Goal: Task Accomplishment & Management: Manage account settings

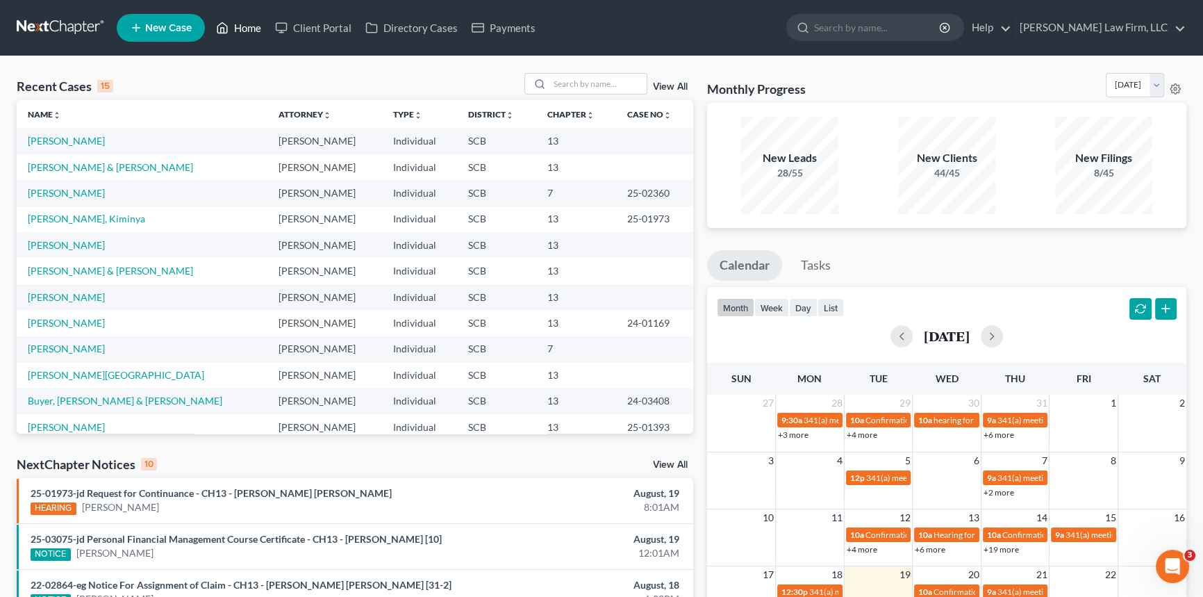
click at [234, 21] on link "Home" at bounding box center [238, 27] width 59 height 25
click at [577, 97] on div "Recent Cases 15 View All" at bounding box center [355, 86] width 677 height 27
click at [550, 81] on input "search" at bounding box center [597, 84] width 97 height 20
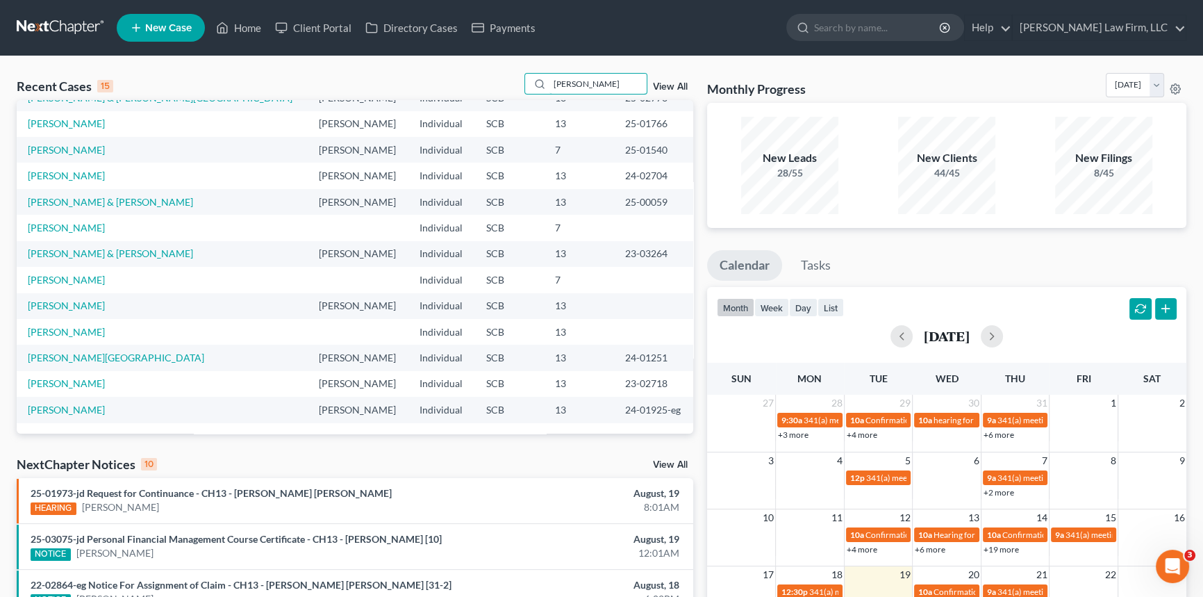
scroll to position [63, 0]
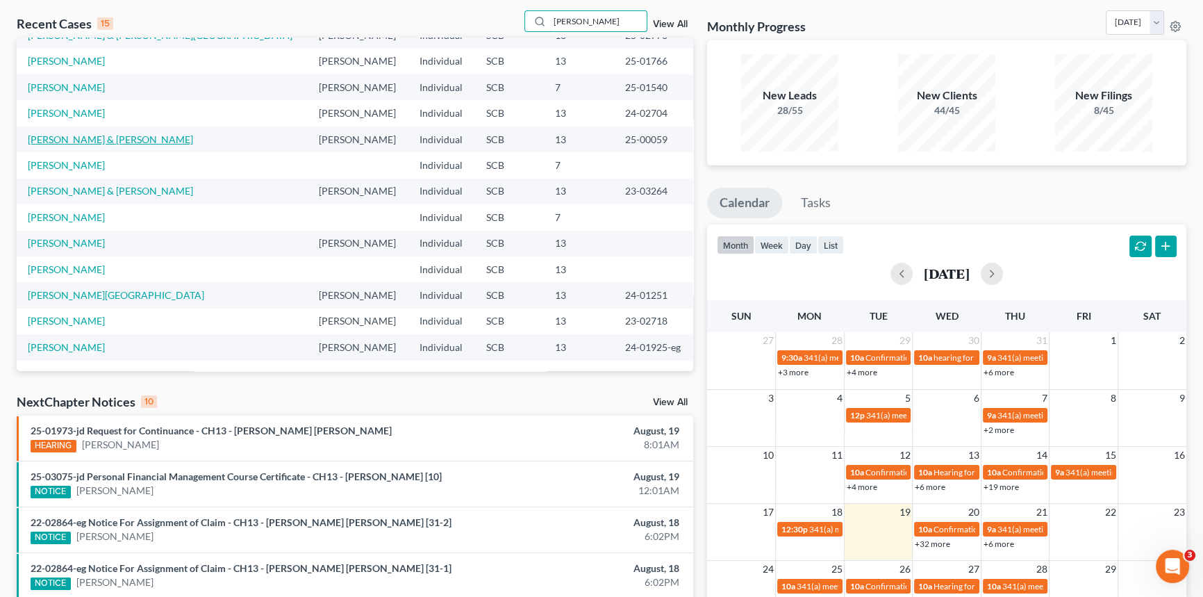
type input "[PERSON_NAME]"
click at [88, 138] on link "[PERSON_NAME] & [PERSON_NAME]" at bounding box center [110, 139] width 165 height 12
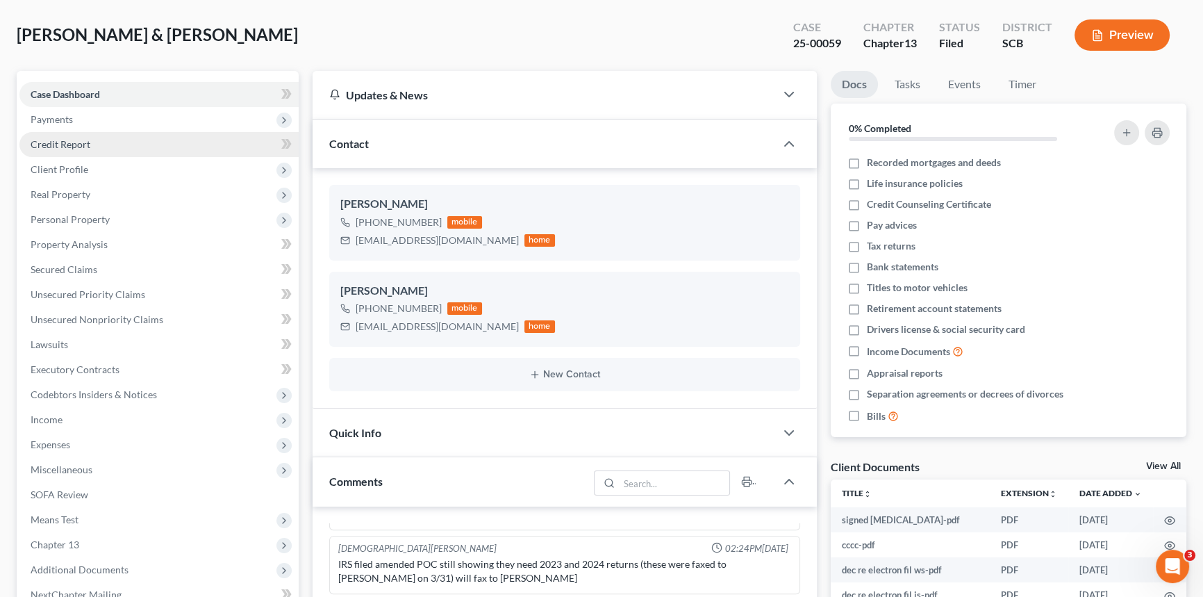
scroll to position [1061, 0]
click at [67, 165] on span "Client Profile" at bounding box center [60, 169] width 58 height 12
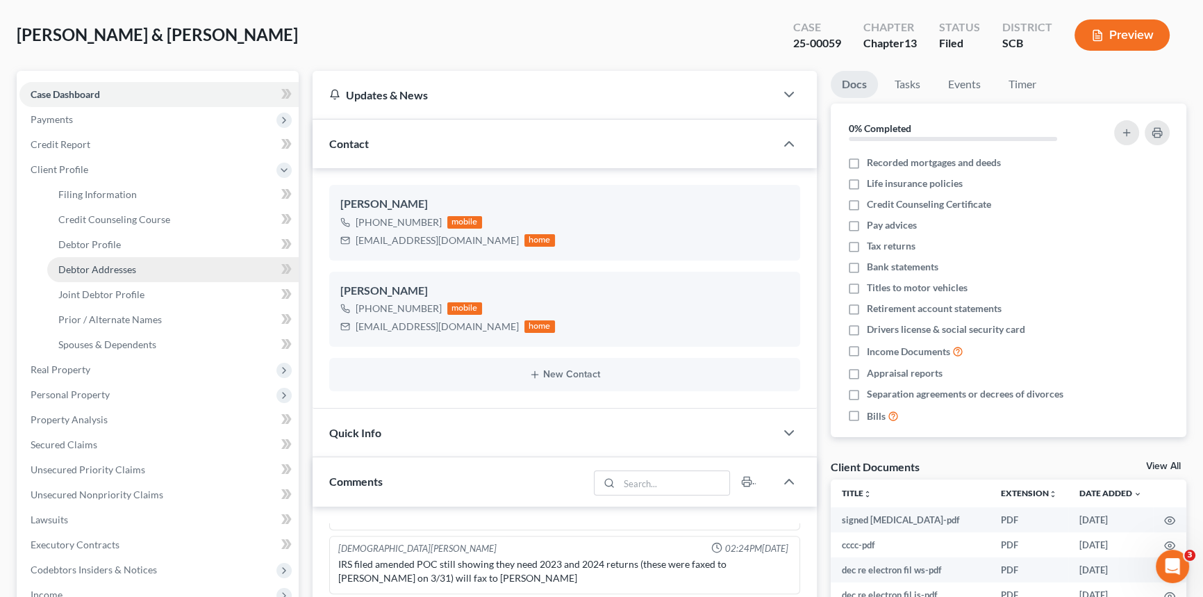
click at [104, 260] on link "Debtor Addresses" at bounding box center [172, 269] width 251 height 25
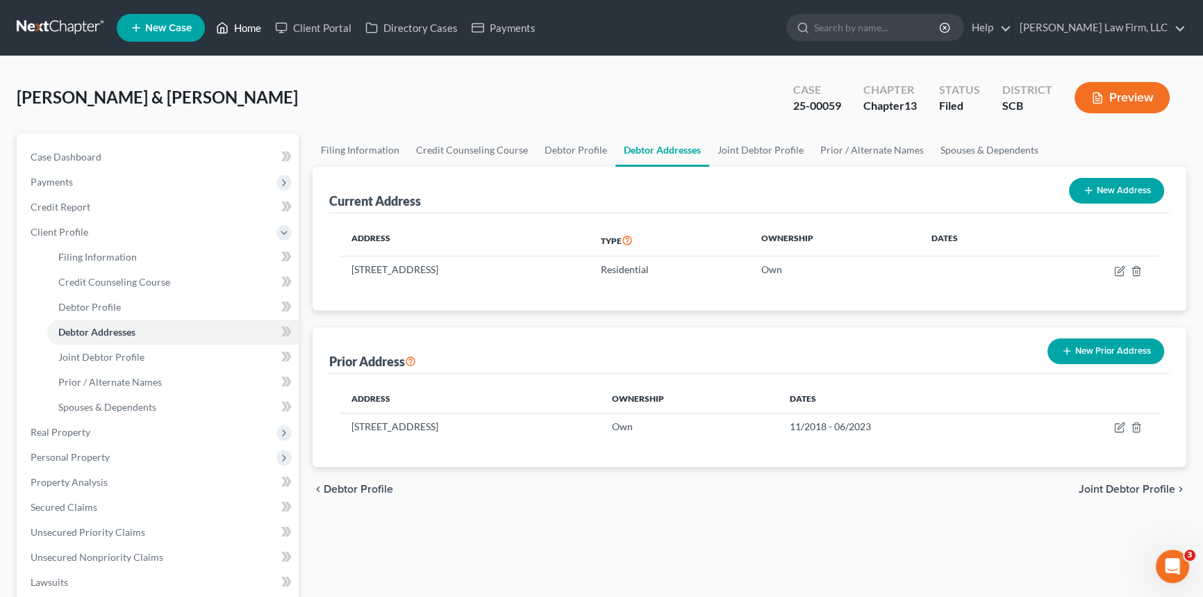
click at [254, 23] on link "Home" at bounding box center [238, 27] width 59 height 25
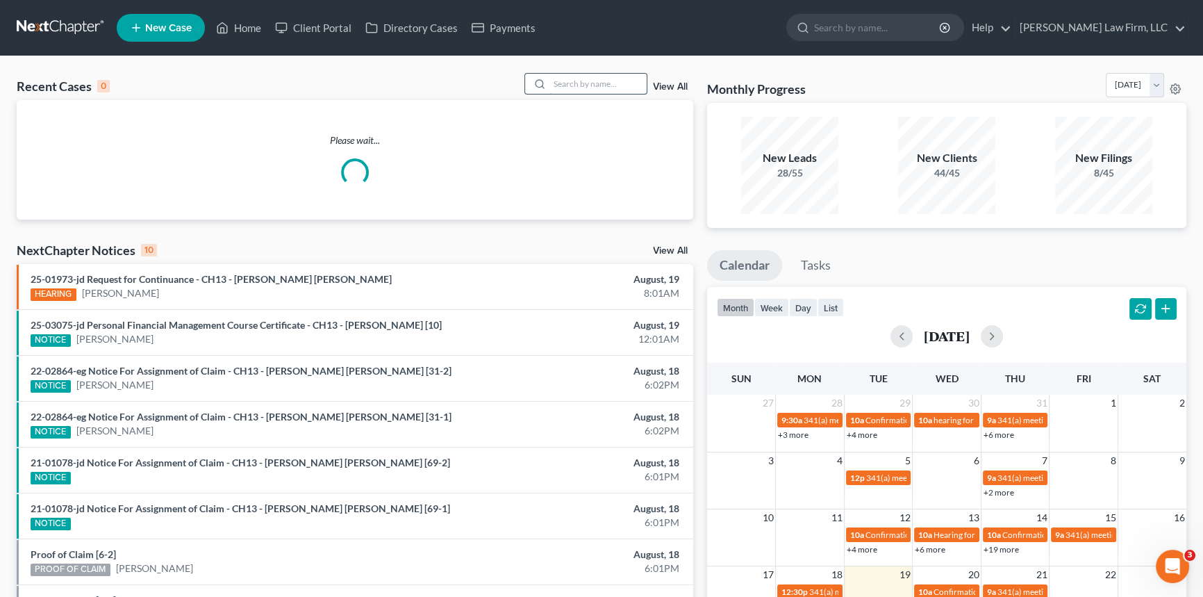
click at [556, 77] on input "search" at bounding box center [597, 84] width 97 height 20
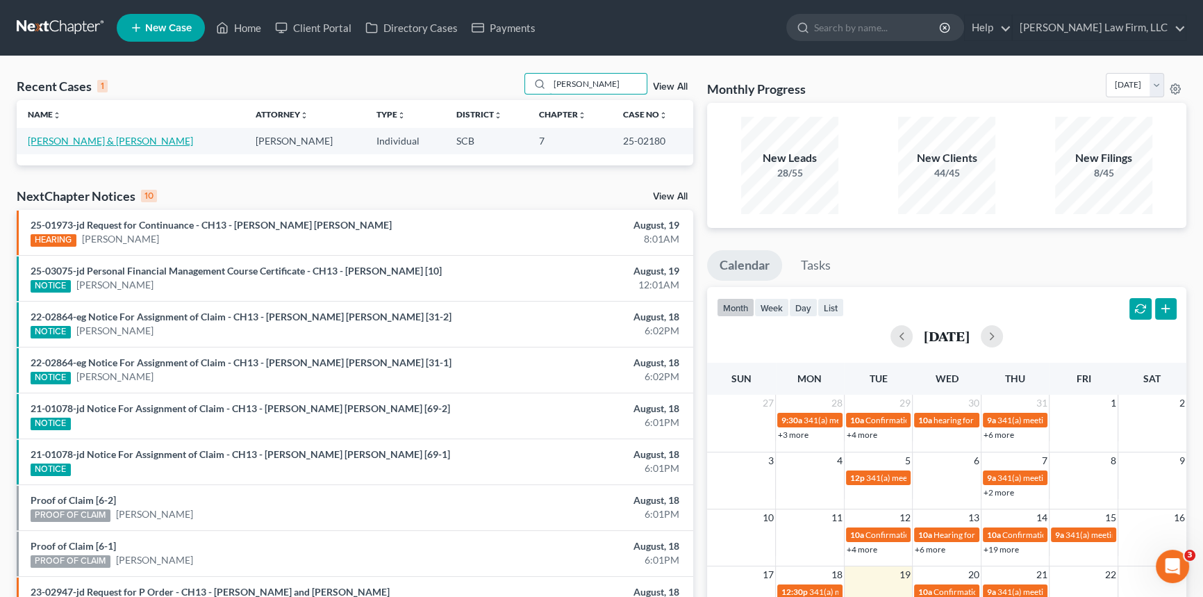
type input "[PERSON_NAME]"
click at [103, 136] on link "[PERSON_NAME] & [PERSON_NAME]" at bounding box center [110, 141] width 165 height 12
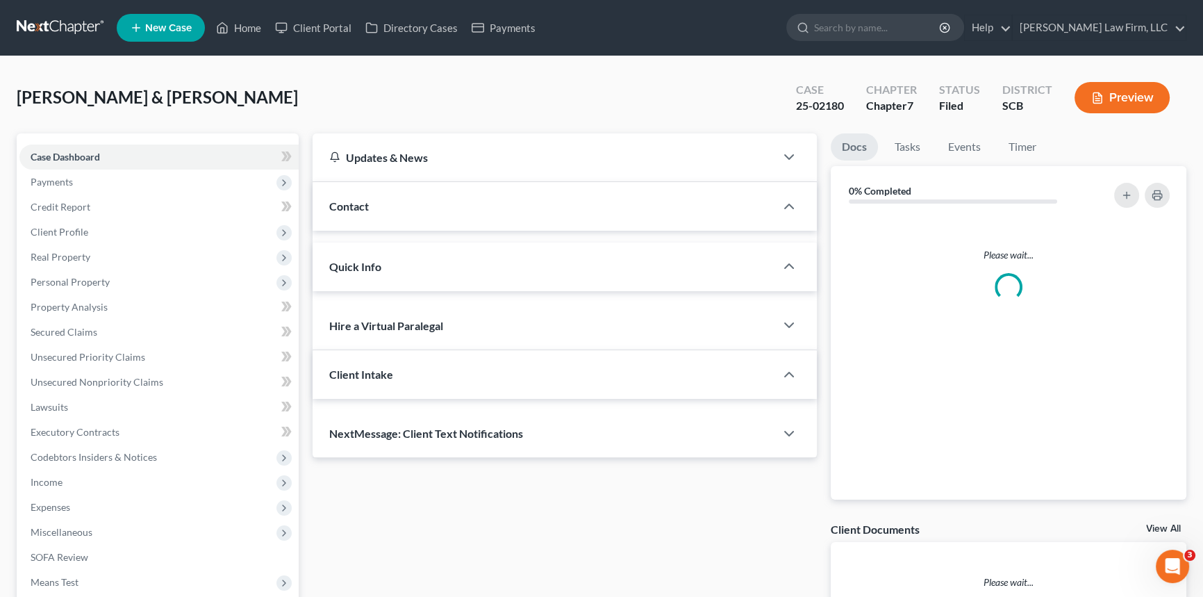
select select "1"
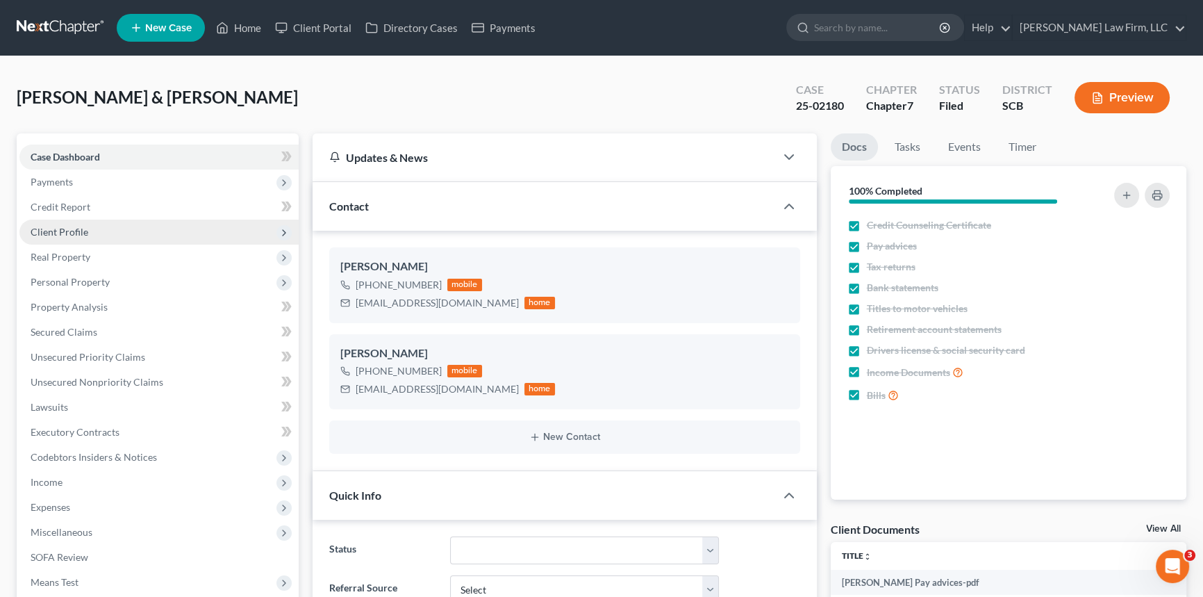
click at [69, 226] on span "Client Profile" at bounding box center [60, 232] width 58 height 12
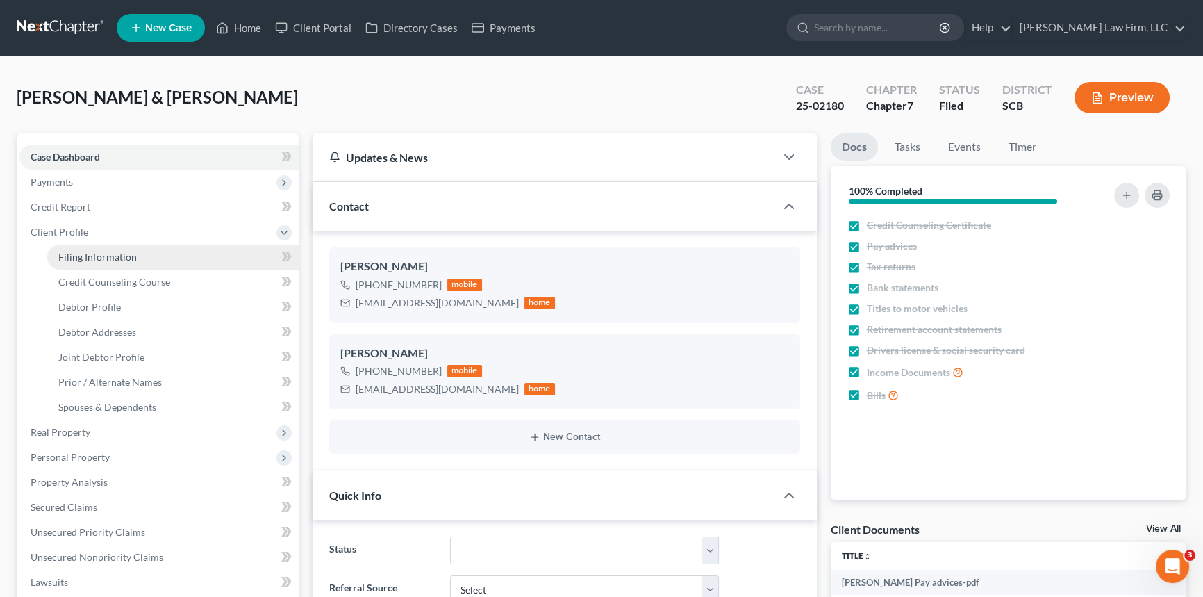
click at [78, 254] on span "Filing Information" at bounding box center [97, 257] width 78 height 12
select select "1"
select select "0"
select select "42"
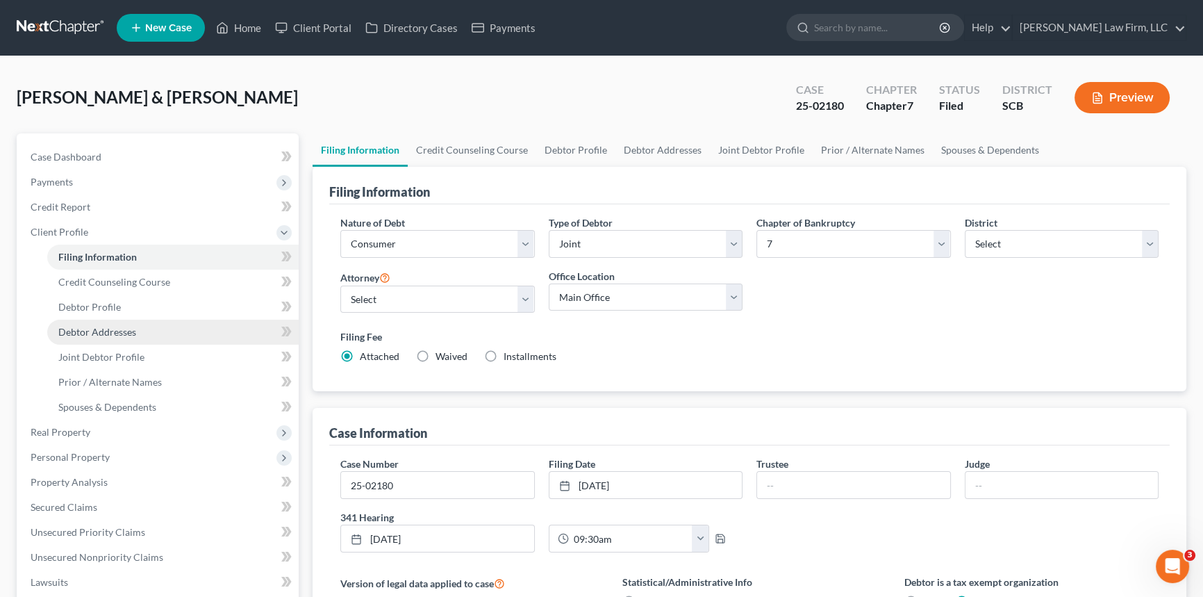
click at [105, 329] on span "Debtor Addresses" at bounding box center [97, 332] width 78 height 12
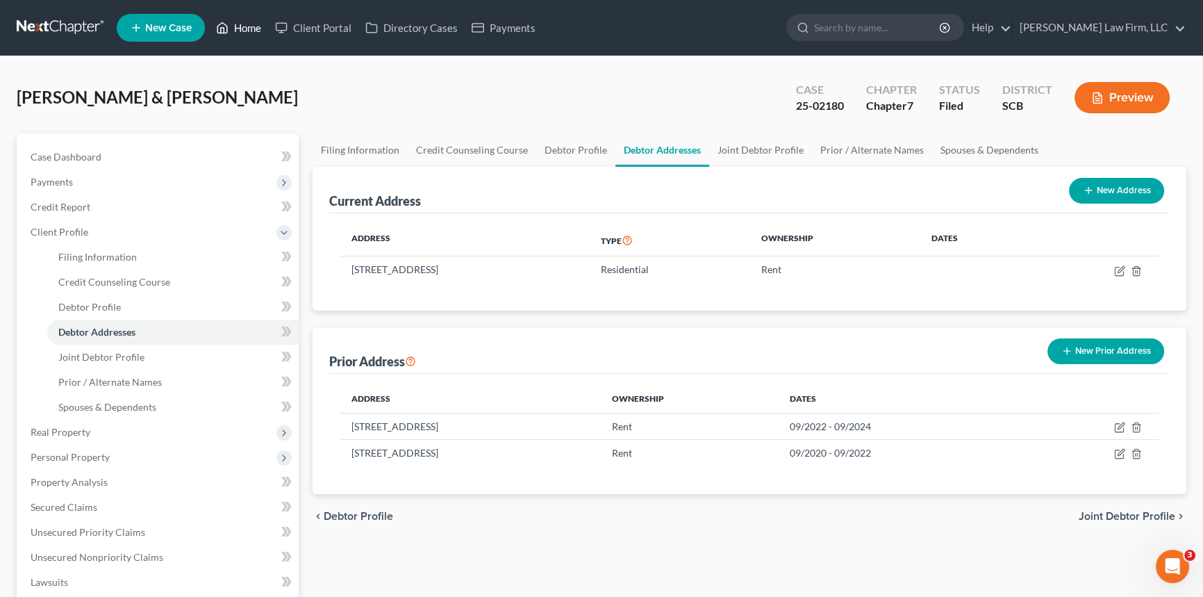
click at [251, 22] on link "Home" at bounding box center [238, 27] width 59 height 25
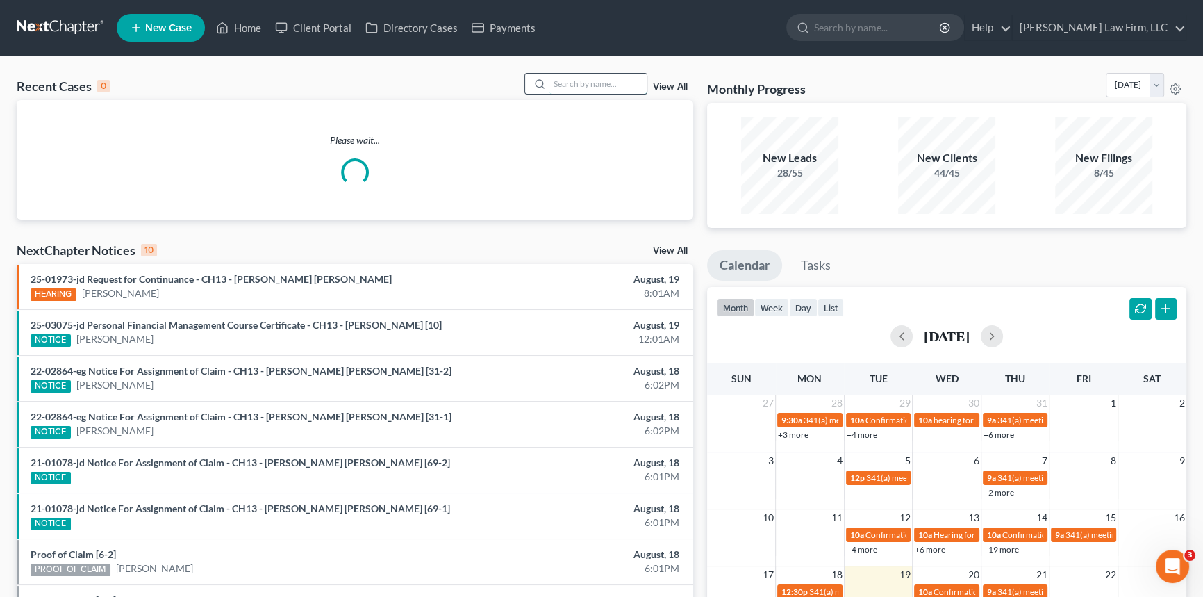
click at [558, 80] on input "search" at bounding box center [597, 84] width 97 height 20
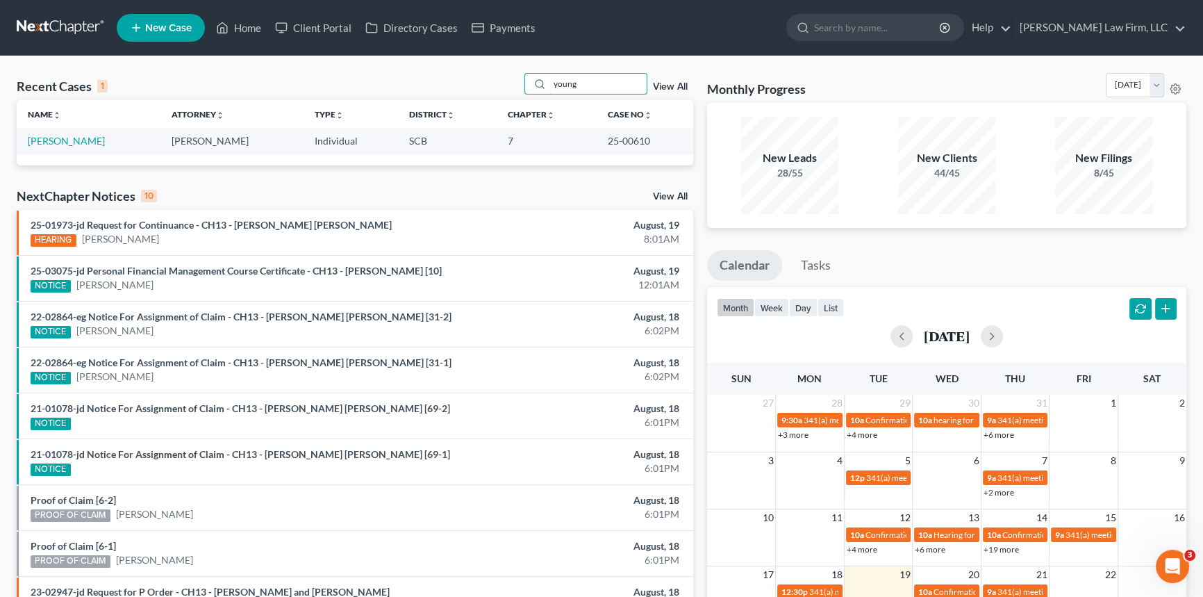
type input "young"
drag, startPoint x: 549, startPoint y: 83, endPoint x: 627, endPoint y: 69, distance: 79.0
click at [627, 69] on div "Recent Cases 1 young View All Name unfold_more expand_more expand_less Attorney…" at bounding box center [601, 416] width 1203 height 721
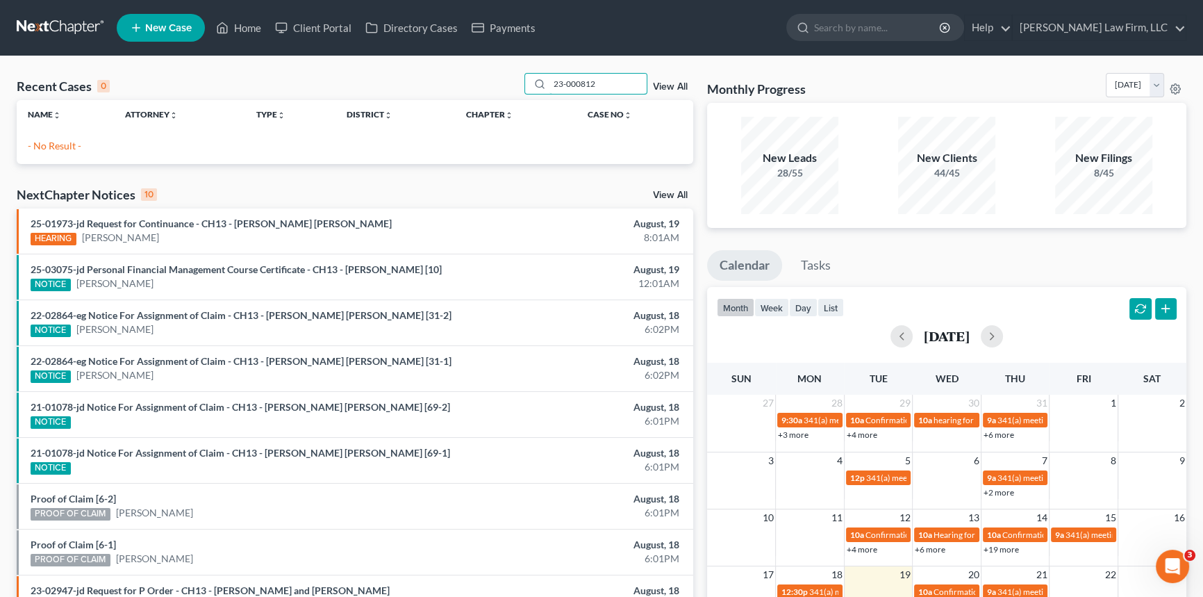
type input "23-000812"
click at [675, 83] on link "View All" at bounding box center [670, 87] width 35 height 10
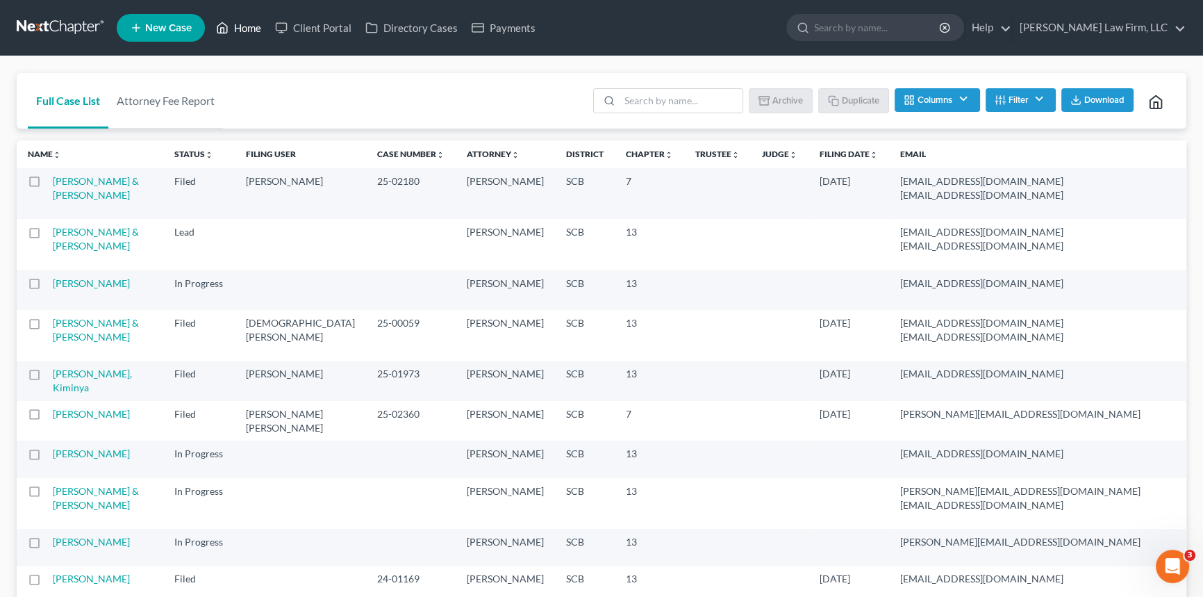
click at [231, 28] on link "Home" at bounding box center [238, 27] width 59 height 25
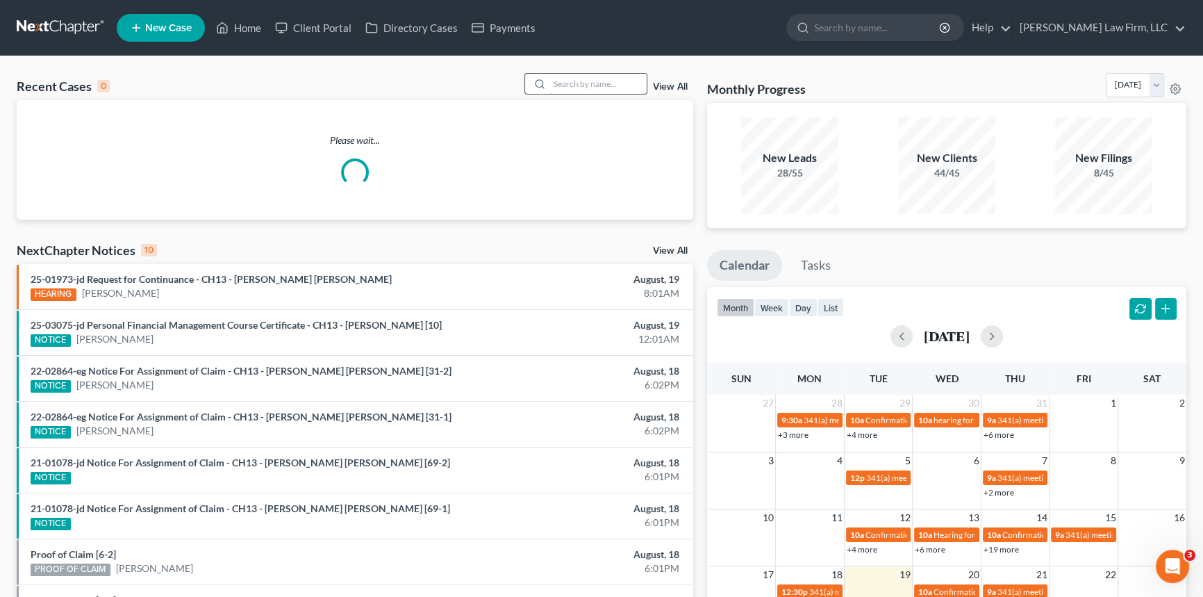
click at [557, 76] on input "search" at bounding box center [597, 84] width 97 height 20
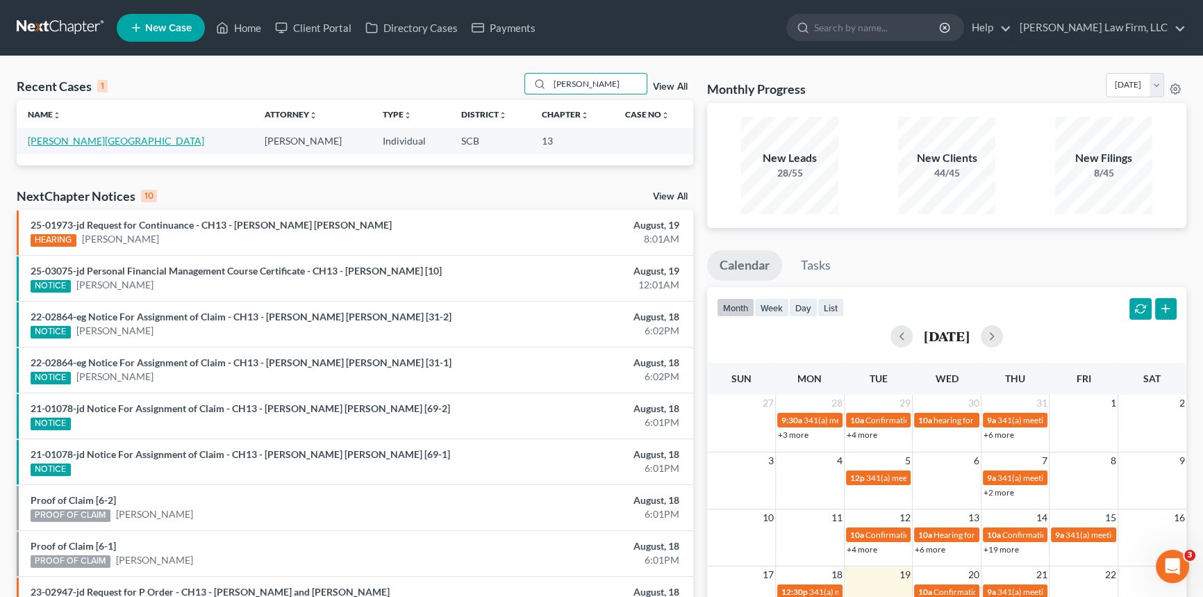
type input "[PERSON_NAME]"
click at [99, 142] on link "[PERSON_NAME][GEOGRAPHIC_DATA]" at bounding box center [116, 141] width 176 height 12
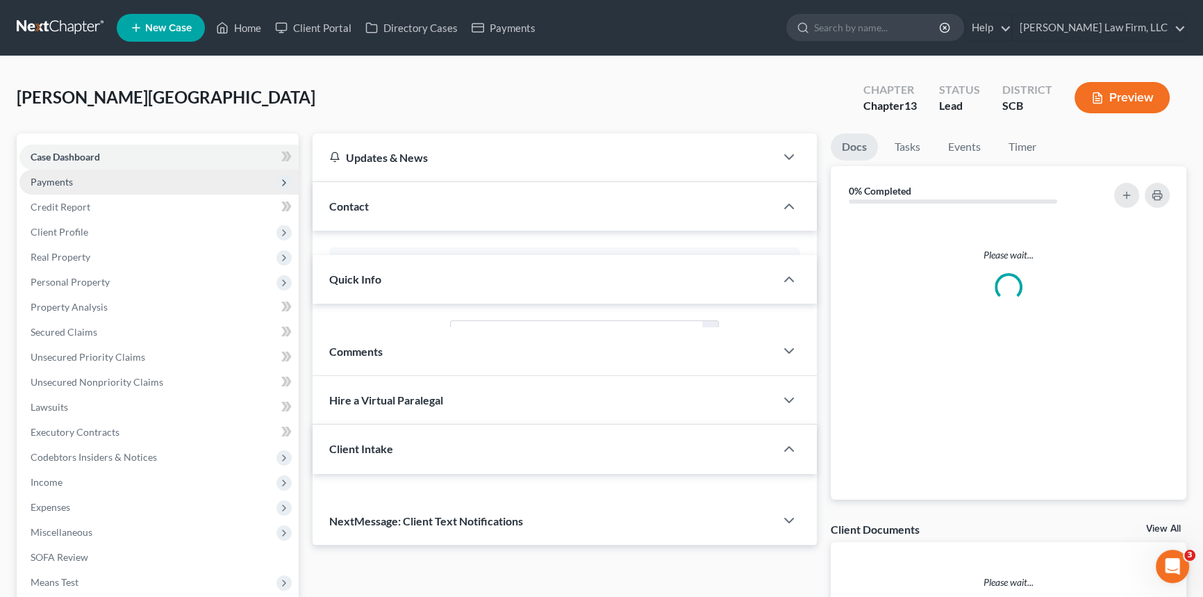
select select "0"
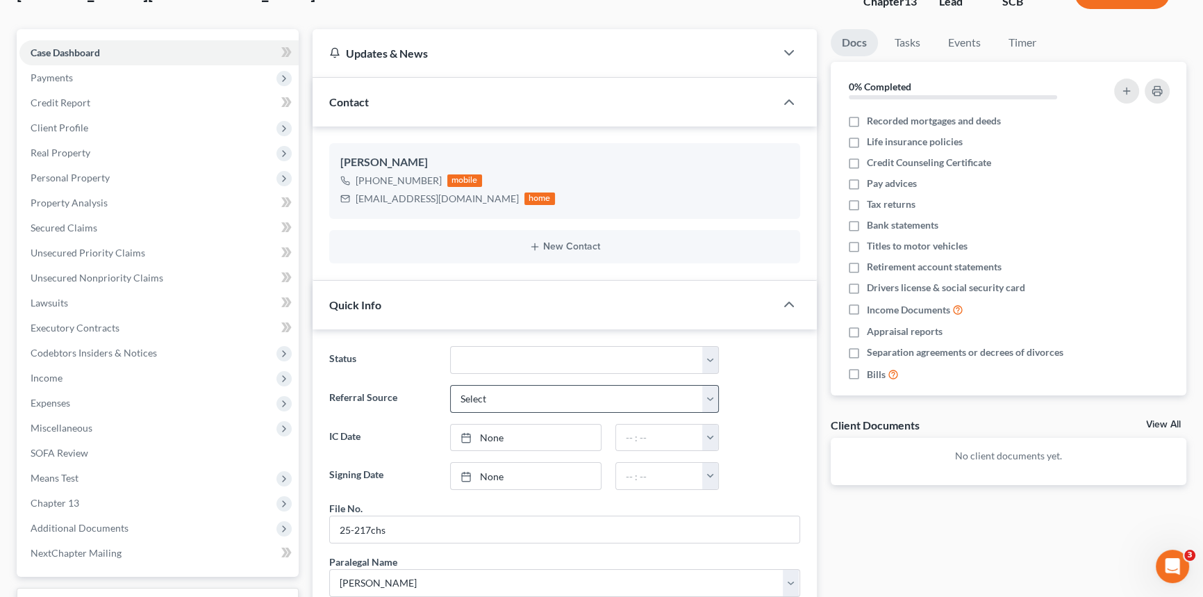
scroll to position [126, 0]
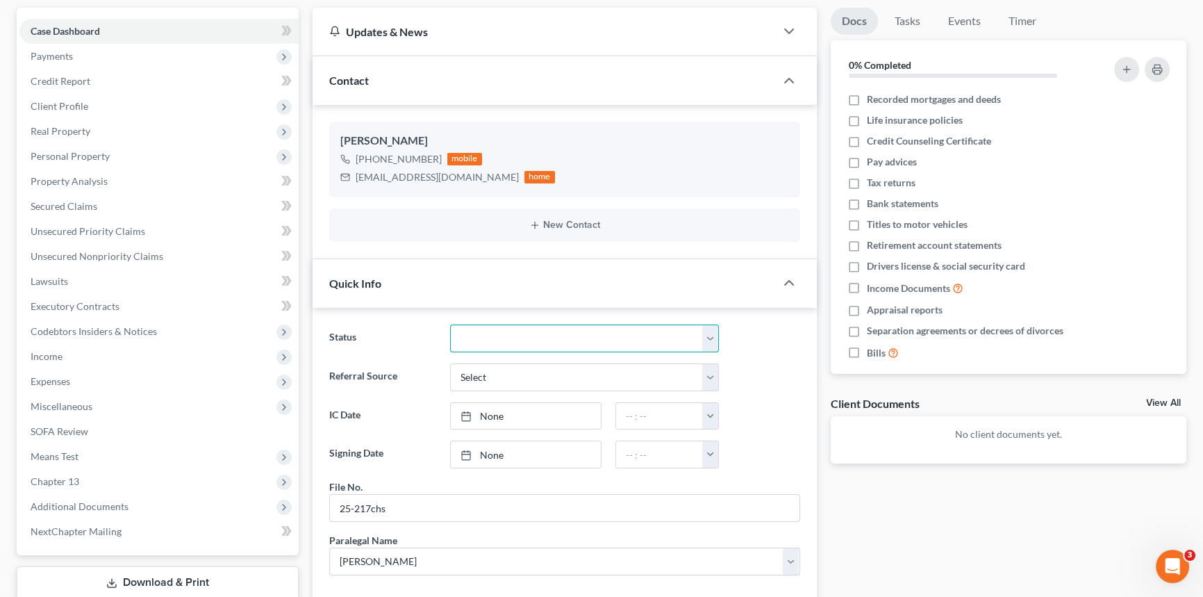
drag, startPoint x: 712, startPoint y: 337, endPoint x: 684, endPoint y: 348, distance: 30.6
click at [712, 337] on select "Discharged Dismissed Filed In Progress Lead Lost Lead Ready to File To Review W…" at bounding box center [584, 338] width 269 height 28
select select "3"
click at [450, 324] on select "Discharged Dismissed Filed In Progress Lead Lost Lead Ready to File To Review W…" at bounding box center [584, 338] width 269 height 28
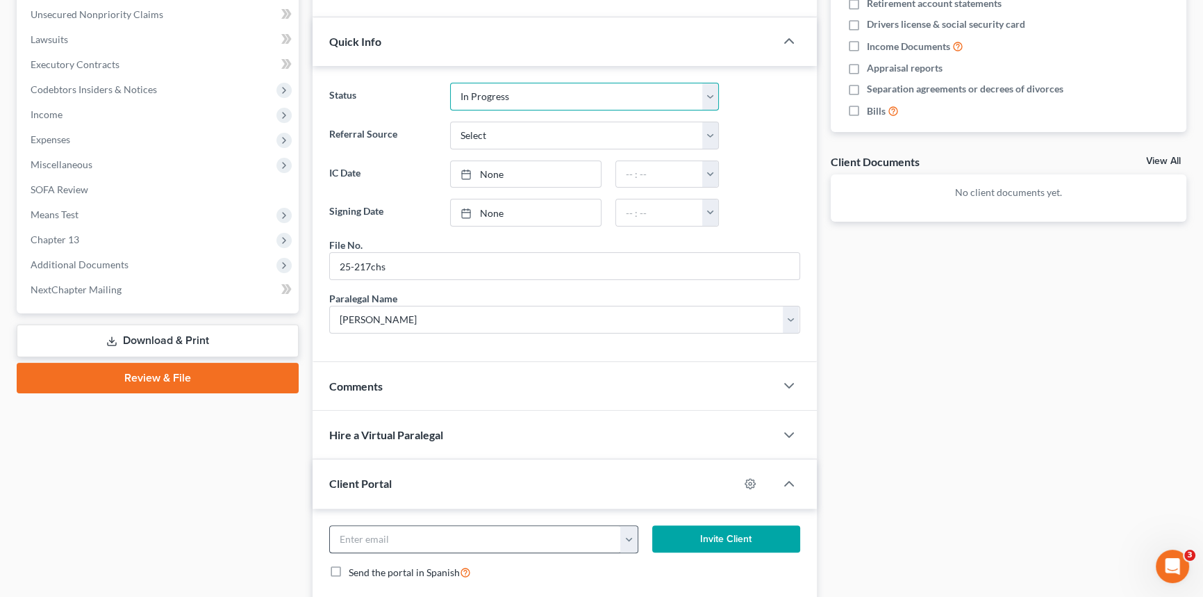
scroll to position [442, 0]
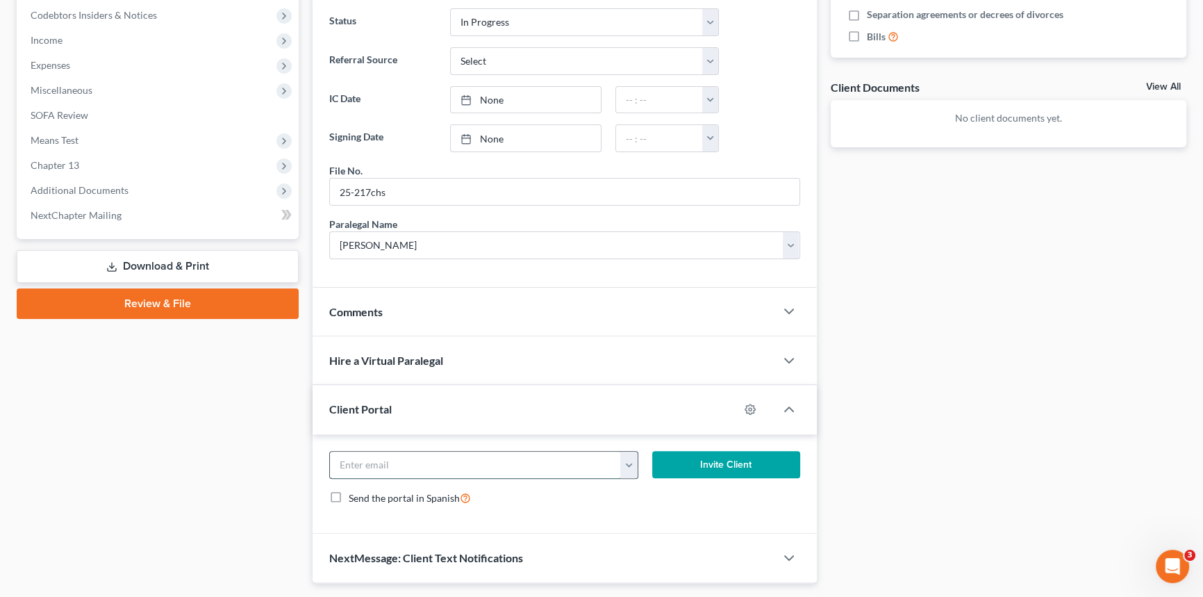
drag, startPoint x: 353, startPoint y: 462, endPoint x: 370, endPoint y: 455, distance: 18.1
click at [369, 455] on input "email" at bounding box center [475, 465] width 291 height 26
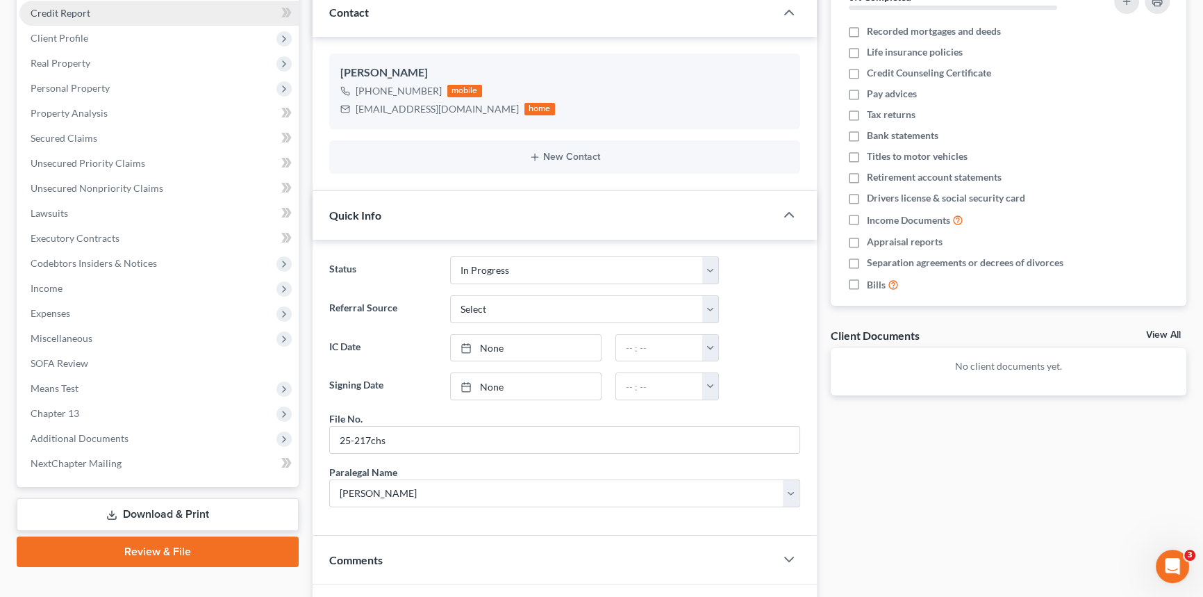
scroll to position [63, 0]
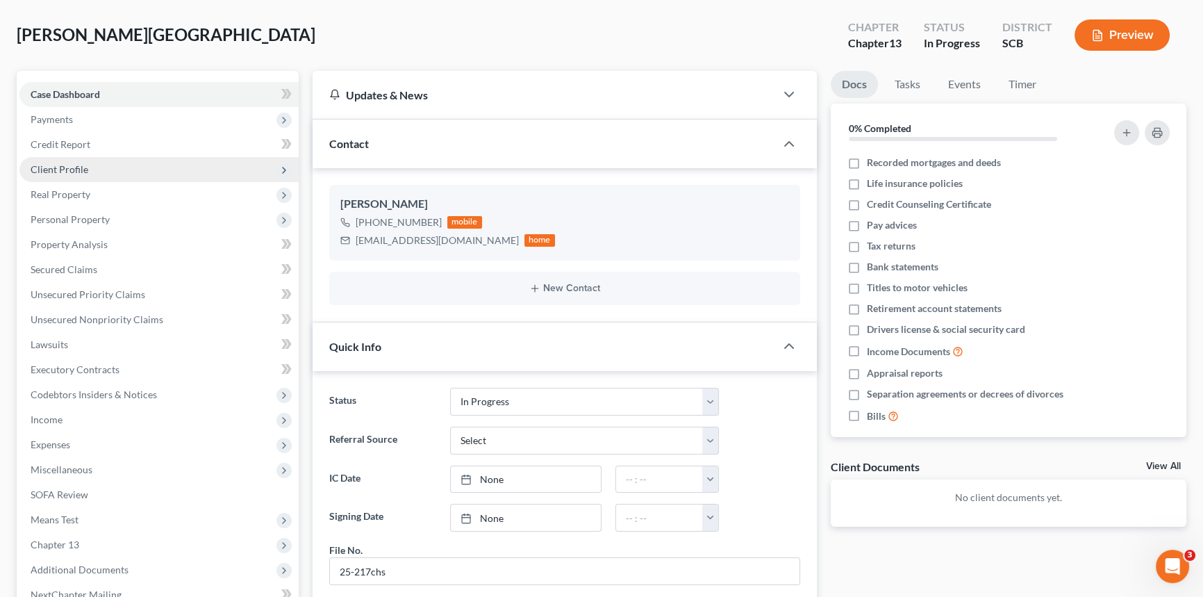
click at [67, 164] on span "Client Profile" at bounding box center [60, 169] width 58 height 12
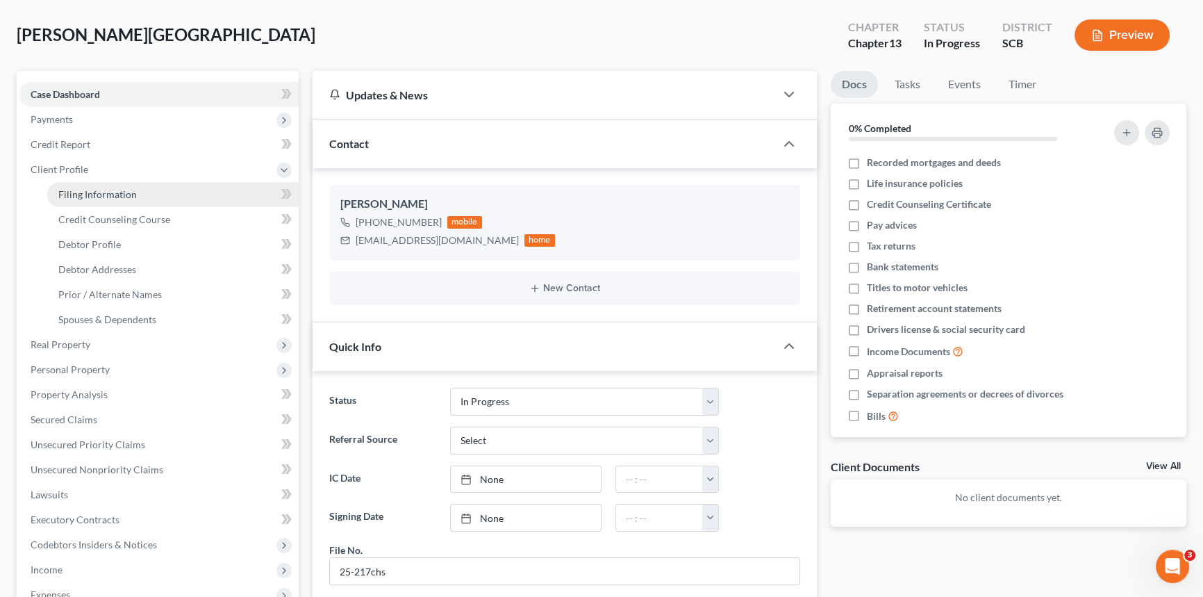
click at [125, 190] on span "Filing Information" at bounding box center [97, 194] width 78 height 12
select select "1"
select select "0"
select select "3"
select select "72"
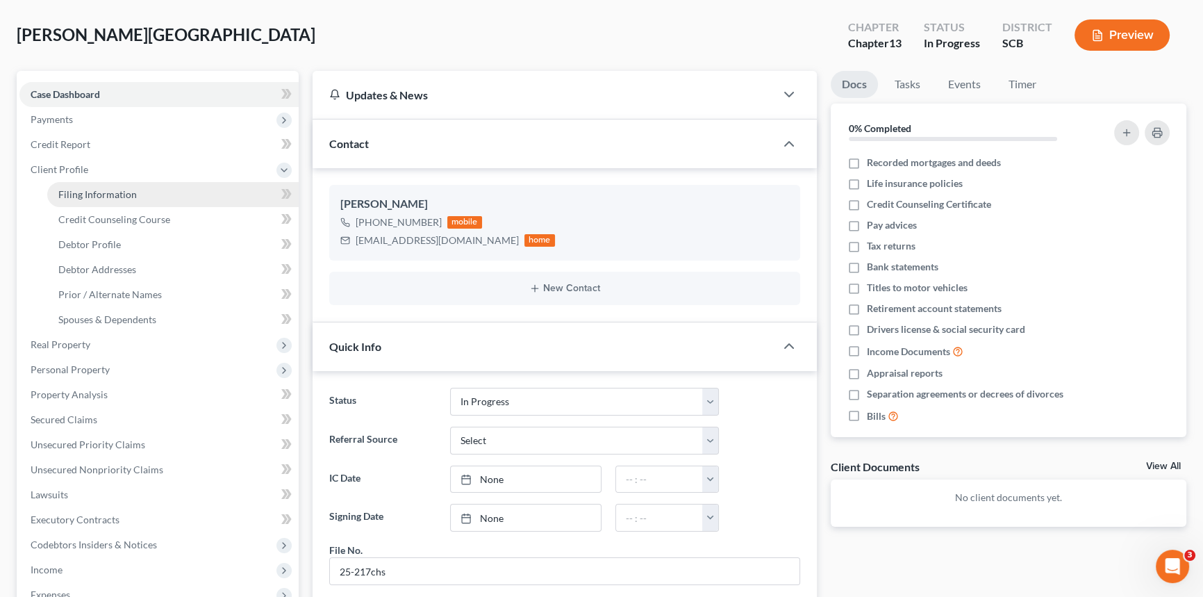
select select "1"
select select "42"
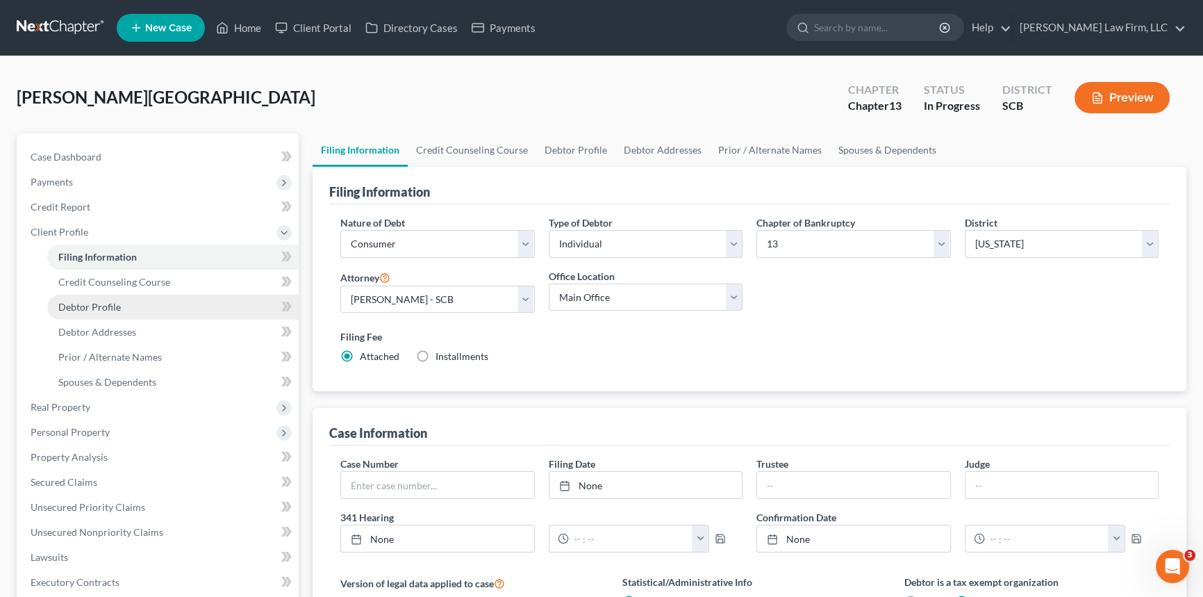
click at [90, 304] on span "Debtor Profile" at bounding box center [89, 307] width 63 height 12
select select "0"
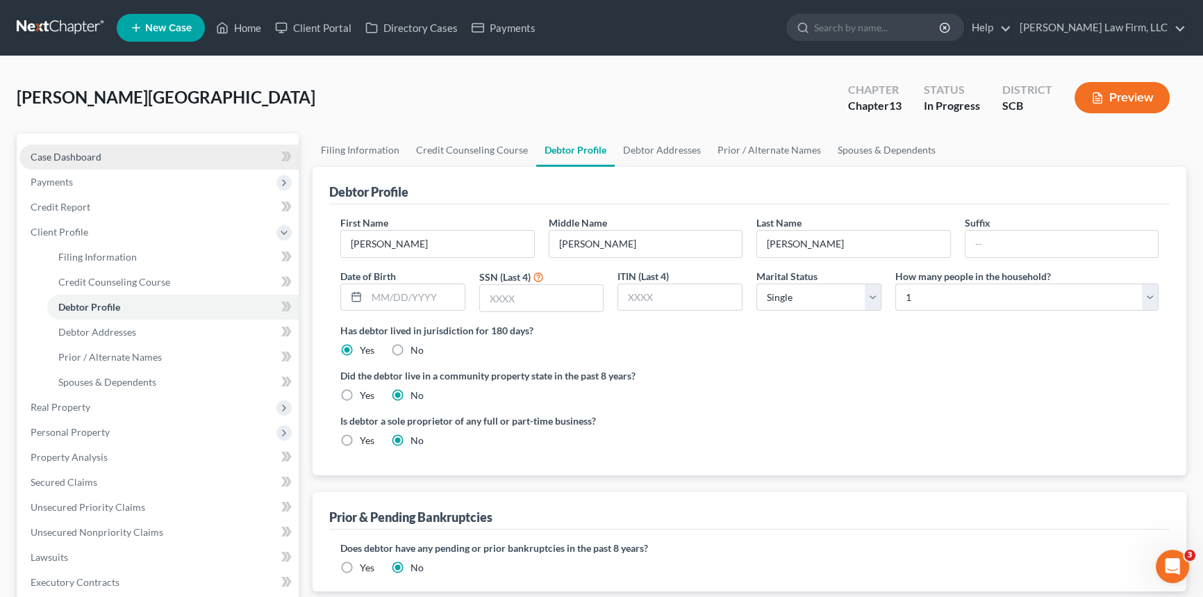
click at [90, 151] on span "Case Dashboard" at bounding box center [66, 157] width 71 height 12
select select "0"
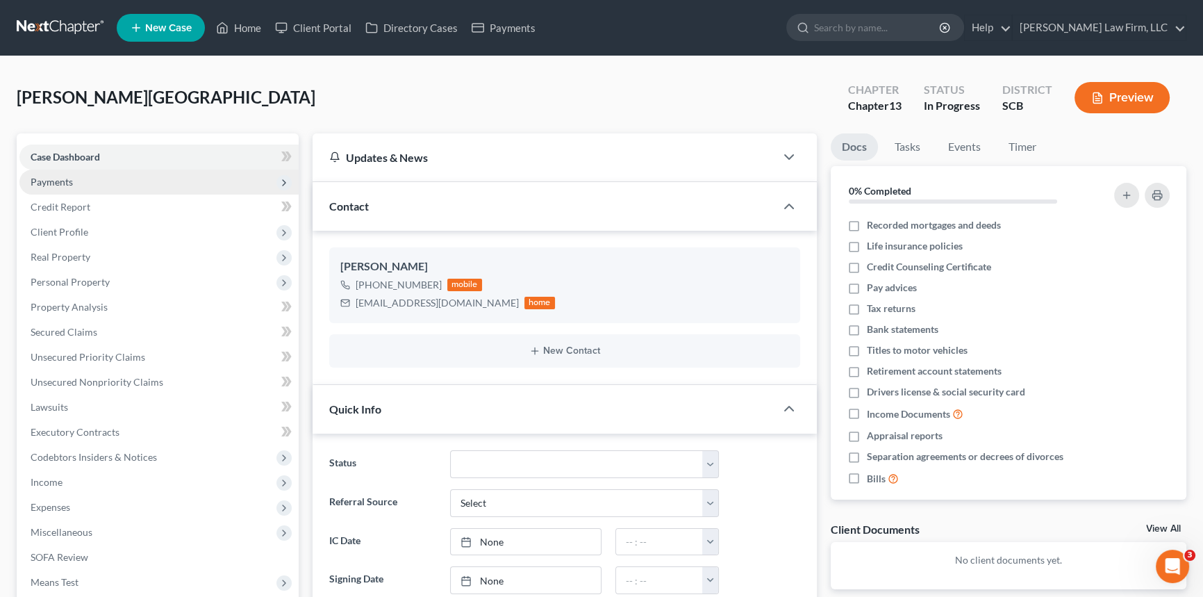
click at [59, 178] on span "Payments" at bounding box center [52, 182] width 42 height 12
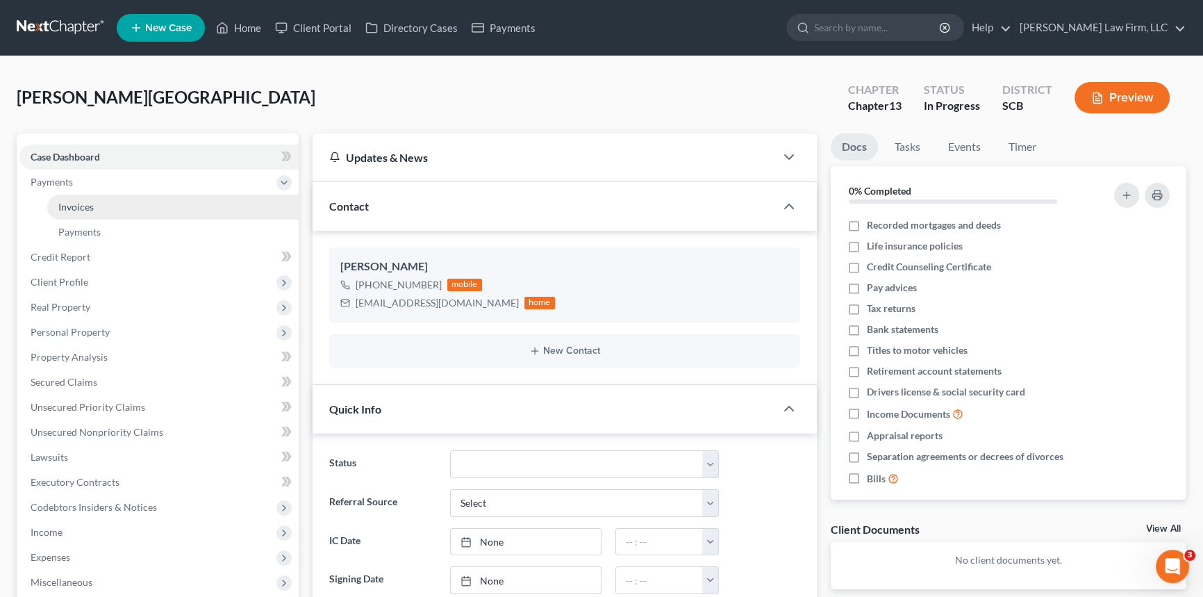
click at [69, 202] on span "Invoices" at bounding box center [75, 207] width 35 height 12
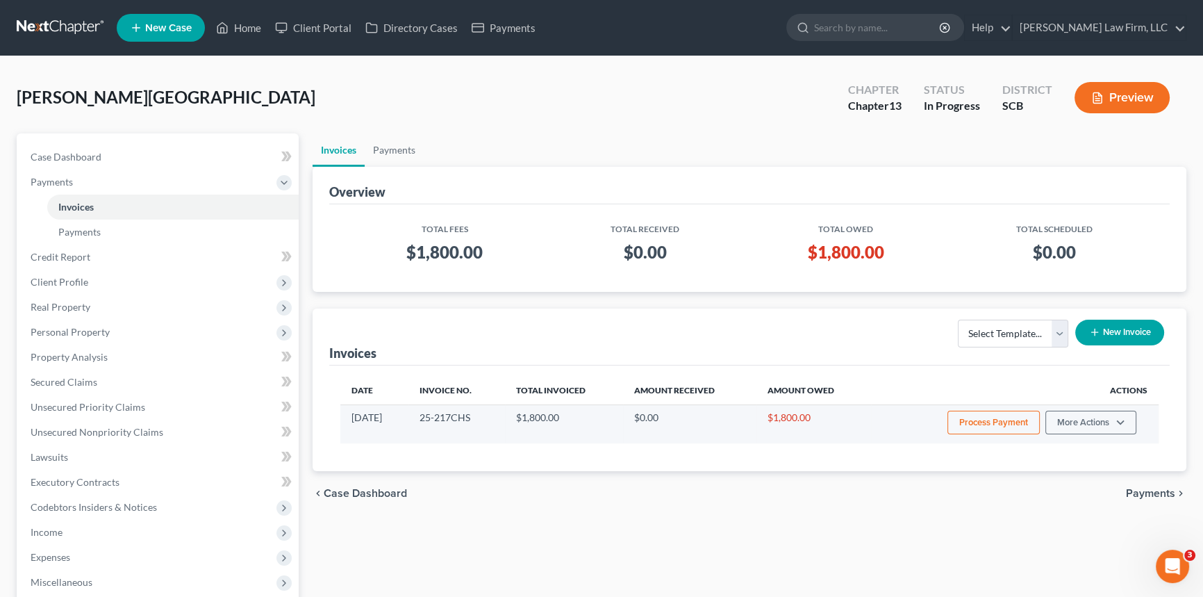
click at [976, 417] on button "Process Payment" at bounding box center [993, 423] width 92 height 24
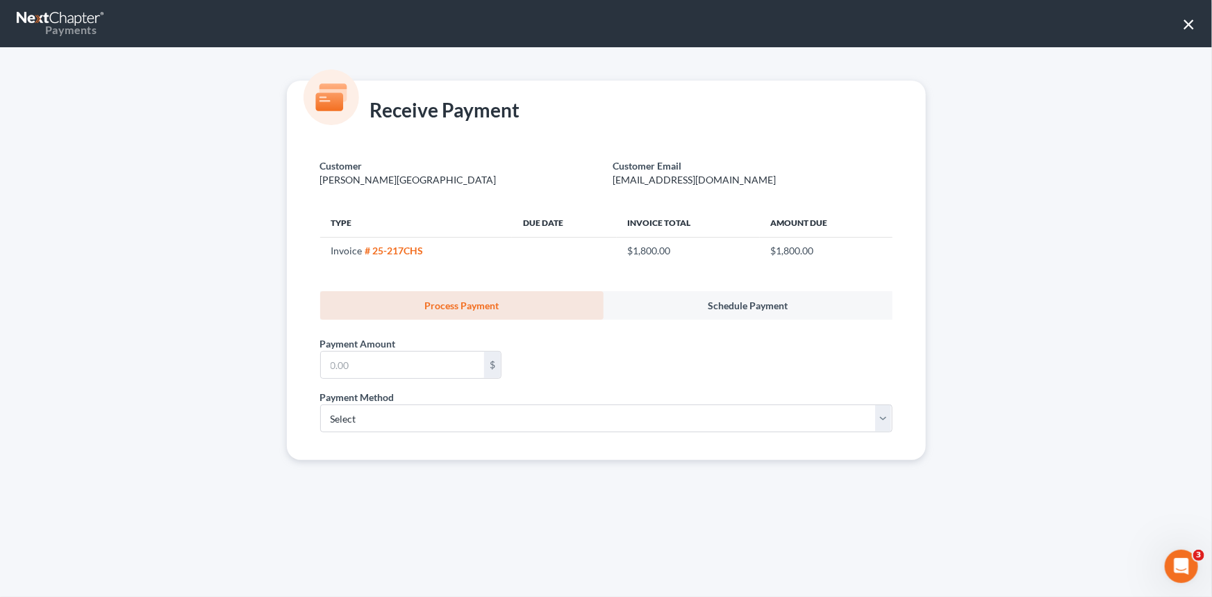
click at [363, 349] on label "Payment Amount *" at bounding box center [358, 343] width 76 height 15
click at [334, 358] on input "text" at bounding box center [402, 364] width 163 height 26
type input "500.00"
click at [379, 418] on select "Select ACH Credit Card" at bounding box center [606, 418] width 572 height 28
select select "1"
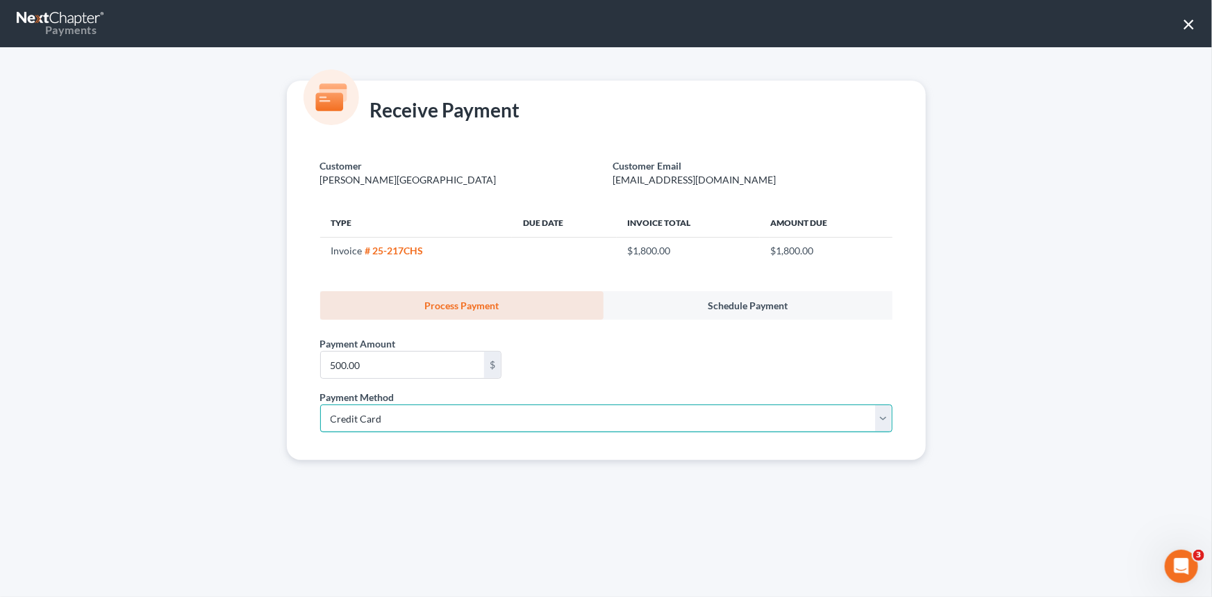
click at [320, 404] on select "Select ACH Credit Card" at bounding box center [606, 418] width 572 height 28
select select "42"
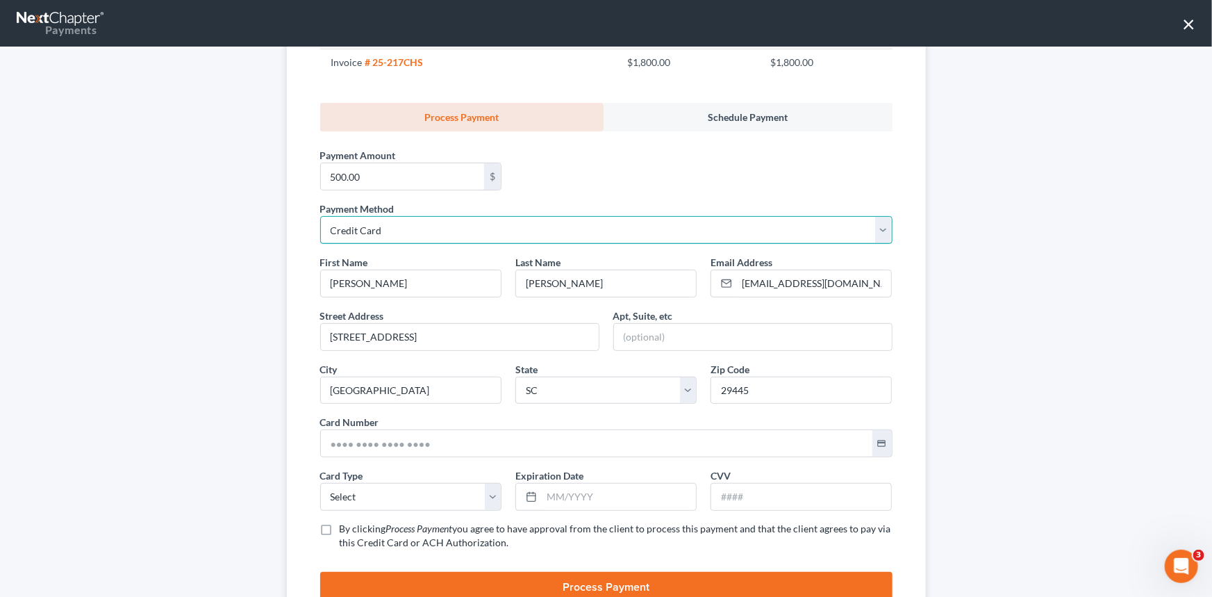
scroll to position [189, 0]
click at [321, 442] on input "text" at bounding box center [597, 442] width 552 height 26
type input "[CREDIT_CARD_NUMBER]"
click at [372, 494] on select "Select Visa MasterCard Discover American Express" at bounding box center [410, 496] width 181 height 28
select select "0"
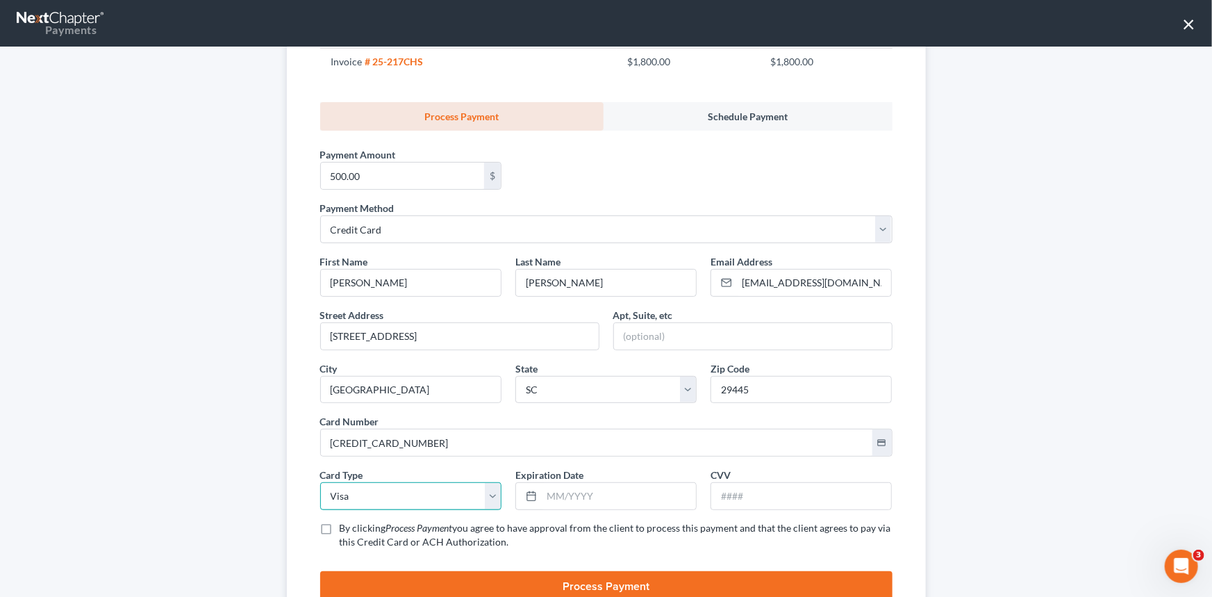
click at [320, 482] on select "Select Visa MasterCard Discover American Express" at bounding box center [410, 496] width 181 height 28
click at [542, 499] on input "text" at bounding box center [619, 496] width 154 height 26
type input "08/2029"
click at [744, 492] on input "text" at bounding box center [801, 496] width 180 height 26
type input "684"
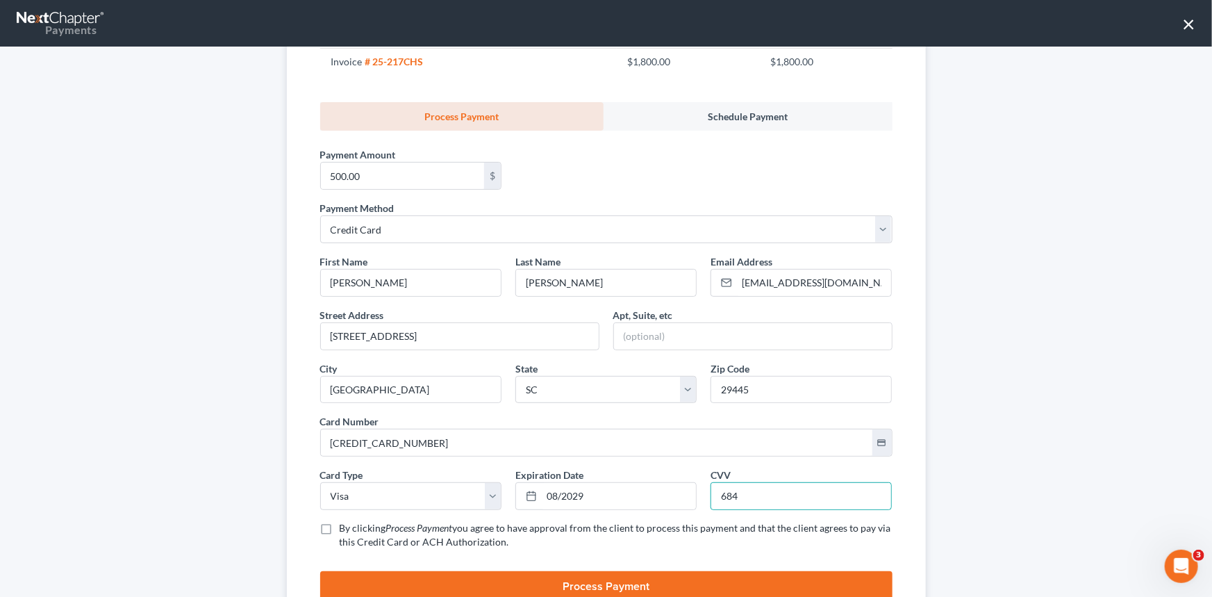
drag, startPoint x: 323, startPoint y: 527, endPoint x: 452, endPoint y: 544, distance: 129.6
click at [340, 527] on label "By clicking Process Payment you agree to have approval from the client to proce…" at bounding box center [616, 535] width 553 height 28
click at [345, 527] on input "By clicking Process Payment you agree to have approval from the client to proce…" at bounding box center [349, 525] width 9 height 9
checkbox input "true"
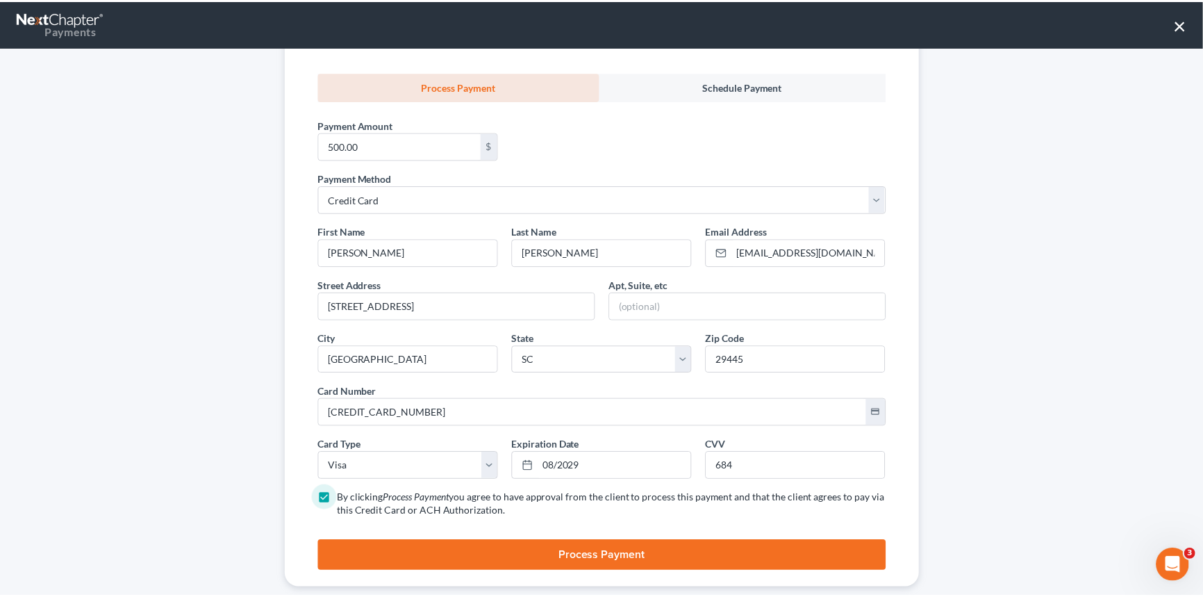
scroll to position [242, 0]
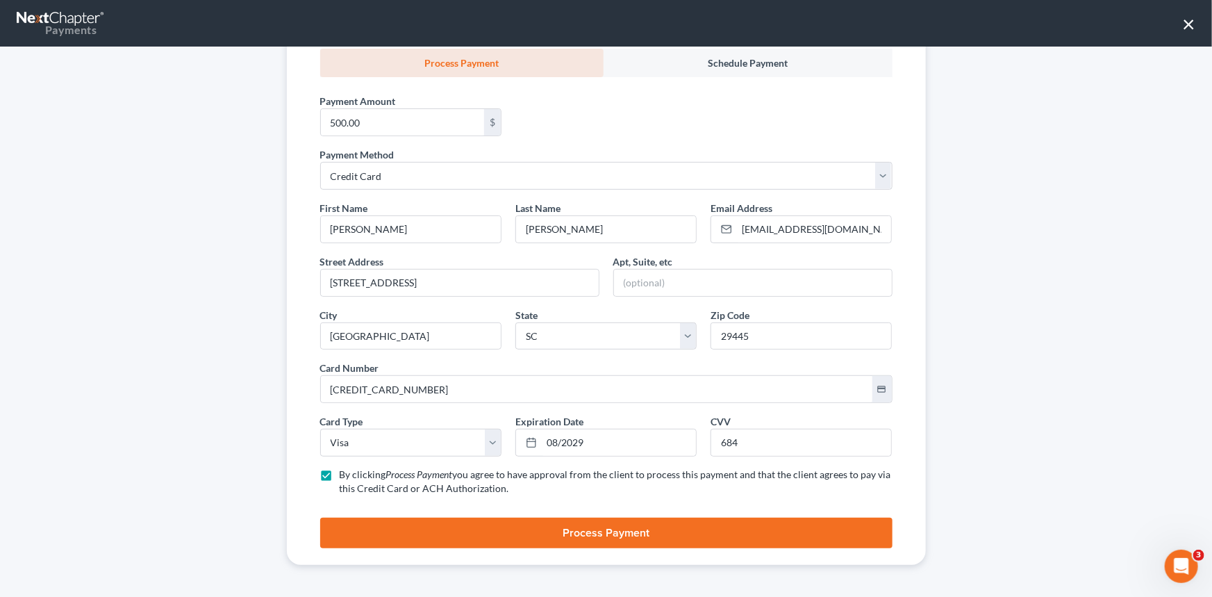
click at [658, 519] on button "Process Payment" at bounding box center [606, 532] width 572 height 31
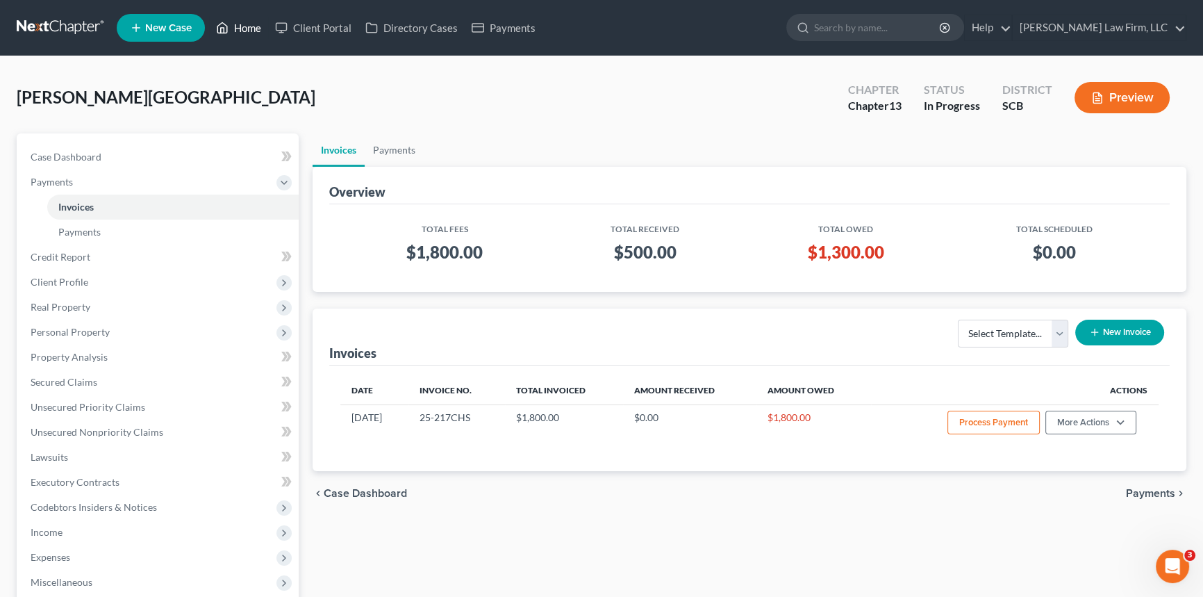
click at [240, 19] on link "Home" at bounding box center [238, 27] width 59 height 25
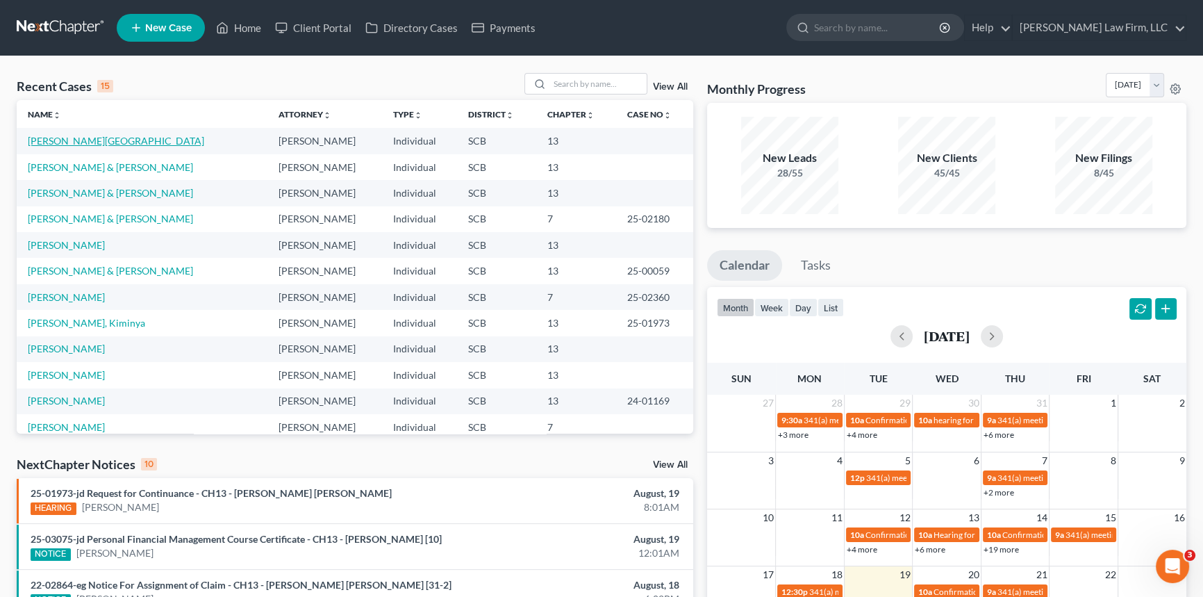
click at [83, 140] on link "[PERSON_NAME][GEOGRAPHIC_DATA]" at bounding box center [116, 141] width 176 height 12
select select "0"
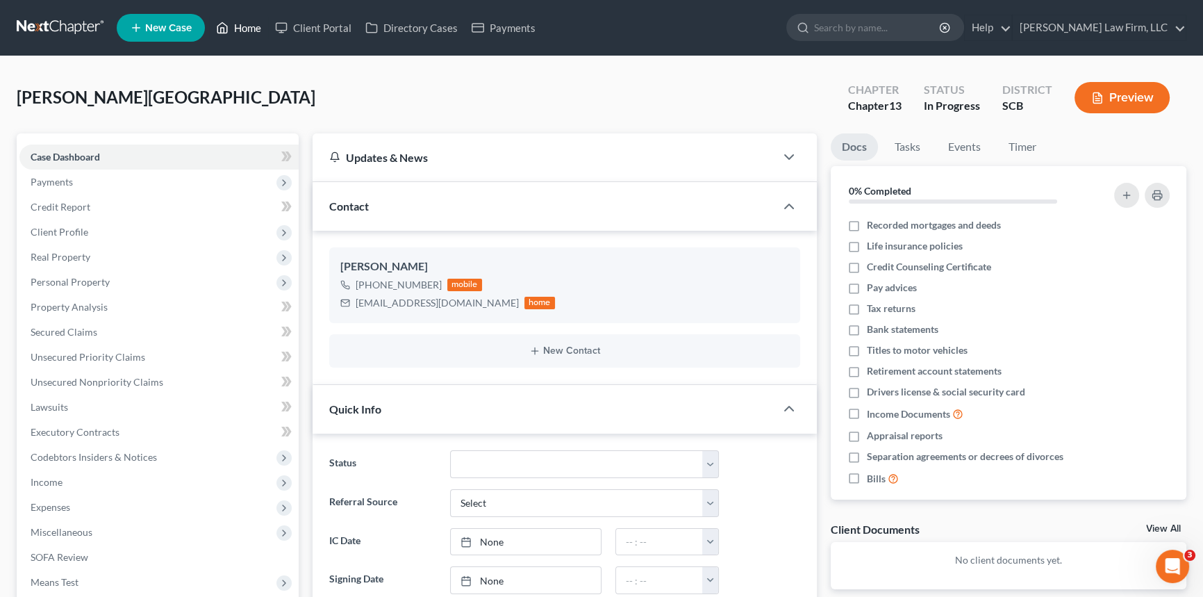
click at [250, 24] on link "Home" at bounding box center [238, 27] width 59 height 25
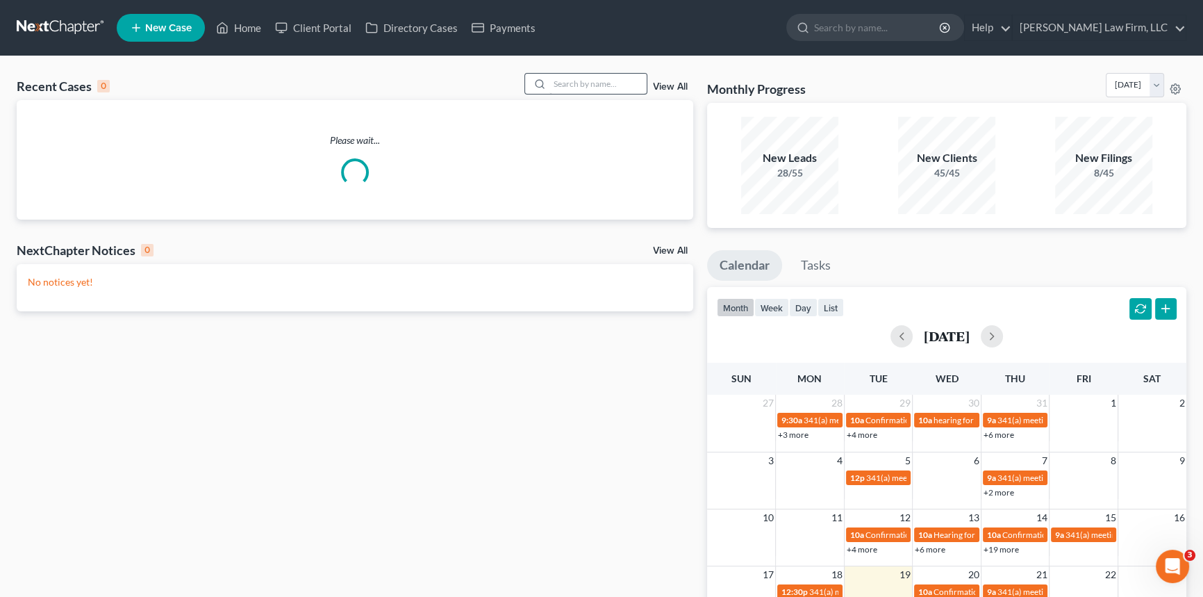
click at [545, 80] on div at bounding box center [537, 84] width 25 height 20
click at [555, 79] on input "search" at bounding box center [597, 84] width 97 height 20
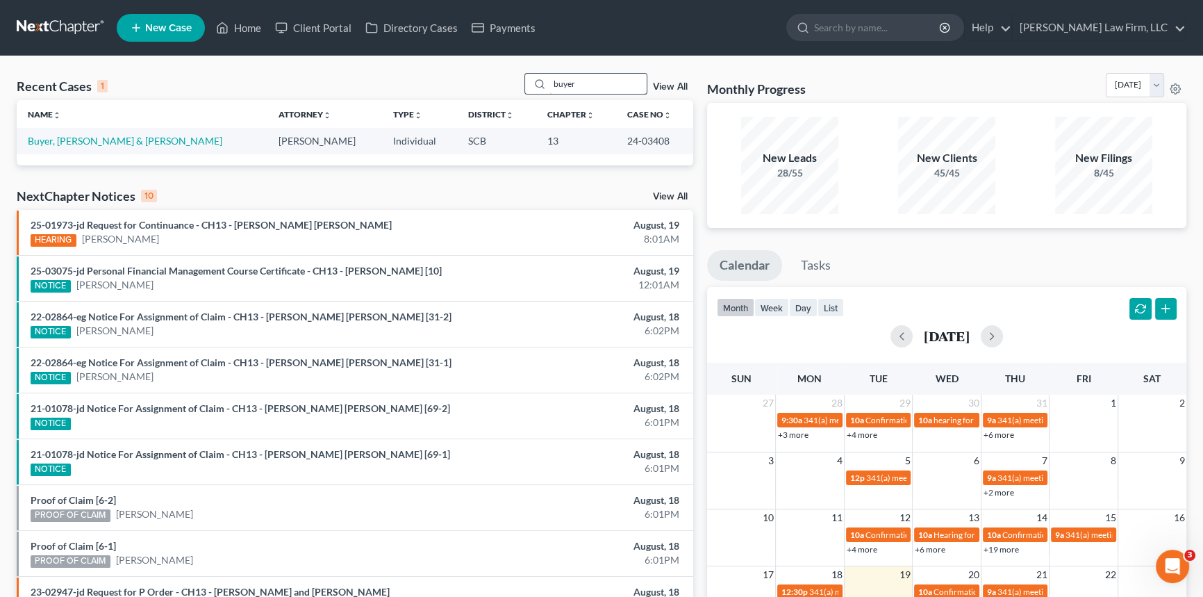
drag, startPoint x: 546, startPoint y: 83, endPoint x: 577, endPoint y: 85, distance: 30.6
click at [577, 85] on div "buyer" at bounding box center [586, 84] width 124 height 22
drag, startPoint x: 549, startPoint y: 83, endPoint x: 636, endPoint y: 88, distance: 87.0
click at [636, 88] on input "buyer" at bounding box center [597, 84] width 97 height 20
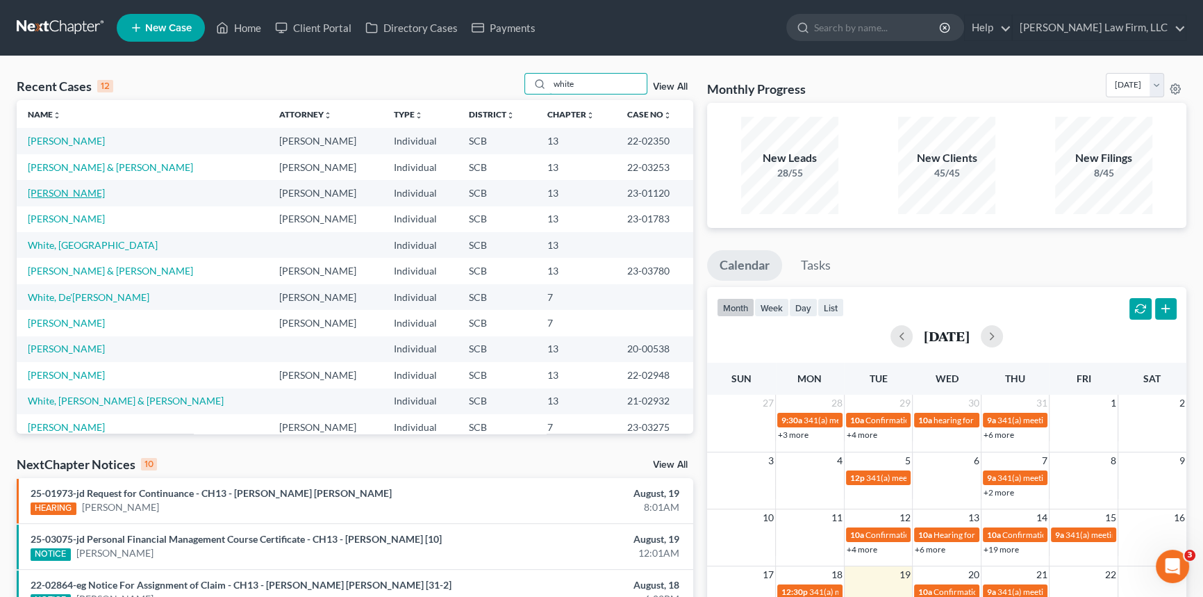
type input "white"
click at [63, 193] on link "[PERSON_NAME]" at bounding box center [66, 193] width 77 height 12
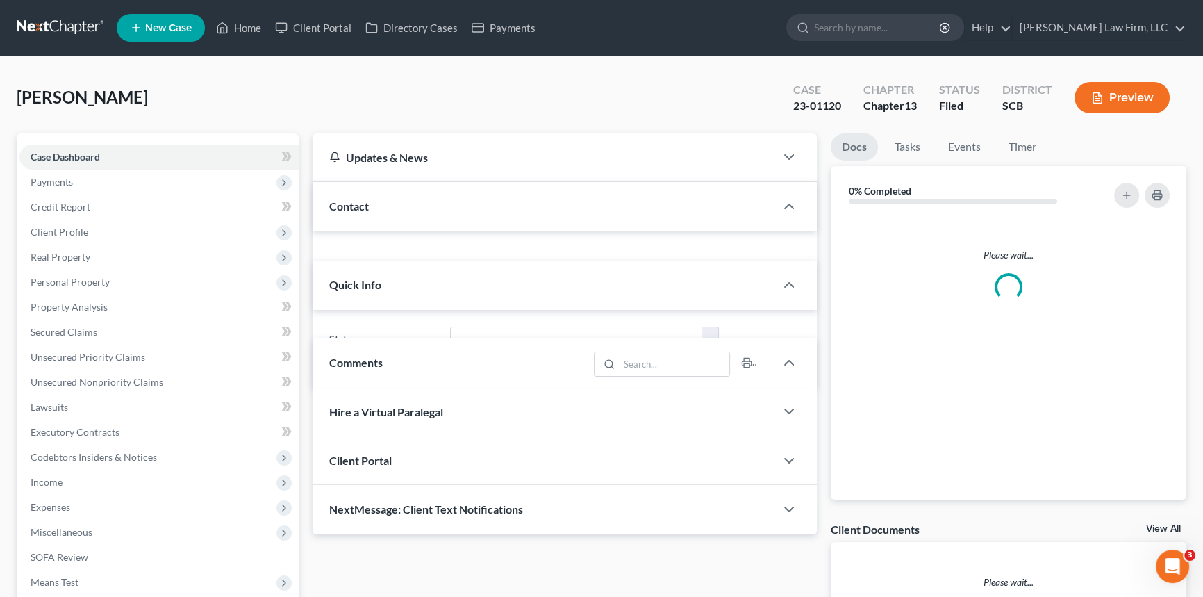
select select "0"
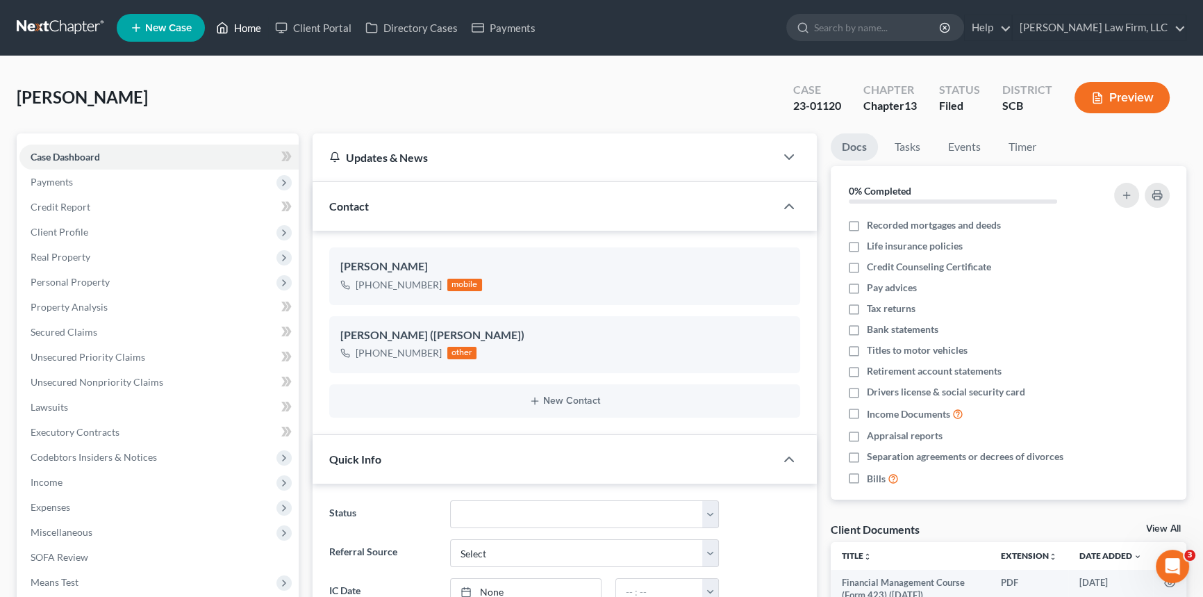
click at [251, 28] on link "Home" at bounding box center [238, 27] width 59 height 25
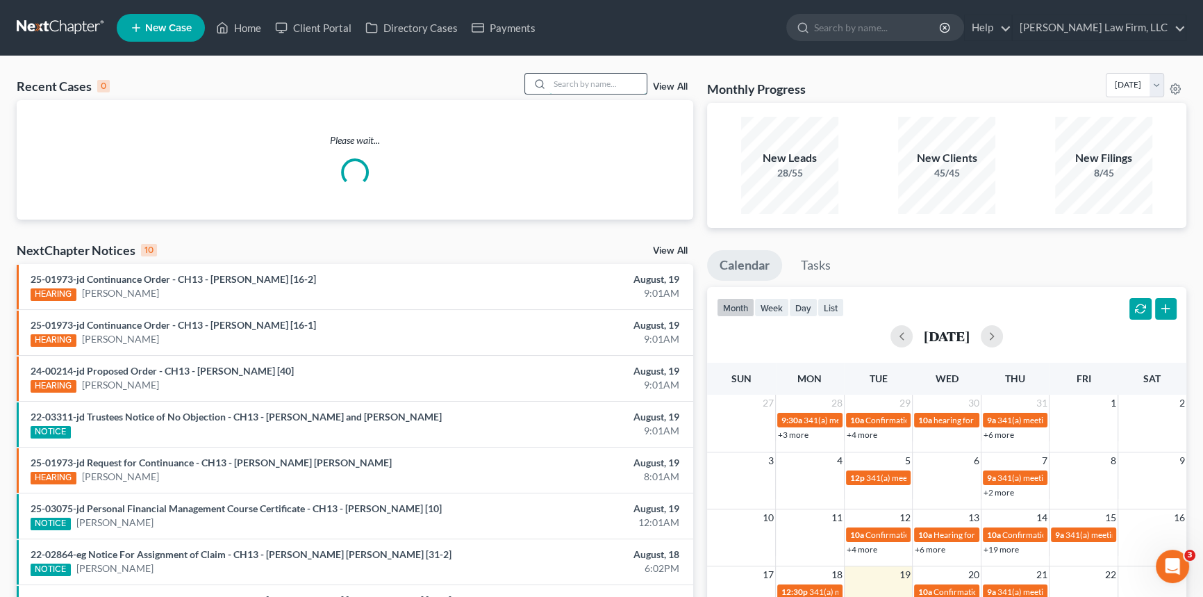
click at [565, 83] on input "search" at bounding box center [597, 84] width 97 height 20
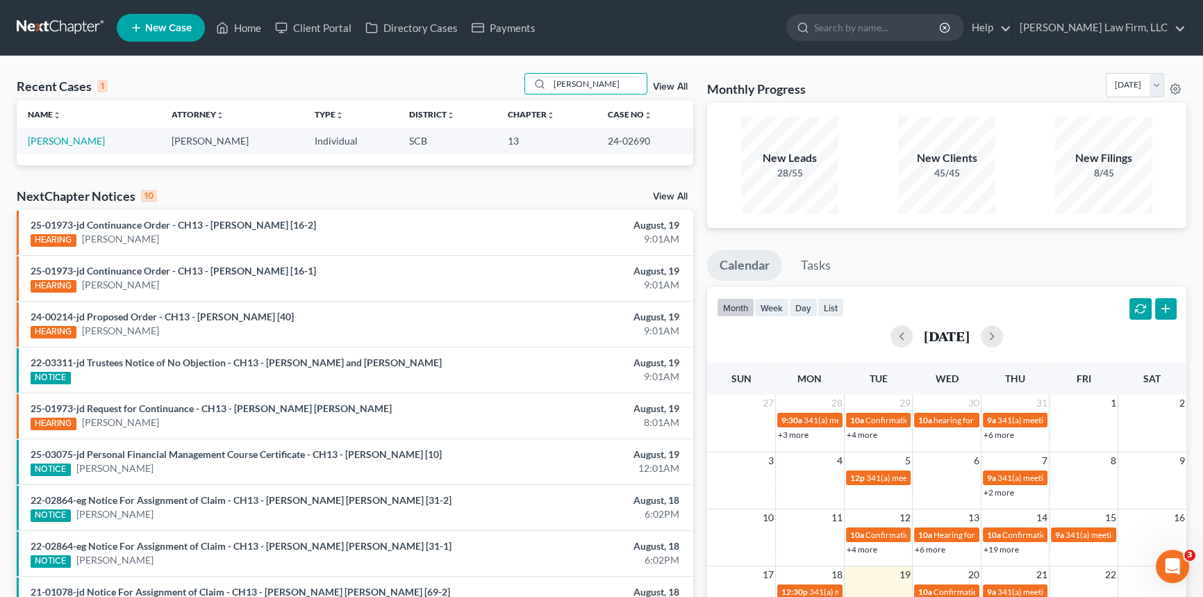
type input "[PERSON_NAME]"
drag, startPoint x: 549, startPoint y: 78, endPoint x: 614, endPoint y: 78, distance: 65.3
click at [614, 78] on input "[PERSON_NAME]" at bounding box center [597, 84] width 97 height 20
type input "piper"
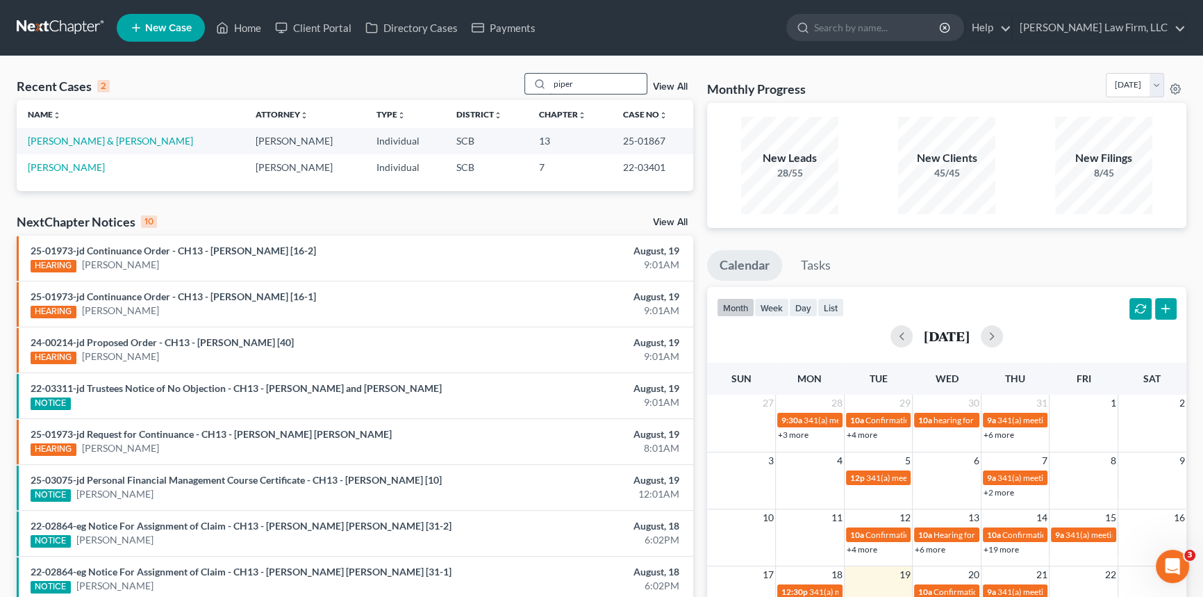
drag, startPoint x: 552, startPoint y: 82, endPoint x: 612, endPoint y: 82, distance: 59.7
click at [612, 82] on input "piper" at bounding box center [597, 84] width 97 height 20
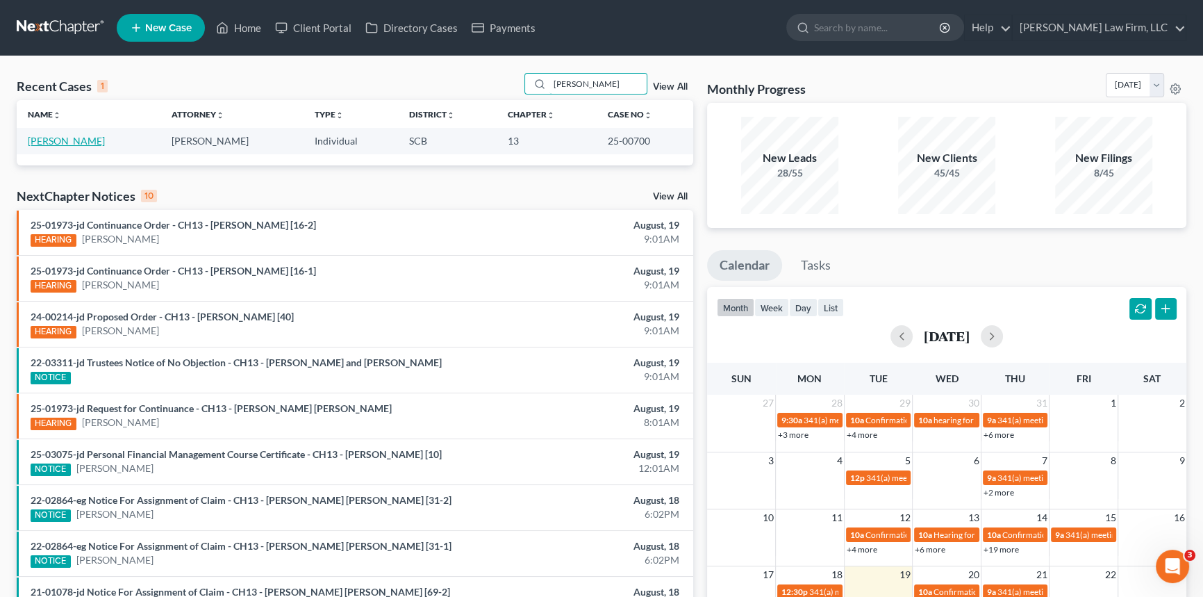
type input "[PERSON_NAME]"
click at [70, 139] on link "[PERSON_NAME]" at bounding box center [66, 141] width 77 height 12
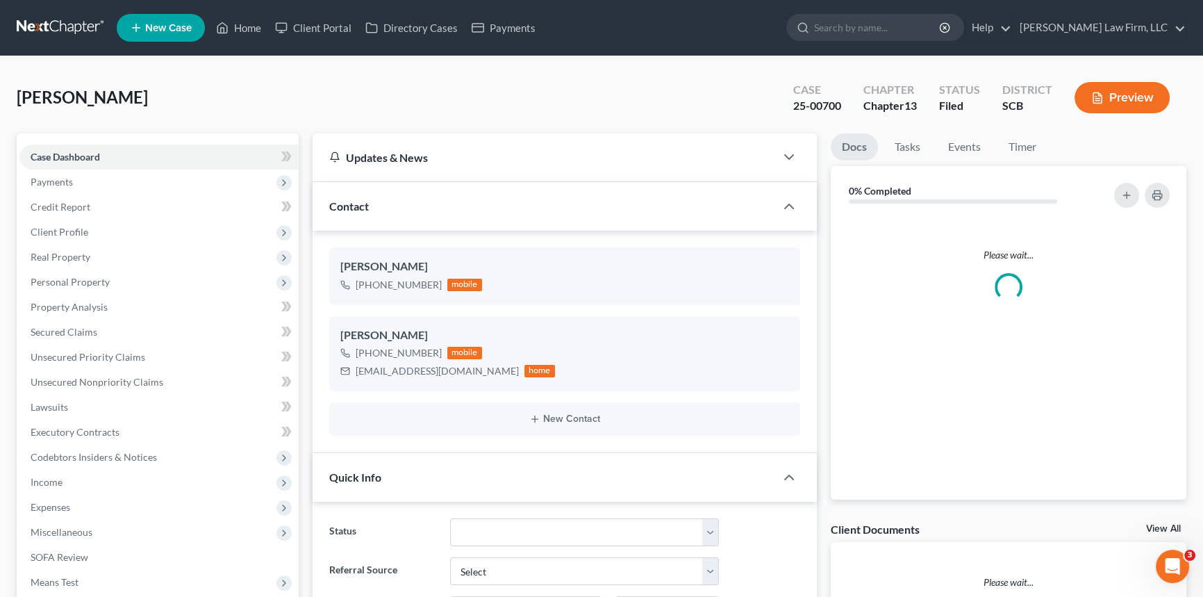
select select "1"
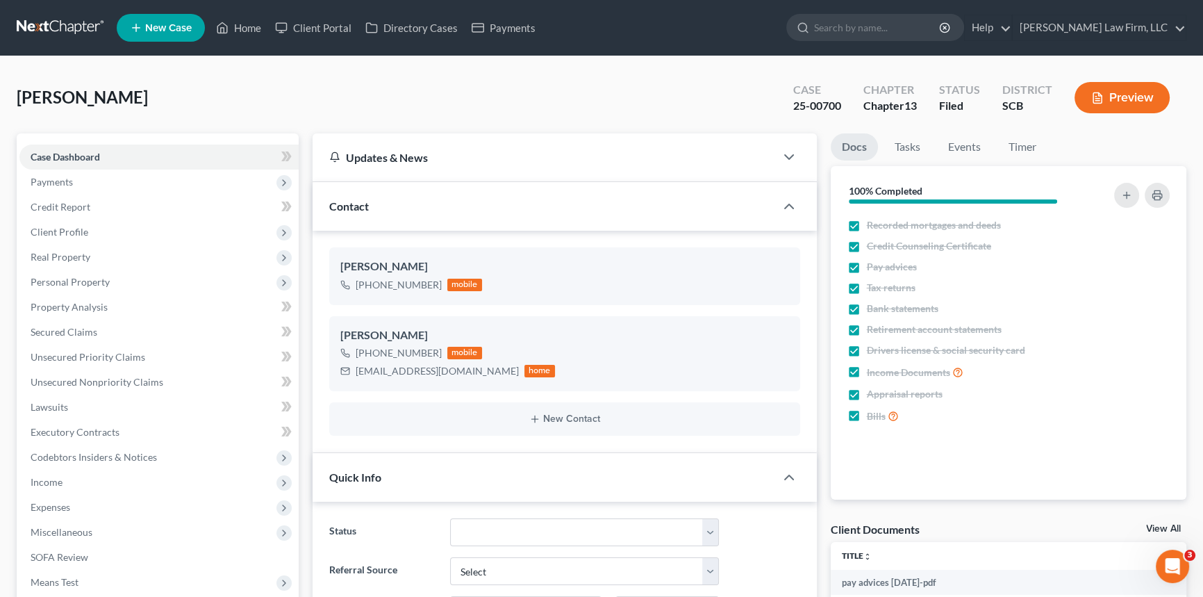
scroll to position [257, 0]
drag, startPoint x: 242, startPoint y: 21, endPoint x: 574, endPoint y: 97, distance: 340.0
click at [242, 21] on link "Home" at bounding box center [238, 27] width 59 height 25
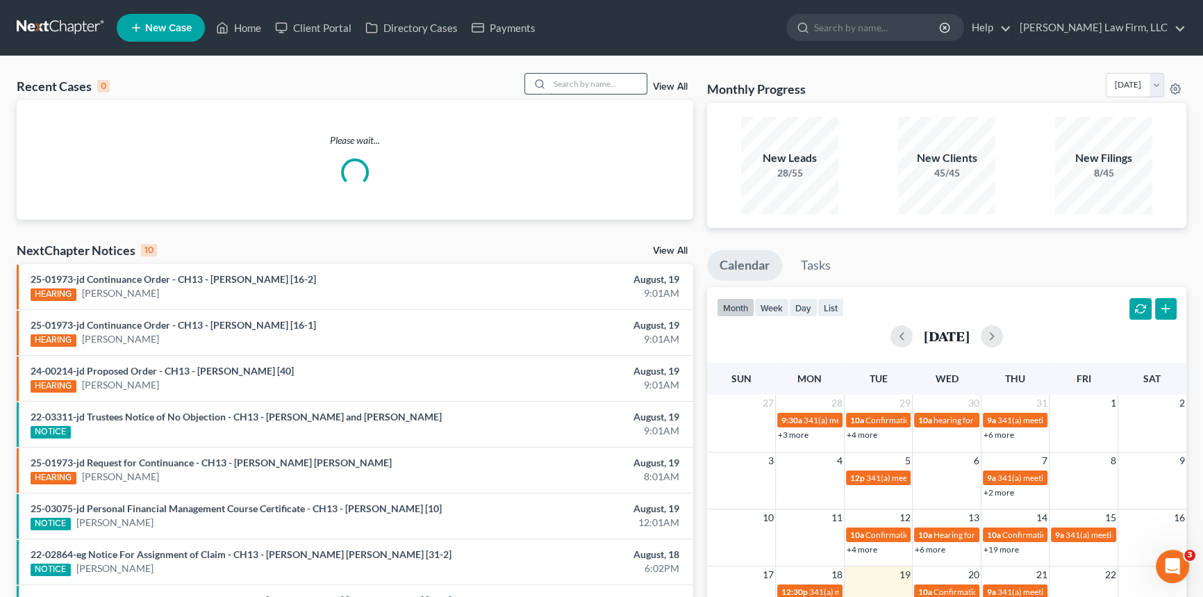
drag, startPoint x: 561, startPoint y: 77, endPoint x: 568, endPoint y: 75, distance: 7.3
click at [563, 76] on input "search" at bounding box center [597, 84] width 97 height 20
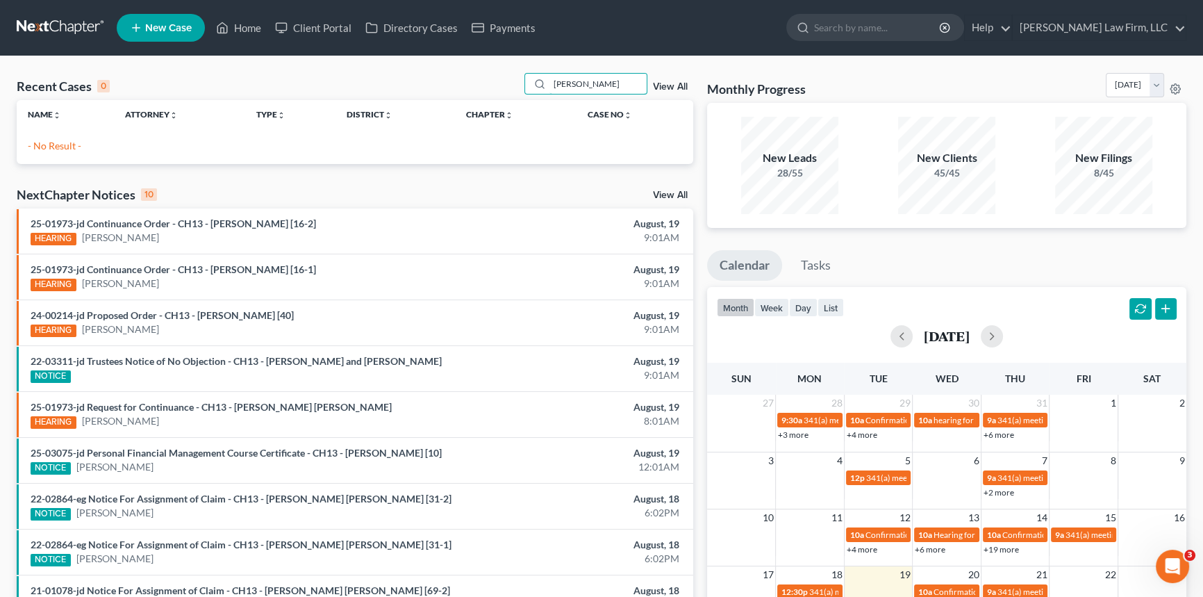
drag, startPoint x: 566, startPoint y: 85, endPoint x: 695, endPoint y: 99, distance: 129.9
click at [566, 86] on input "[PERSON_NAME]" at bounding box center [597, 84] width 97 height 20
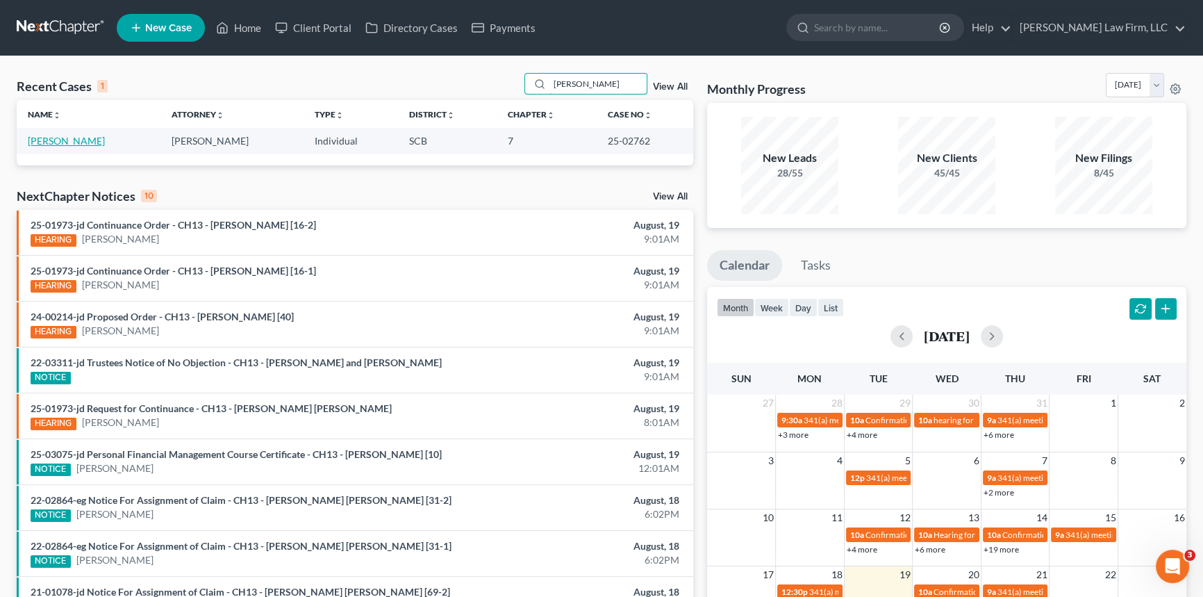
type input "[PERSON_NAME]"
click at [47, 140] on link "[PERSON_NAME]" at bounding box center [66, 141] width 77 height 12
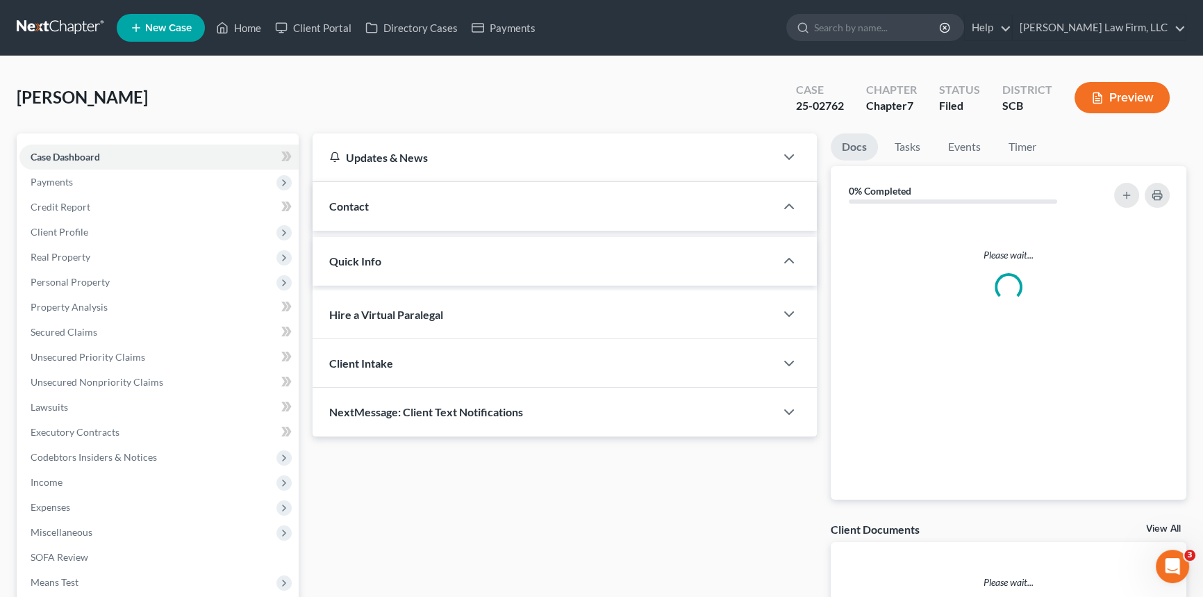
select select "2"
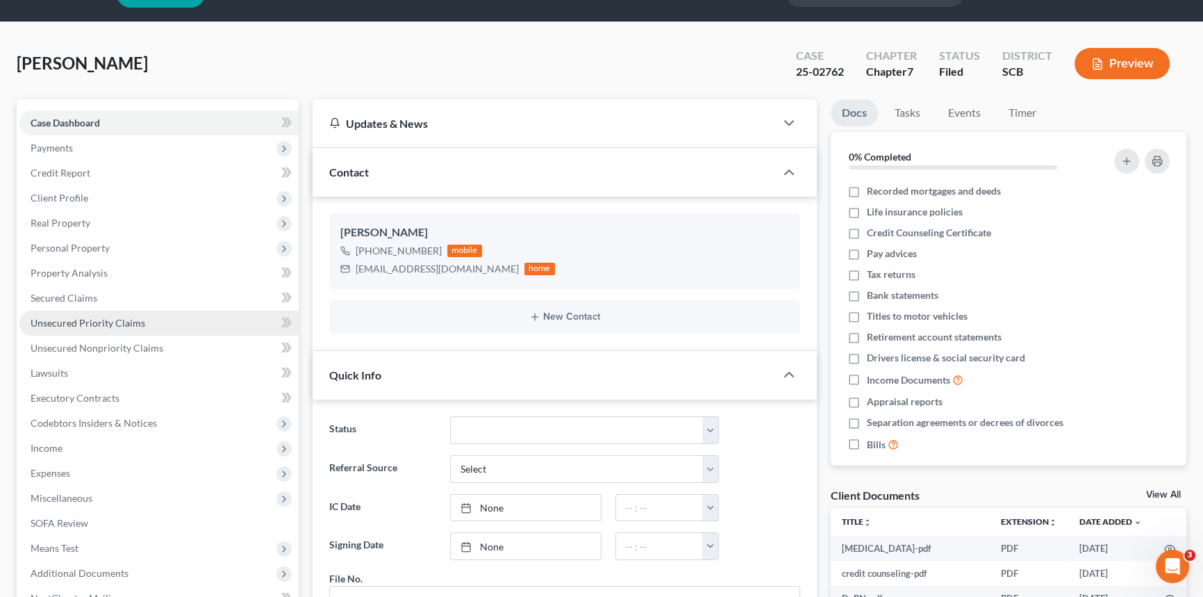
scroll to position [63, 0]
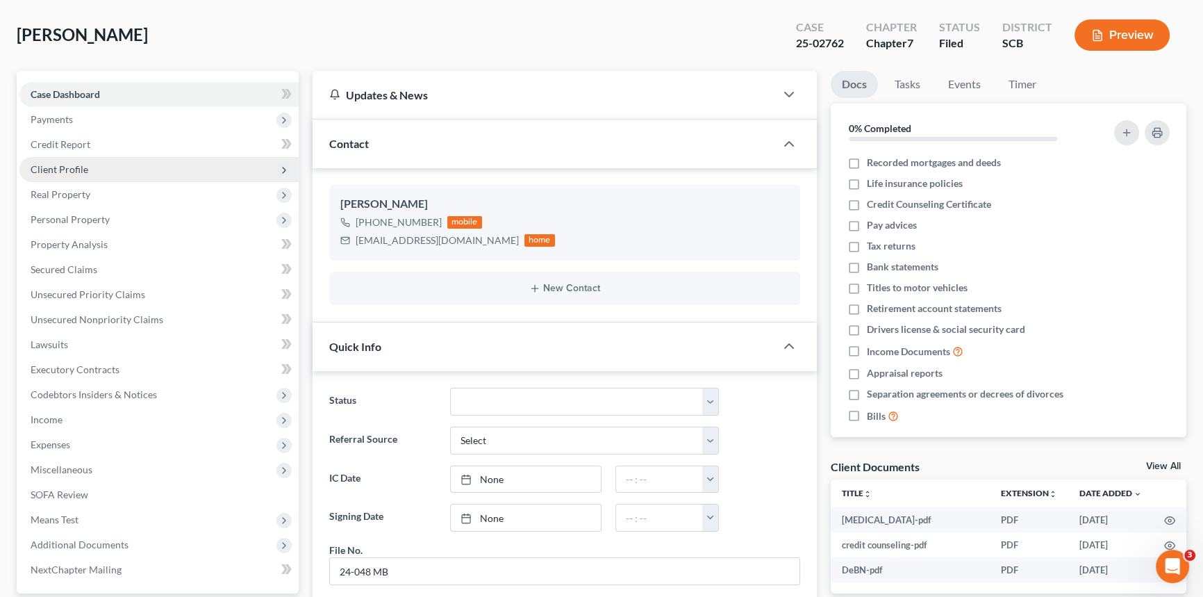
click at [63, 163] on span "Client Profile" at bounding box center [60, 169] width 58 height 12
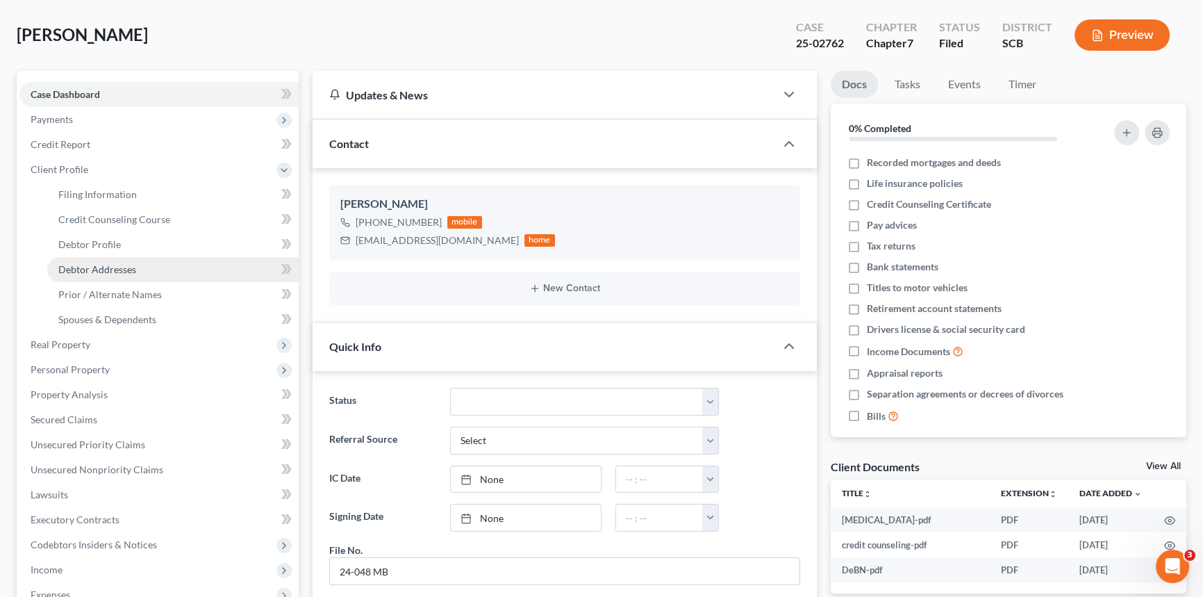
click at [89, 265] on span "Debtor Addresses" at bounding box center [97, 269] width 78 height 12
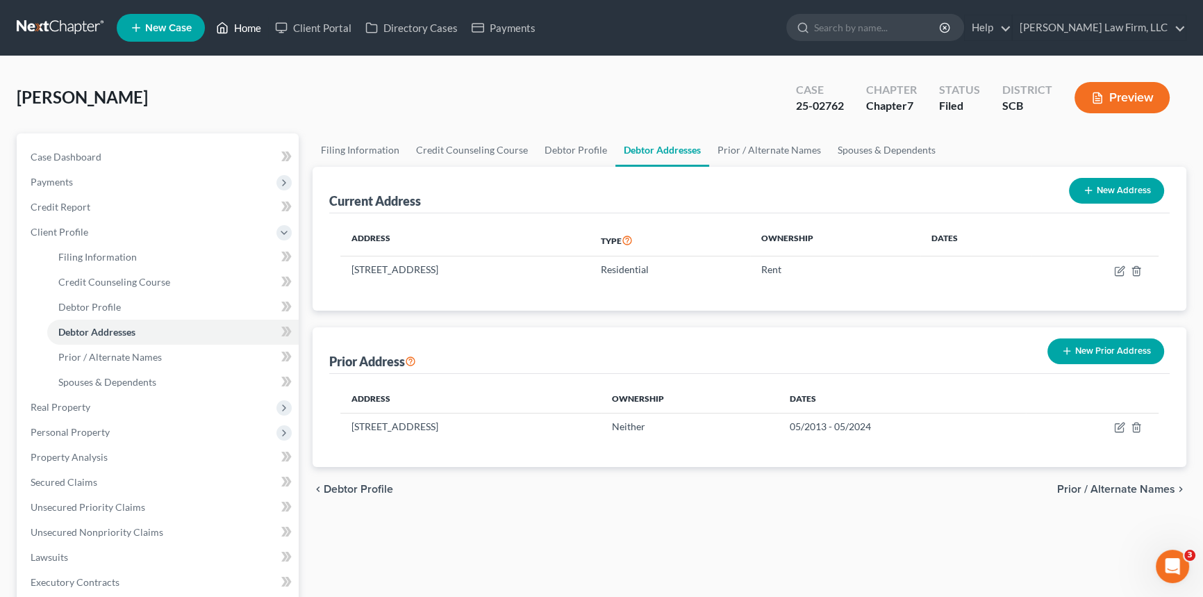
click at [254, 19] on link "Home" at bounding box center [238, 27] width 59 height 25
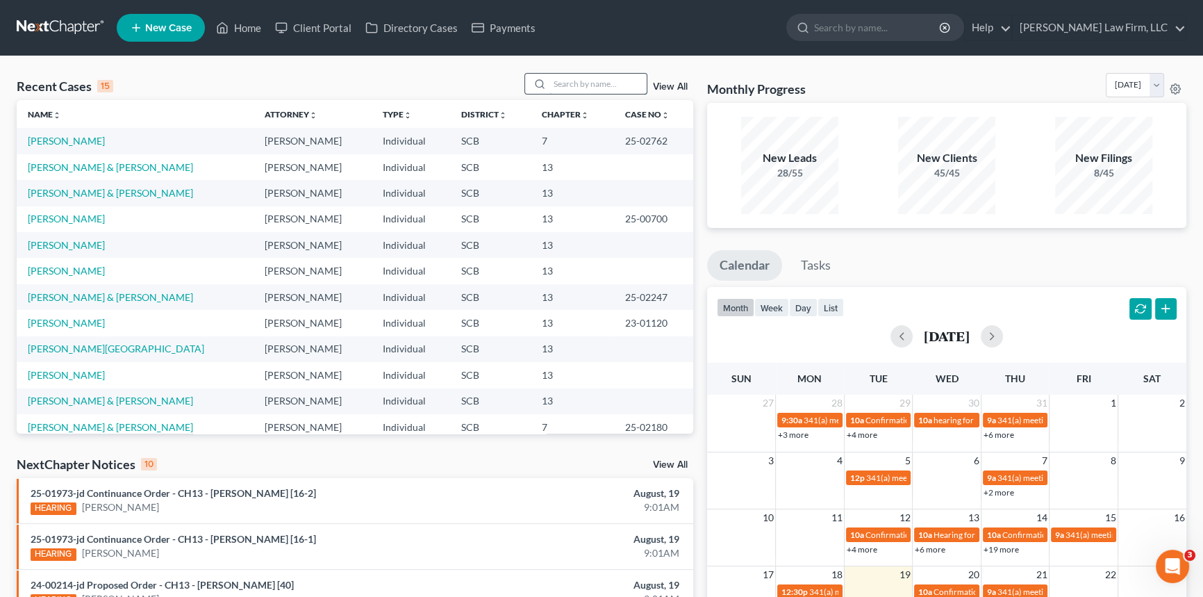
click at [552, 85] on input "search" at bounding box center [597, 84] width 97 height 20
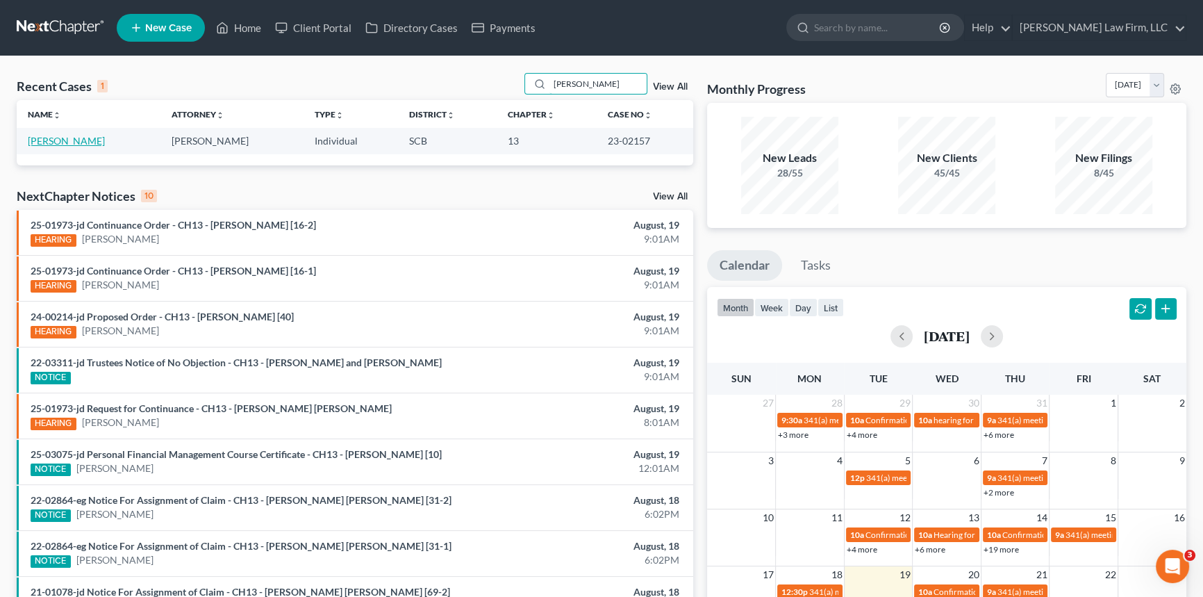
type input "[PERSON_NAME]"
click at [82, 139] on link "[PERSON_NAME]" at bounding box center [66, 141] width 77 height 12
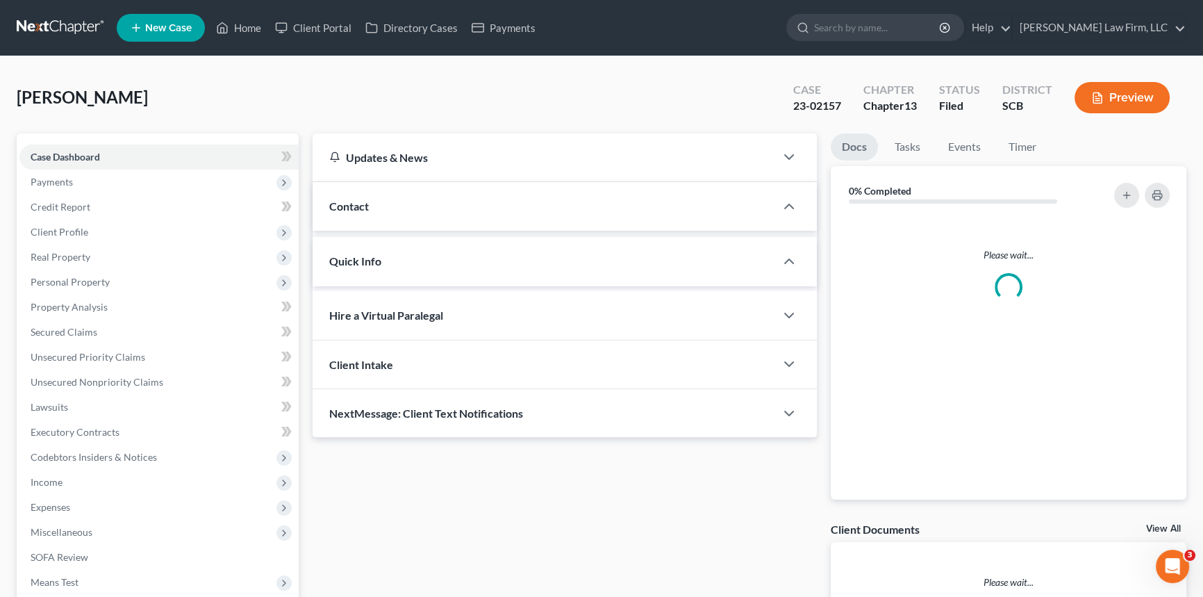
select select "0"
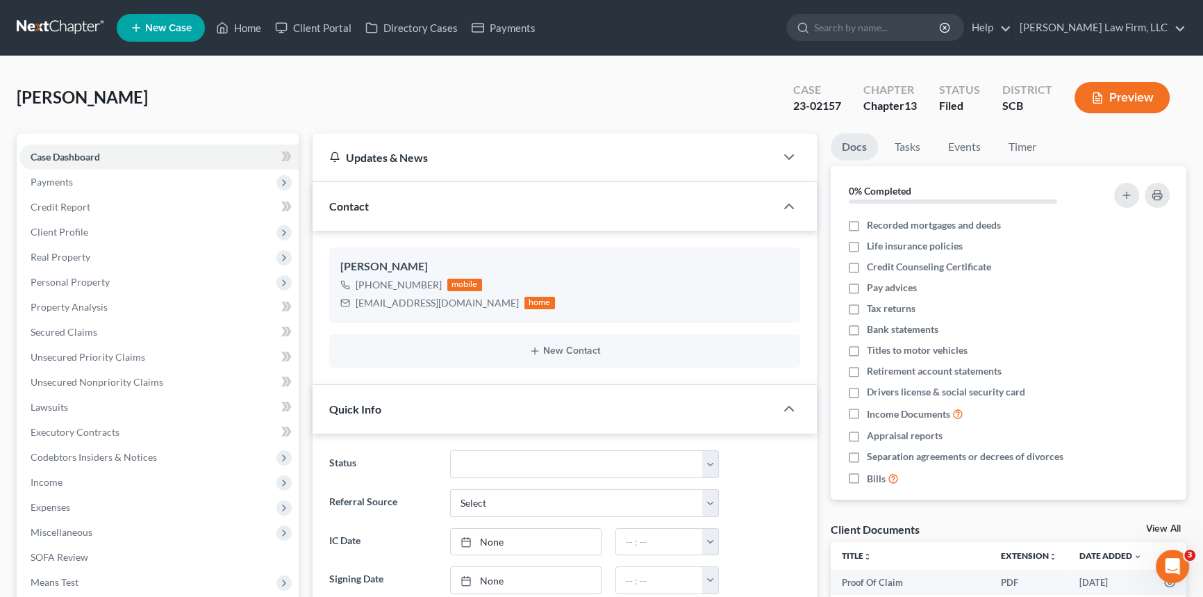
scroll to position [870, 0]
click at [251, 21] on link "Home" at bounding box center [238, 27] width 59 height 25
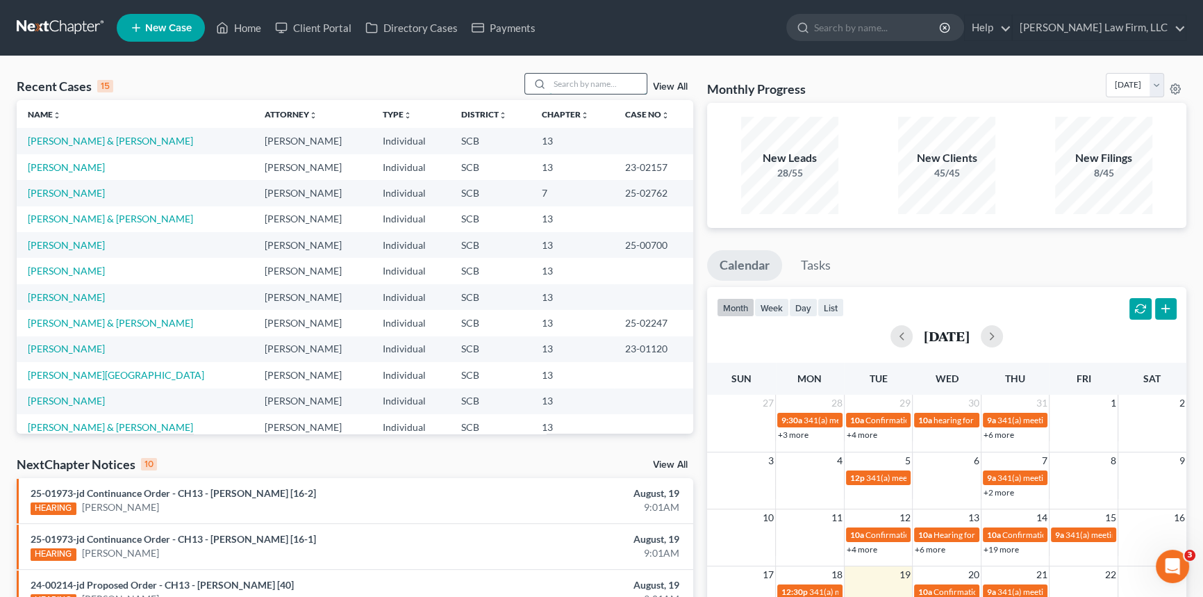
click at [549, 85] on input "search" at bounding box center [597, 84] width 97 height 20
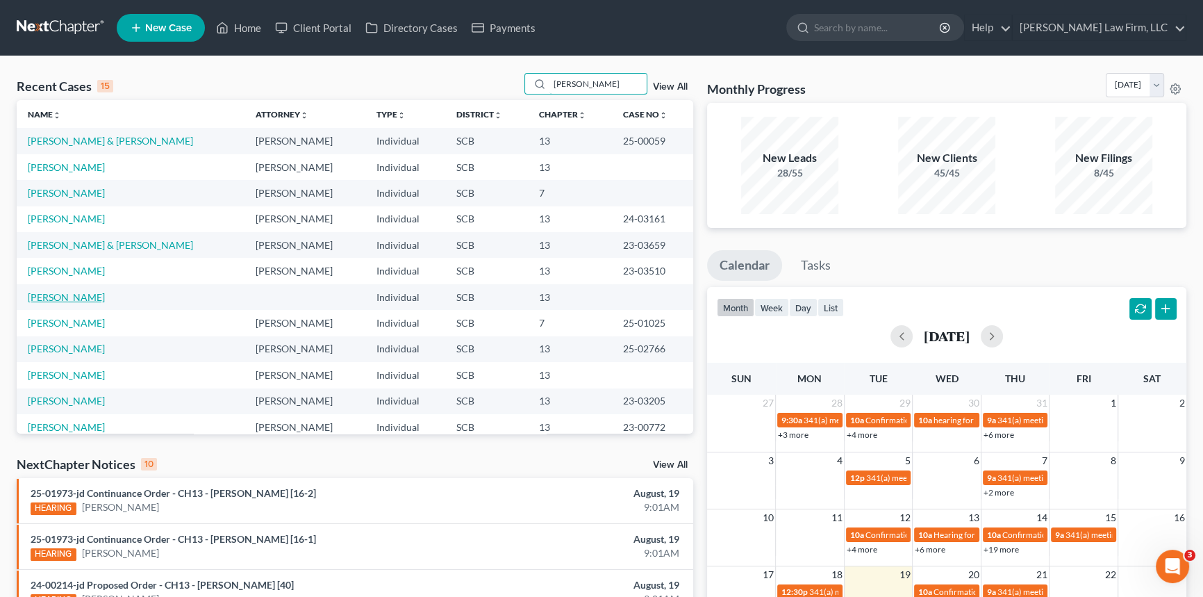
type input "[PERSON_NAME]"
click at [58, 297] on link "[PERSON_NAME]" at bounding box center [66, 297] width 77 height 12
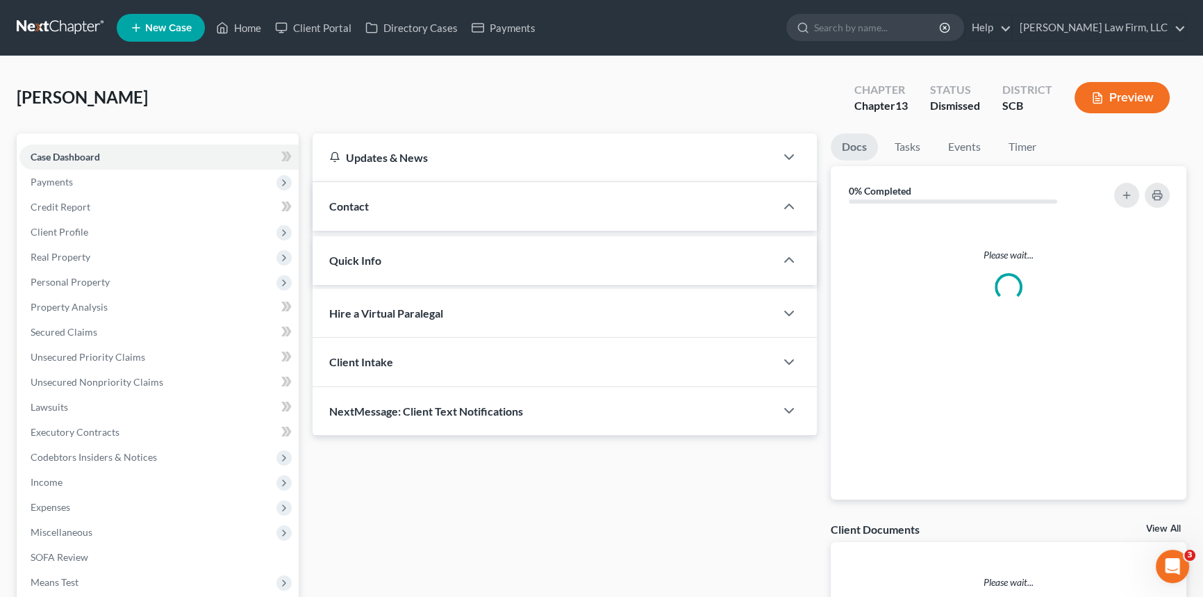
select select "0"
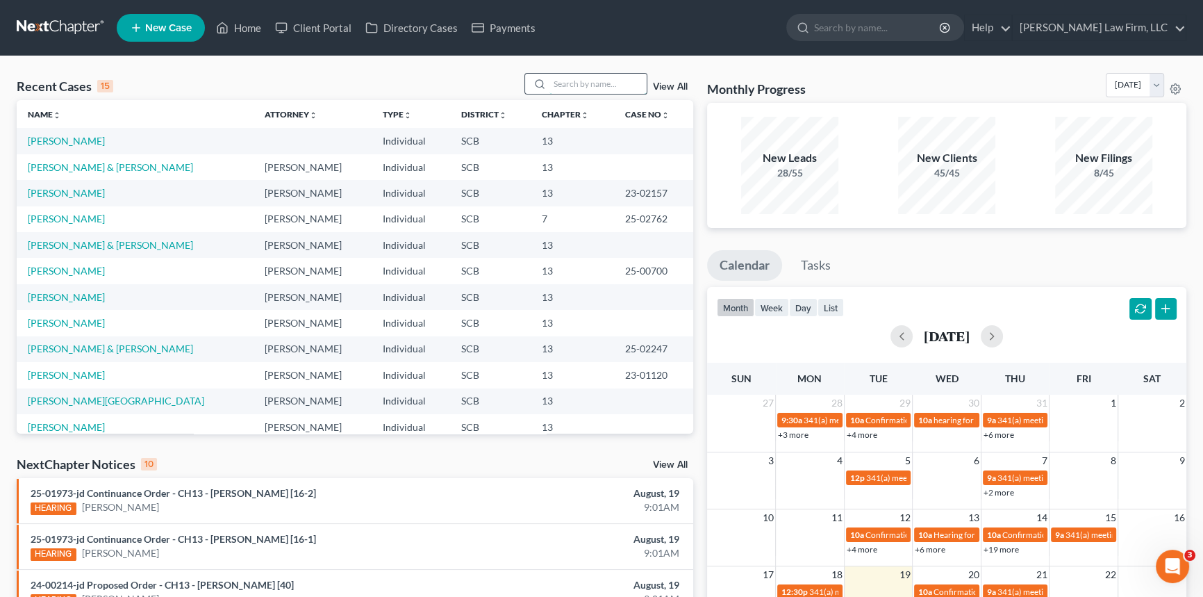
drag, startPoint x: 558, startPoint y: 84, endPoint x: 579, endPoint y: 74, distance: 23.3
click at [561, 83] on input "search" at bounding box center [597, 84] width 97 height 20
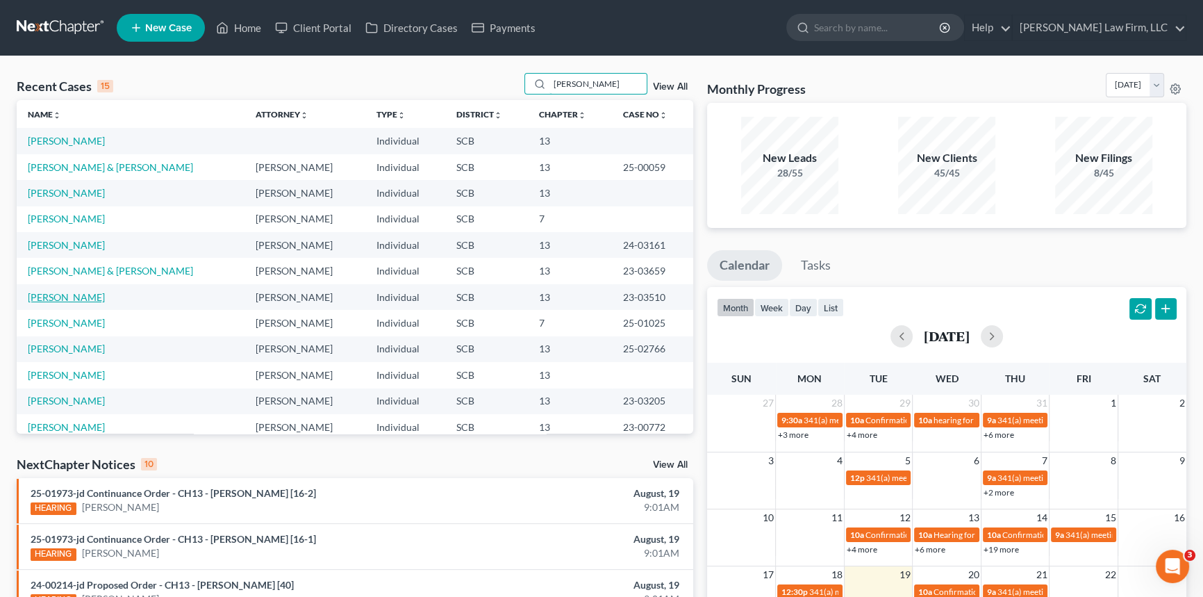
type input "[PERSON_NAME]"
click at [77, 293] on link "[PERSON_NAME]" at bounding box center [66, 297] width 77 height 12
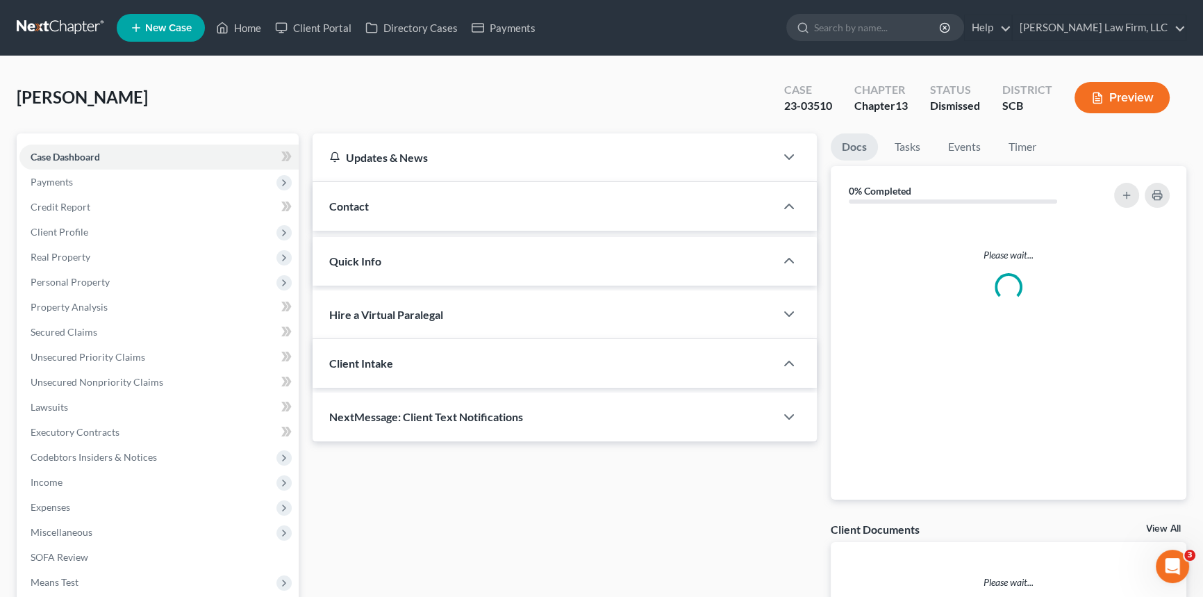
select select "0"
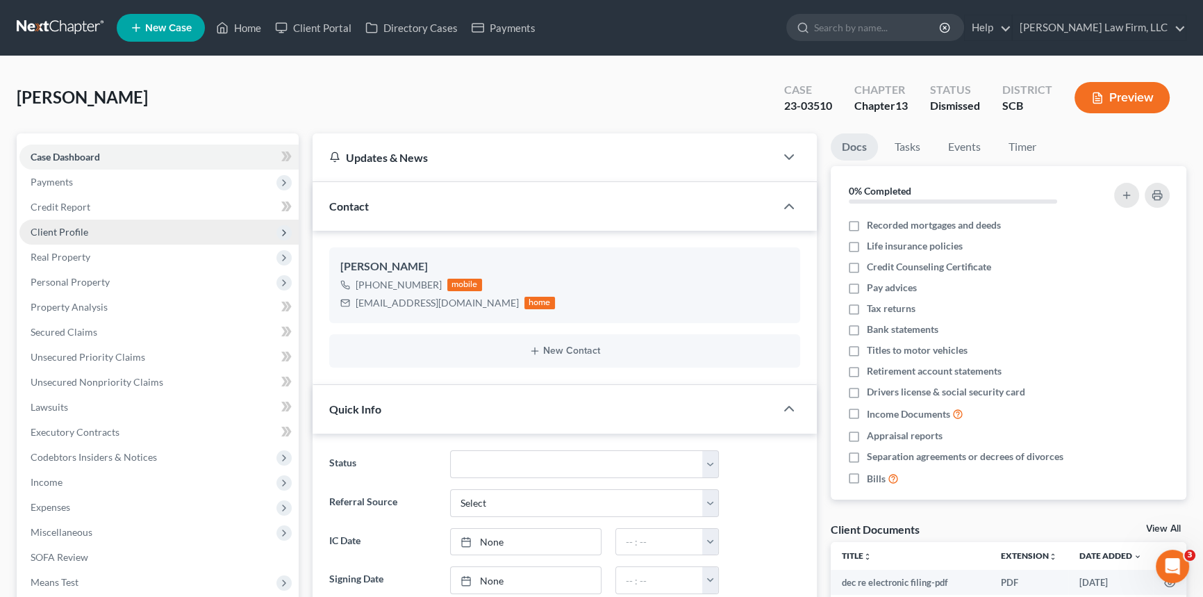
click at [63, 227] on span "Client Profile" at bounding box center [60, 232] width 58 height 12
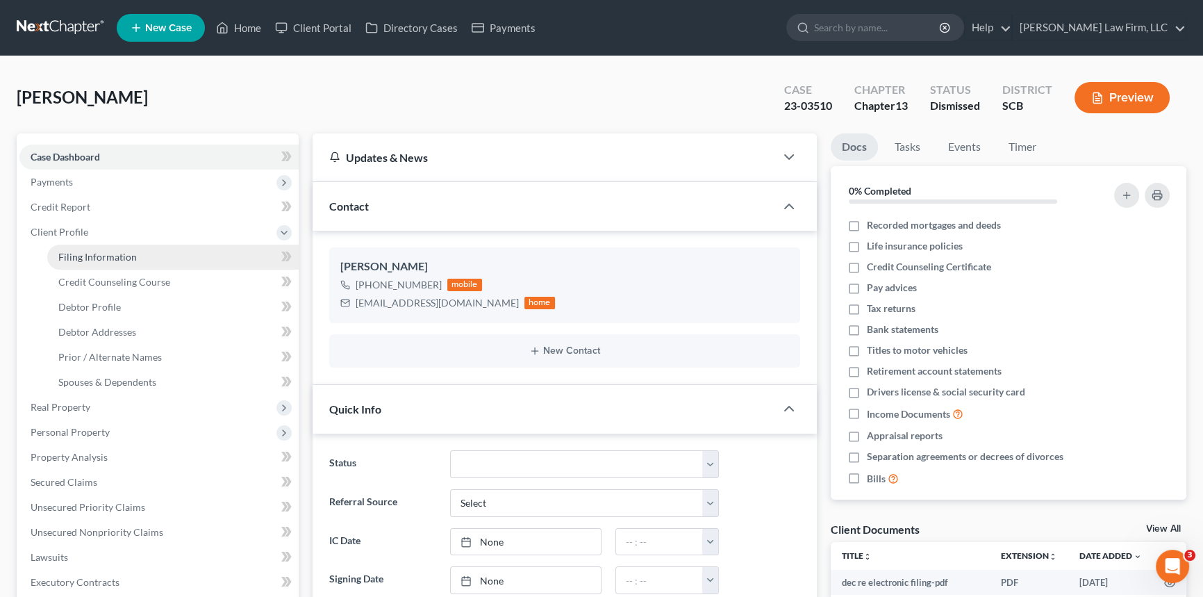
click at [94, 251] on span "Filing Information" at bounding box center [97, 257] width 78 height 12
select select "1"
select select "0"
select select "3"
select select "72"
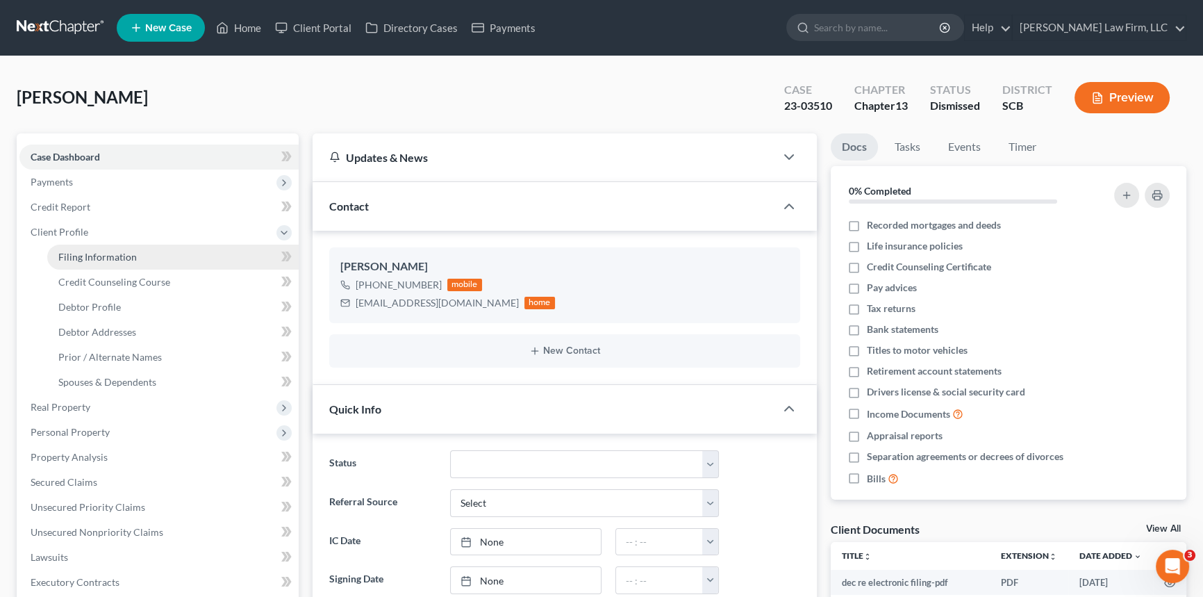
select select "0"
select select "42"
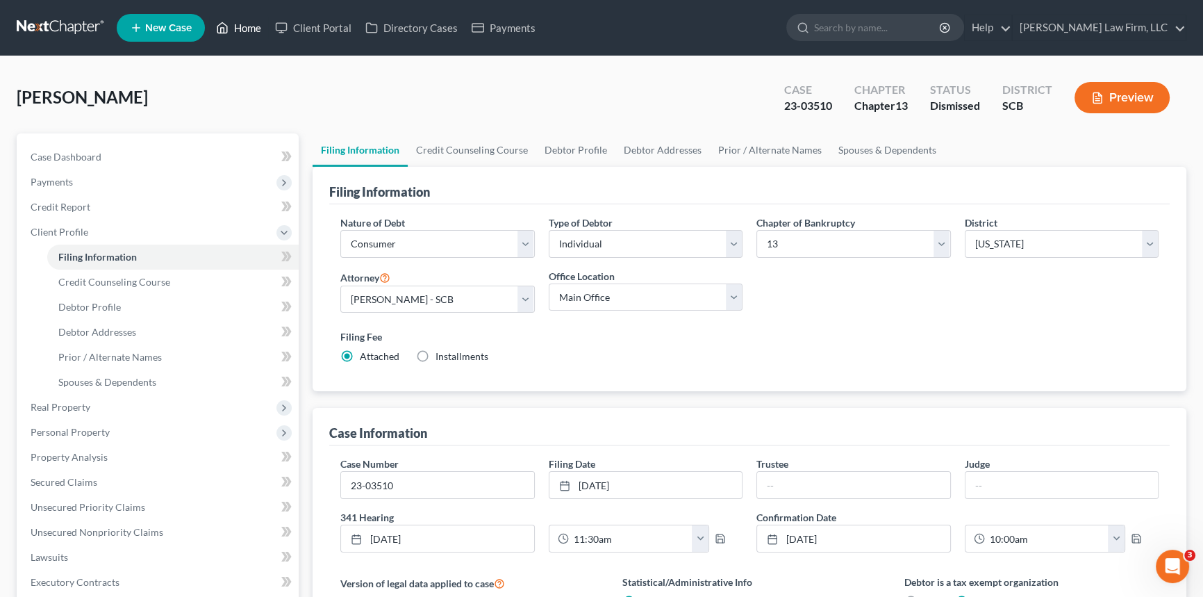
click at [247, 23] on link "Home" at bounding box center [238, 27] width 59 height 25
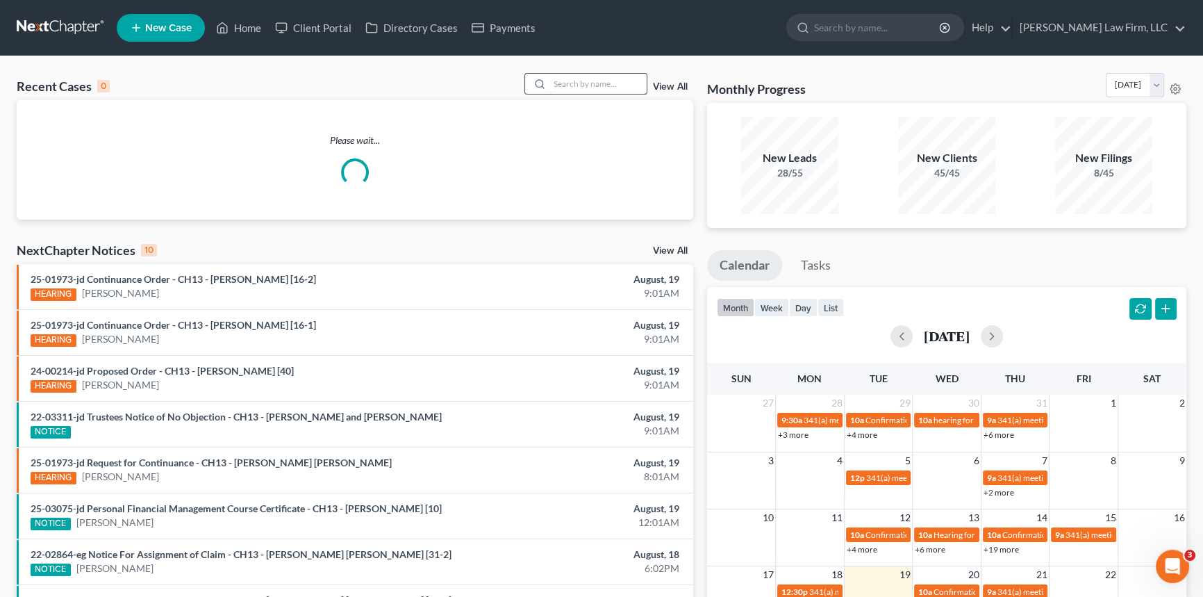
click at [560, 82] on input "search" at bounding box center [597, 84] width 97 height 20
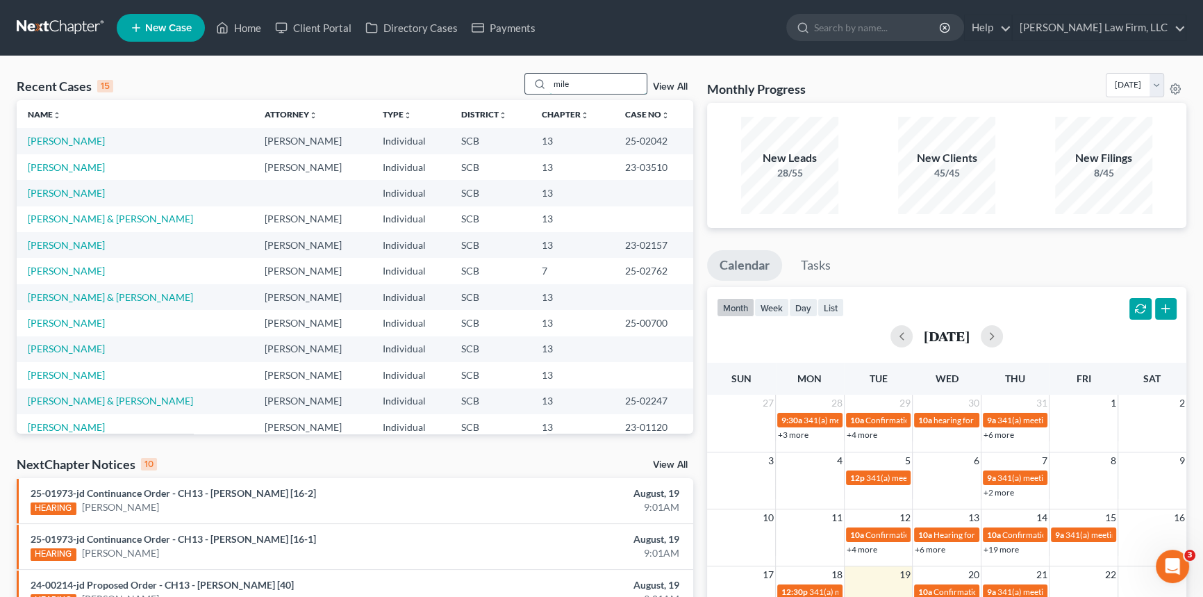
type input "[PERSON_NAME]"
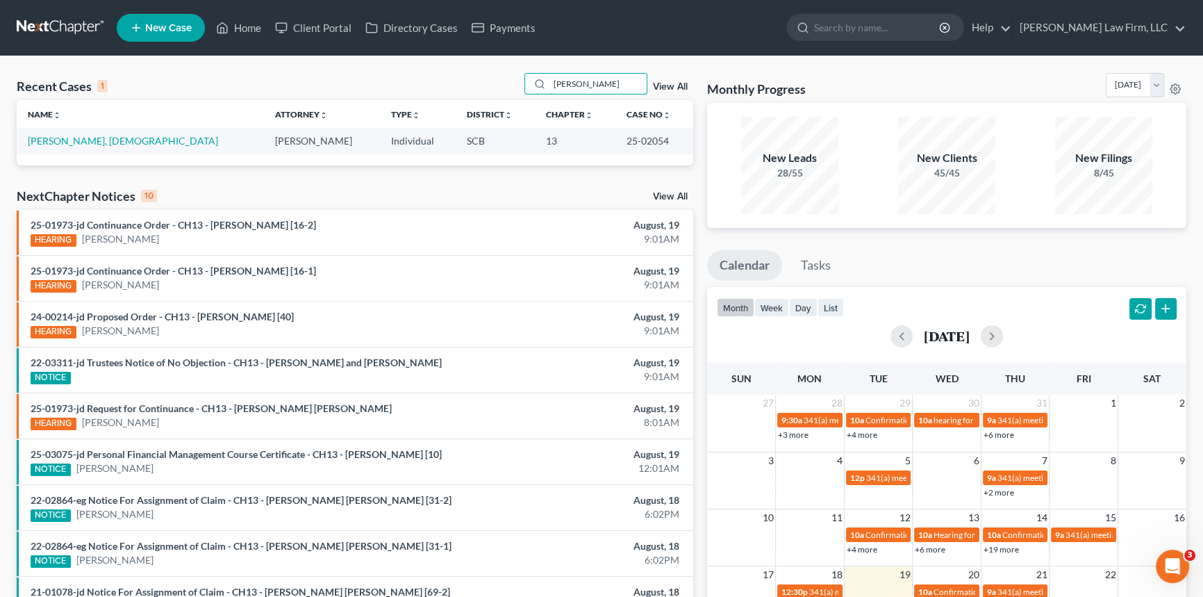
drag, startPoint x: 576, startPoint y: 83, endPoint x: 479, endPoint y: 76, distance: 96.8
click at [480, 76] on div "Recent Cases 1 miley View All" at bounding box center [355, 86] width 677 height 27
click at [75, 141] on link "[PERSON_NAME], [DEMOGRAPHIC_DATA]" at bounding box center [123, 141] width 190 height 12
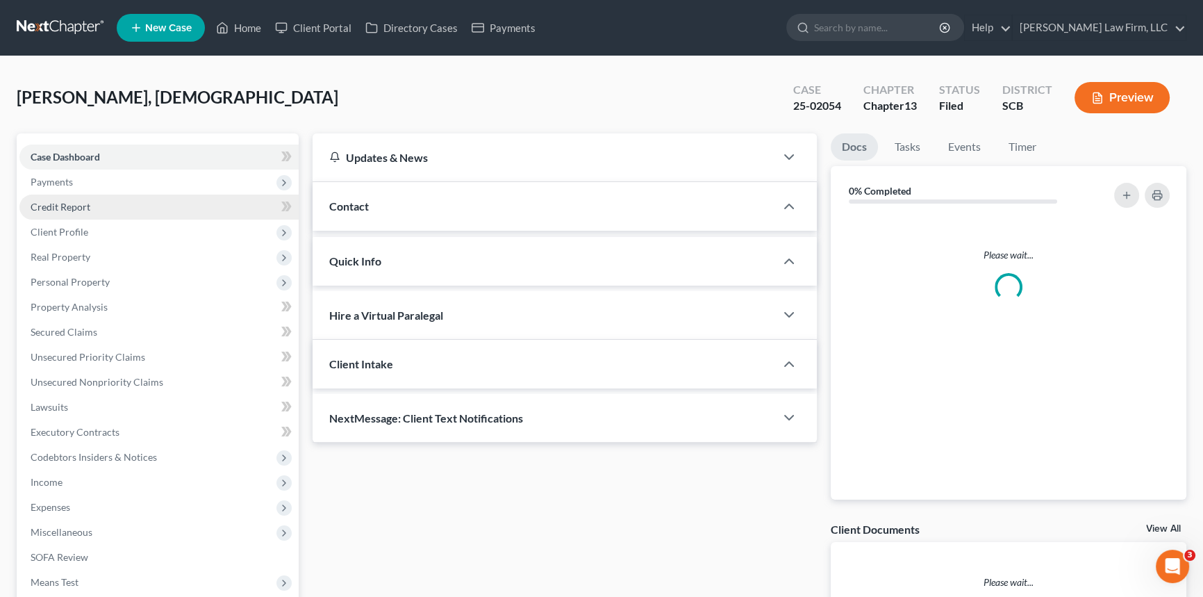
select select "1"
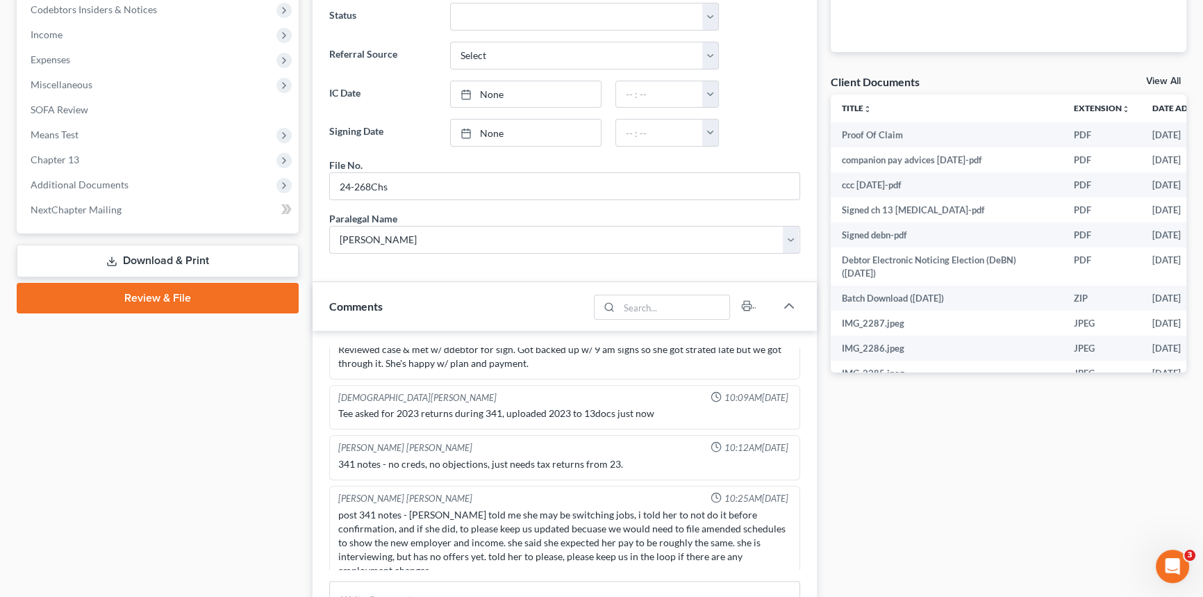
scroll to position [505, 0]
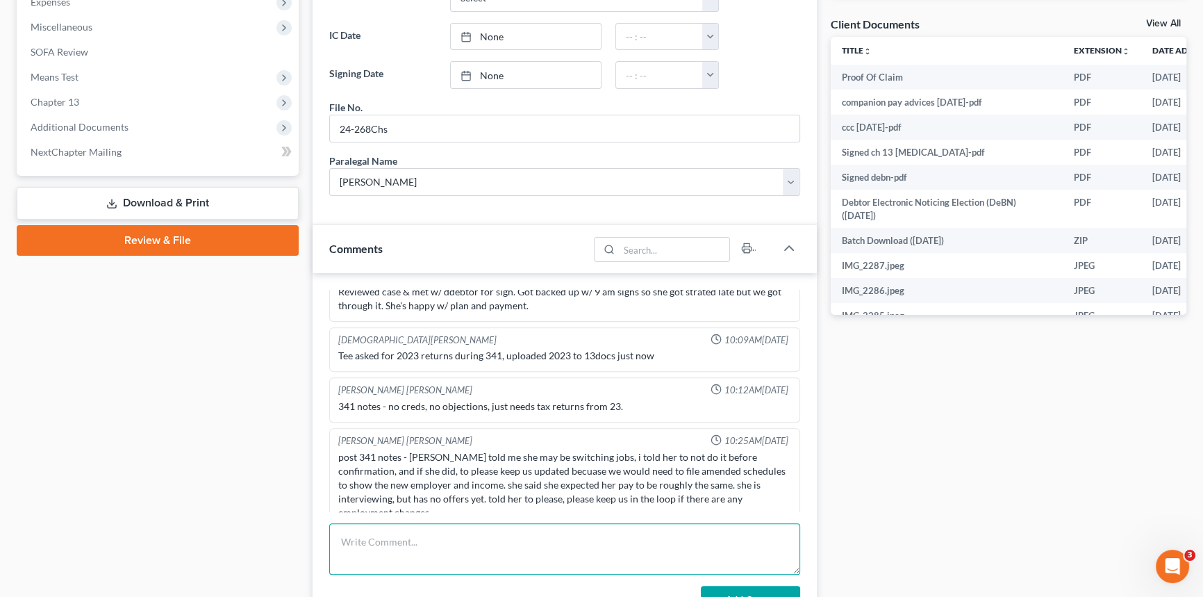
click at [363, 540] on textarea at bounding box center [564, 548] width 471 height 51
click at [631, 538] on textarea "[PERSON_NAME] called about changing jobs she has a job offer left message for […" at bounding box center [564, 548] width 471 height 51
drag, startPoint x: 679, startPoint y: 527, endPoint x: 695, endPoint y: 531, distance: 15.8
click at [684, 527] on textarea "[PERSON_NAME] called about changing jobs she has a job offer left message for […" at bounding box center [564, 548] width 471 height 51
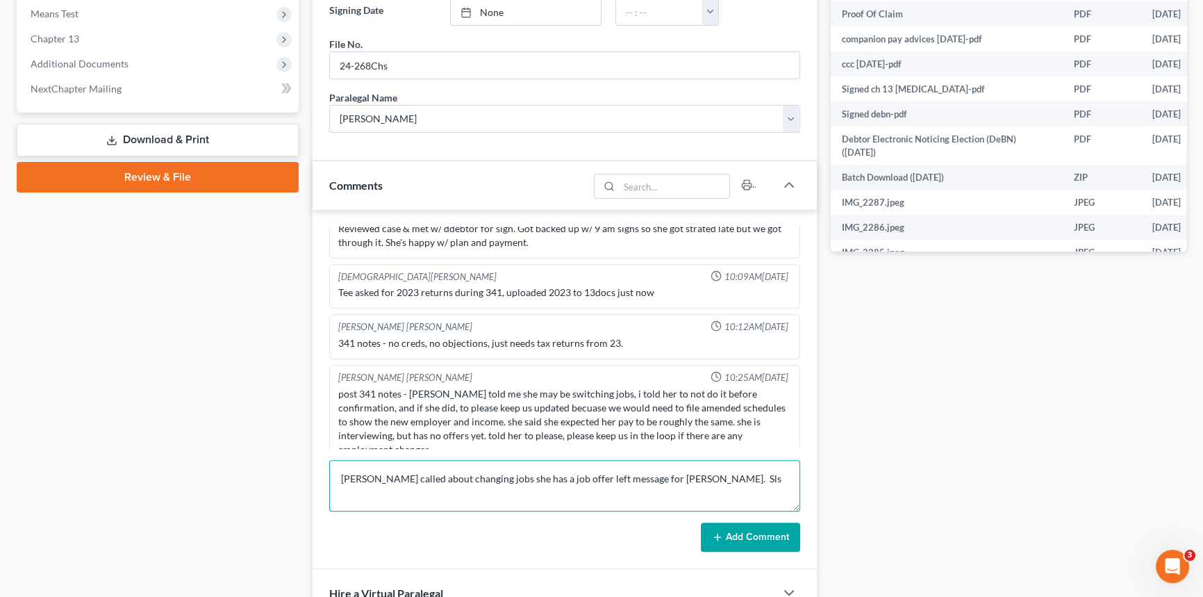
scroll to position [631, 0]
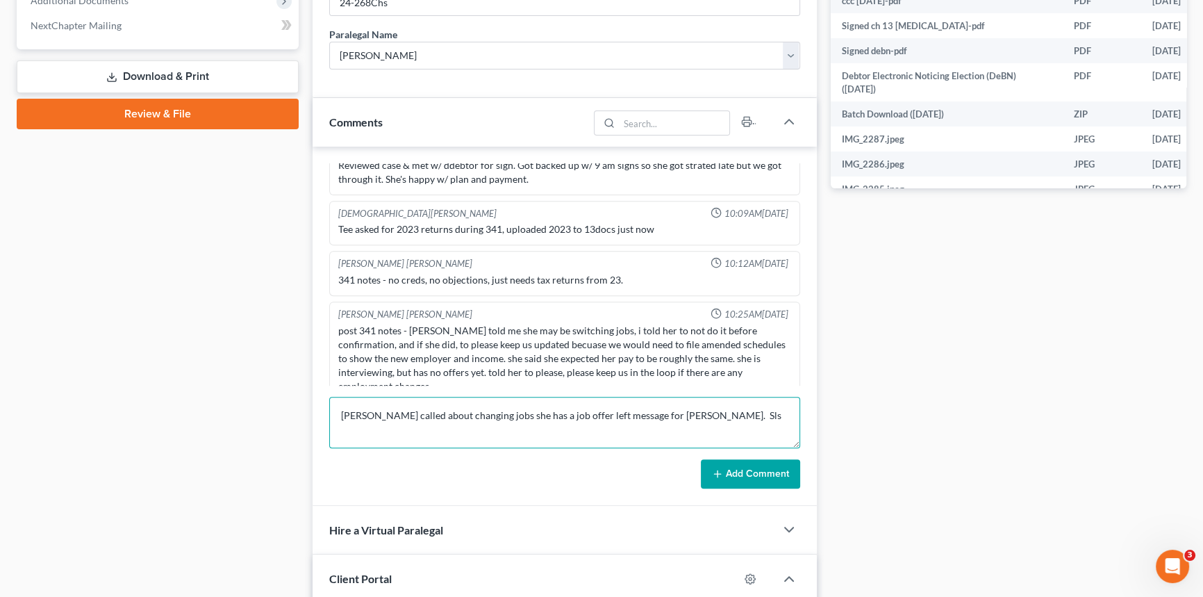
type textarea "[PERSON_NAME] called about changing jobs she has a job offer left message for […"
click at [770, 467] on button "Add Comment" at bounding box center [750, 473] width 99 height 29
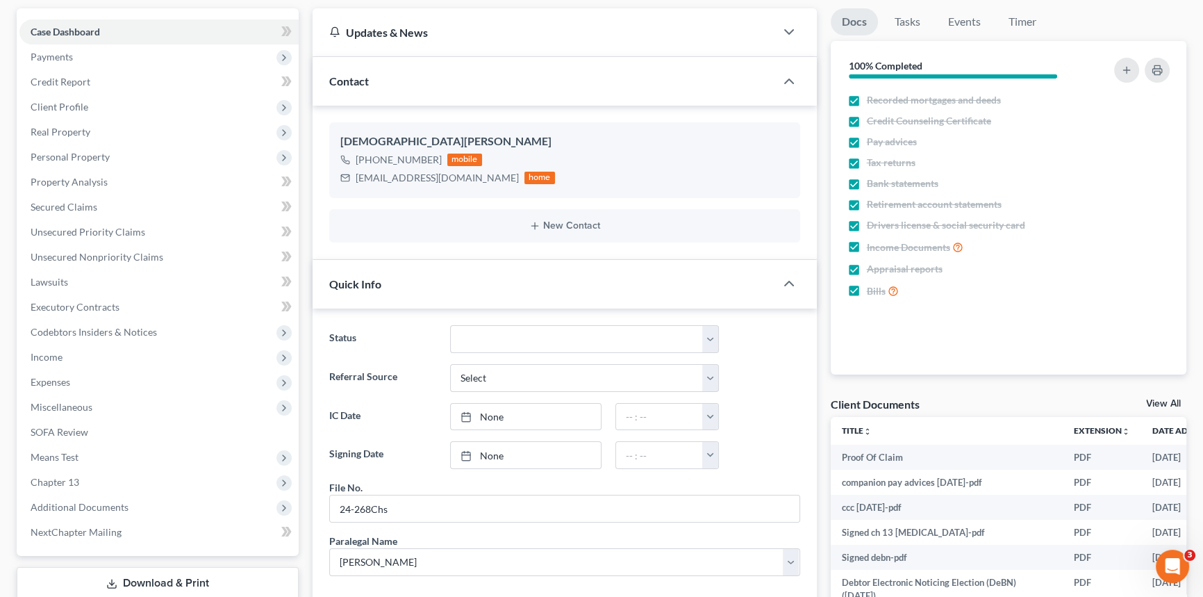
scroll to position [0, 0]
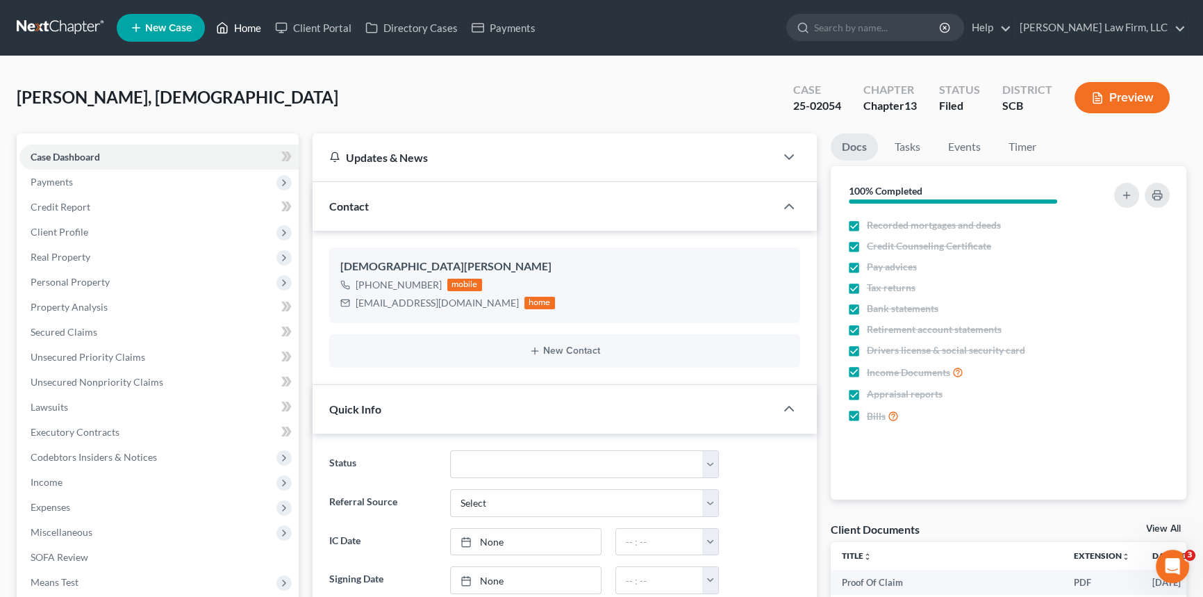
drag, startPoint x: 243, startPoint y: 24, endPoint x: 618, endPoint y: 33, distance: 374.5
click at [244, 24] on link "Home" at bounding box center [238, 27] width 59 height 25
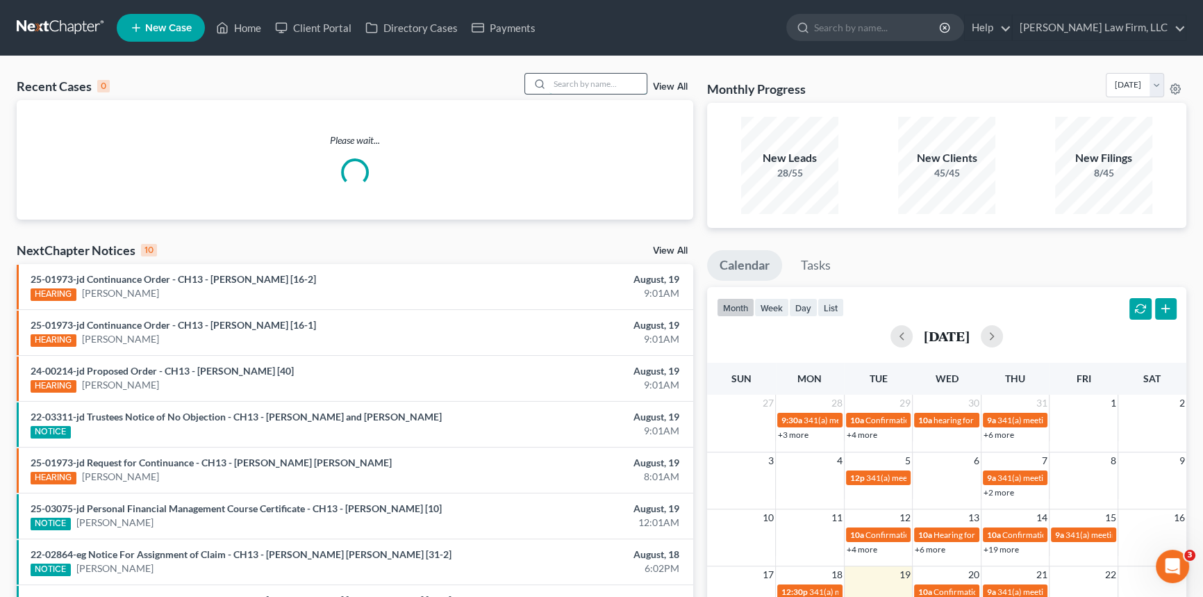
click at [560, 87] on input "search" at bounding box center [597, 84] width 97 height 20
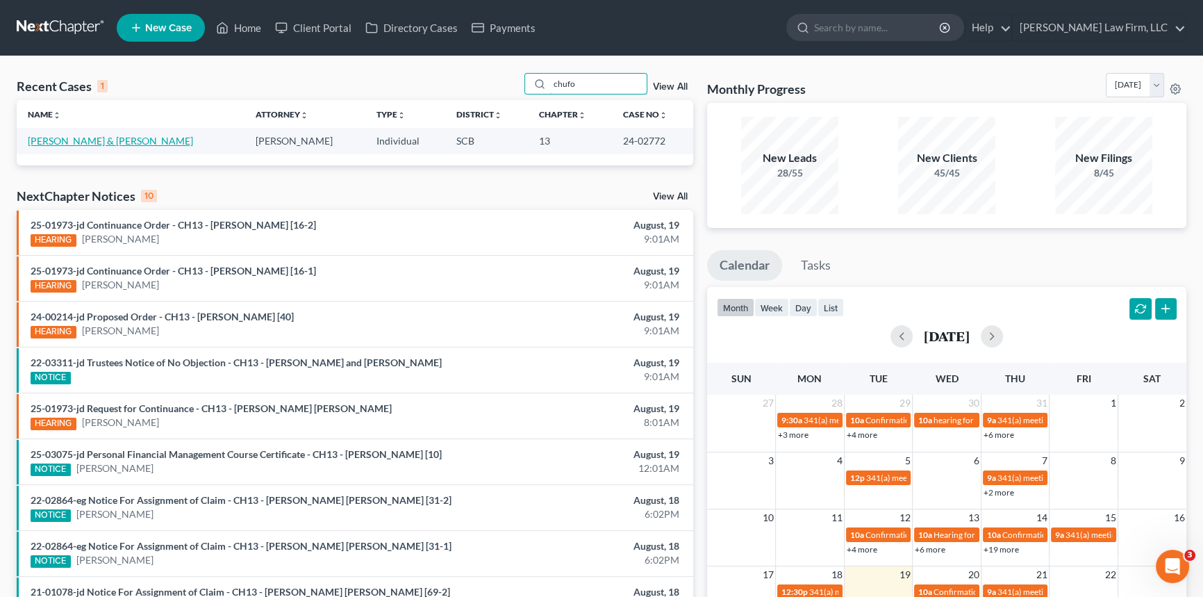
type input "chufo"
click at [104, 139] on link "[PERSON_NAME] & [PERSON_NAME]" at bounding box center [110, 141] width 165 height 12
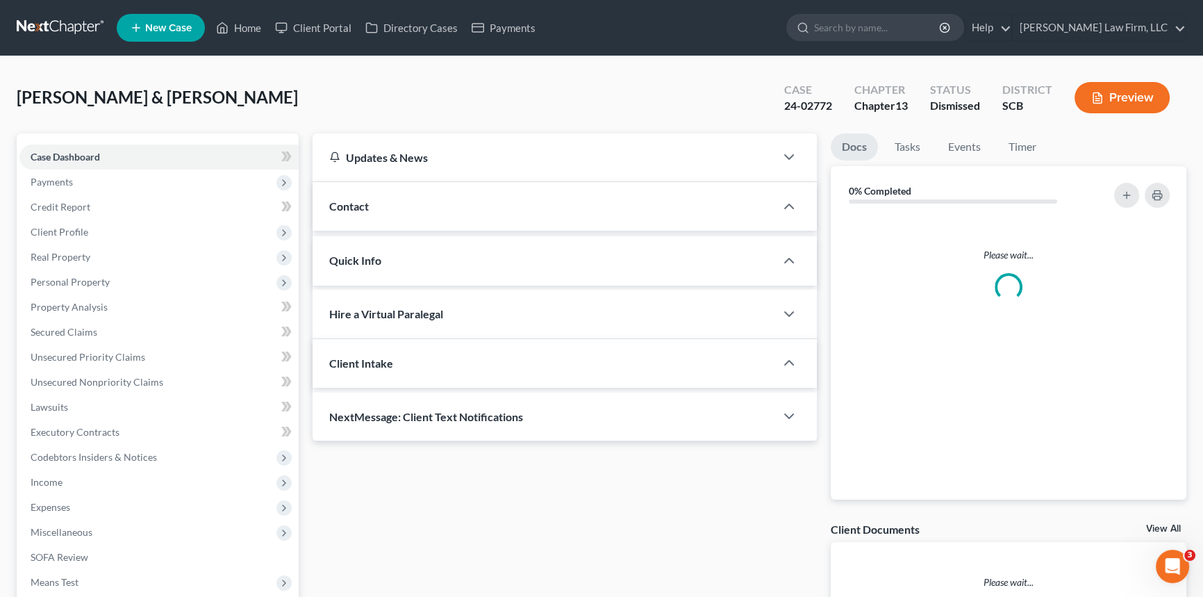
select select "0"
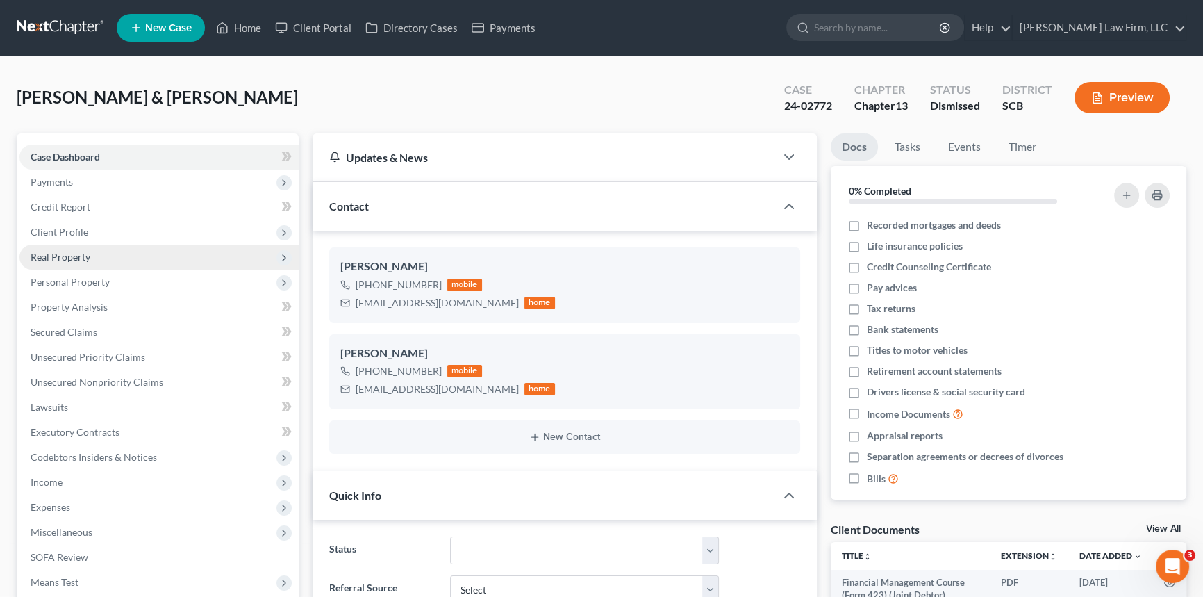
scroll to position [703, 0]
click at [67, 226] on span "Client Profile" at bounding box center [60, 232] width 58 height 12
click at [95, 253] on span "Filing Information" at bounding box center [97, 257] width 78 height 12
select select "1"
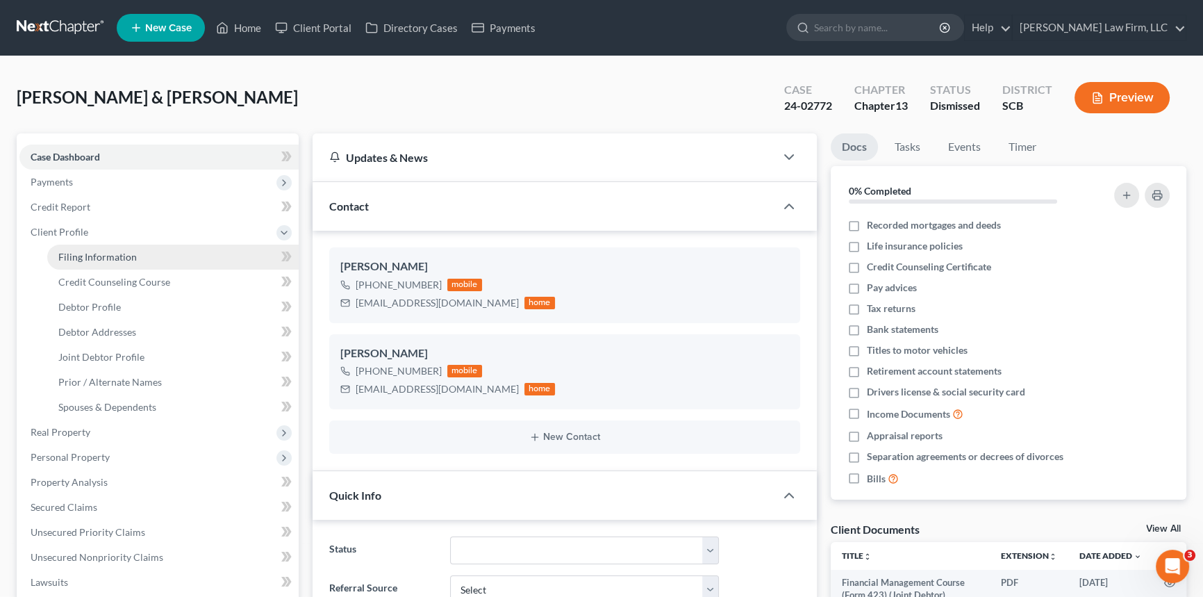
select select "3"
select select "72"
select select "1"
select select "42"
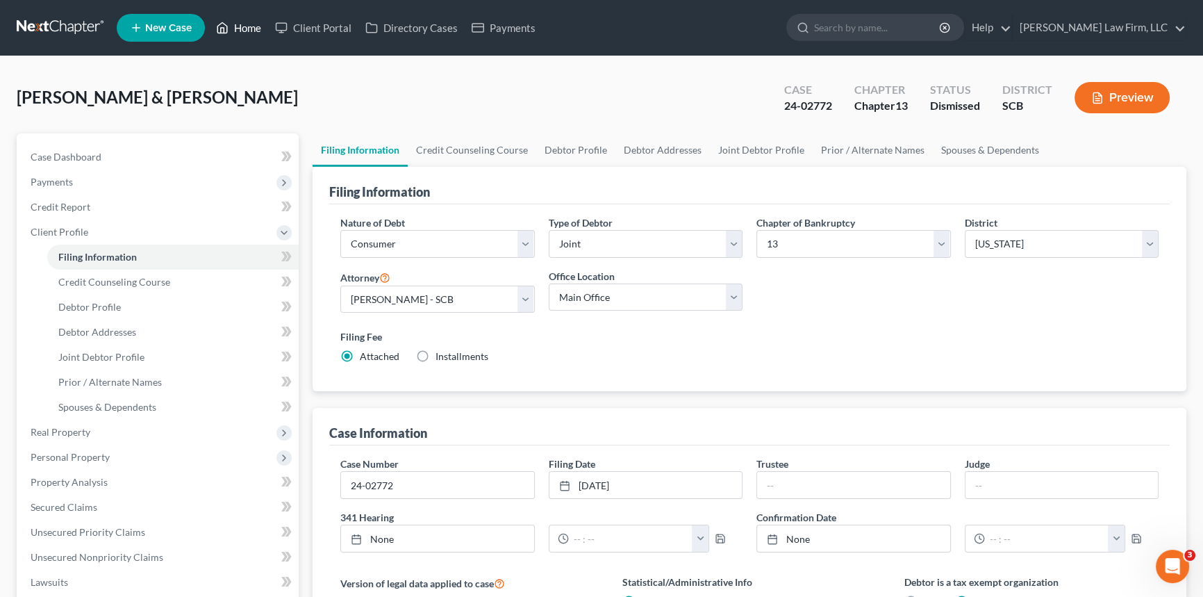
click at [247, 22] on link "Home" at bounding box center [238, 27] width 59 height 25
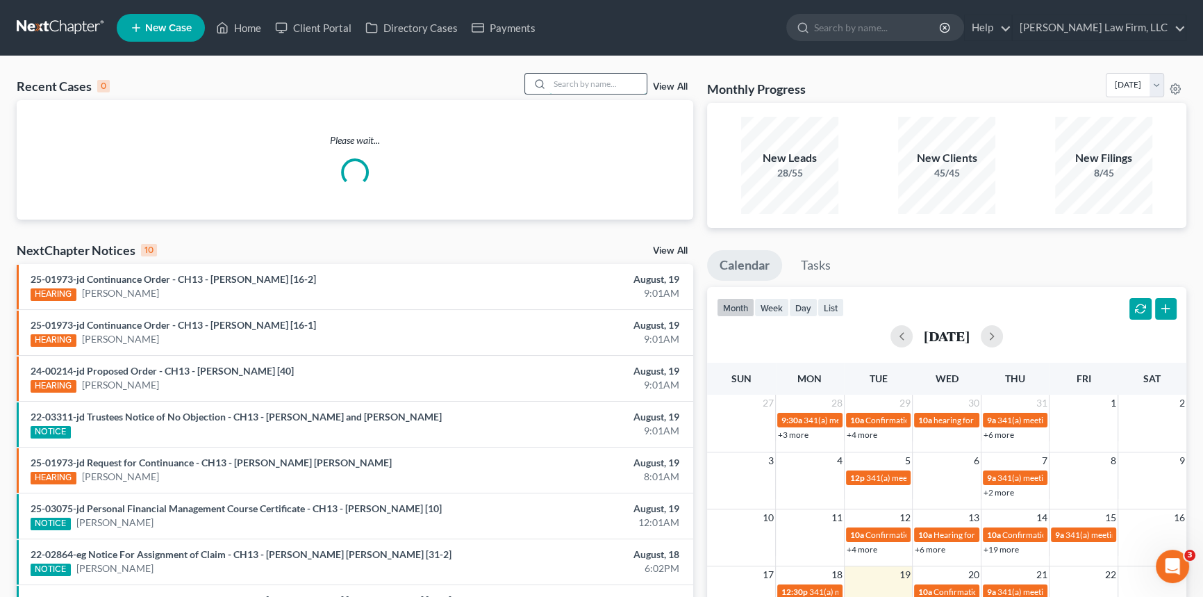
click at [552, 83] on input "search" at bounding box center [597, 84] width 97 height 20
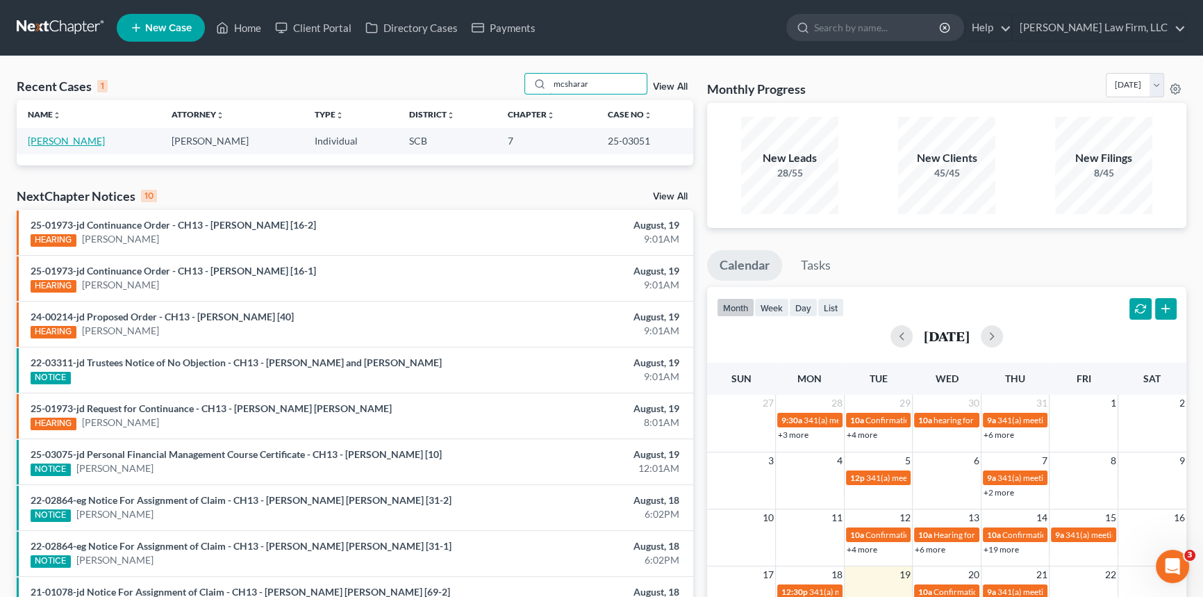
type input "mcsharar"
click at [69, 136] on link "[PERSON_NAME]" at bounding box center [66, 141] width 77 height 12
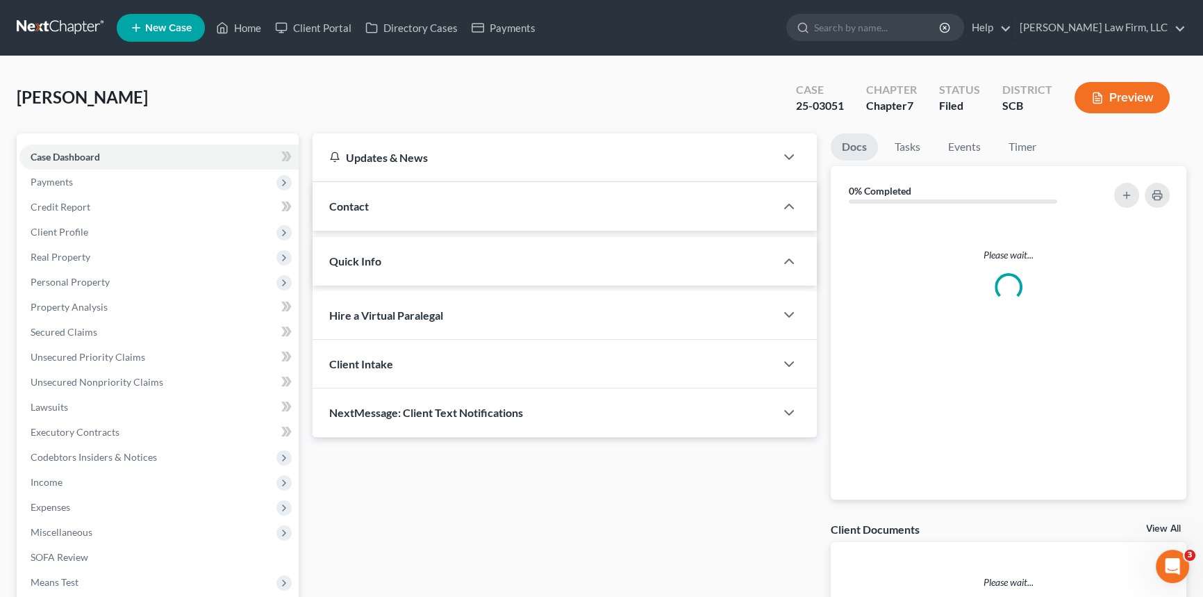
select select "2"
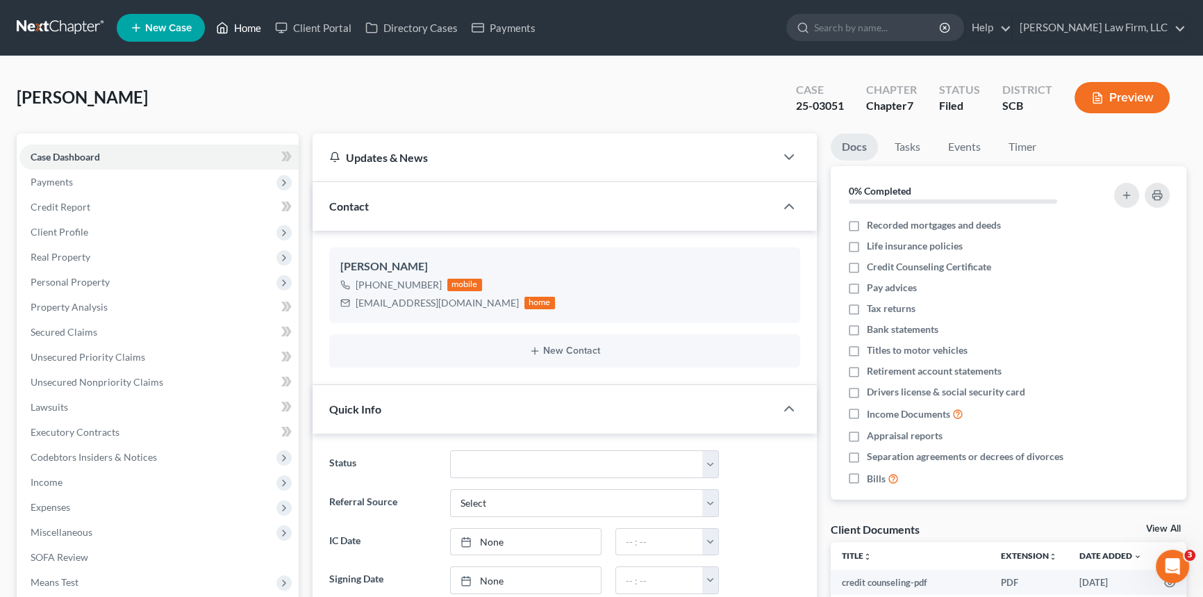
click at [242, 24] on link "Home" at bounding box center [238, 27] width 59 height 25
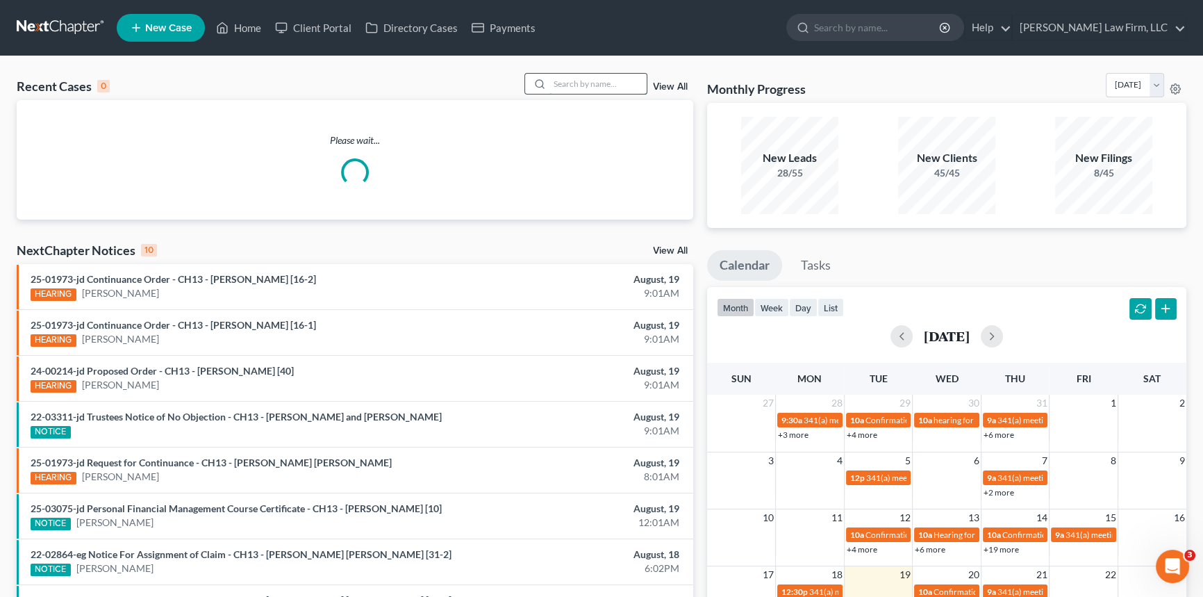
click at [558, 78] on input "search" at bounding box center [597, 84] width 97 height 20
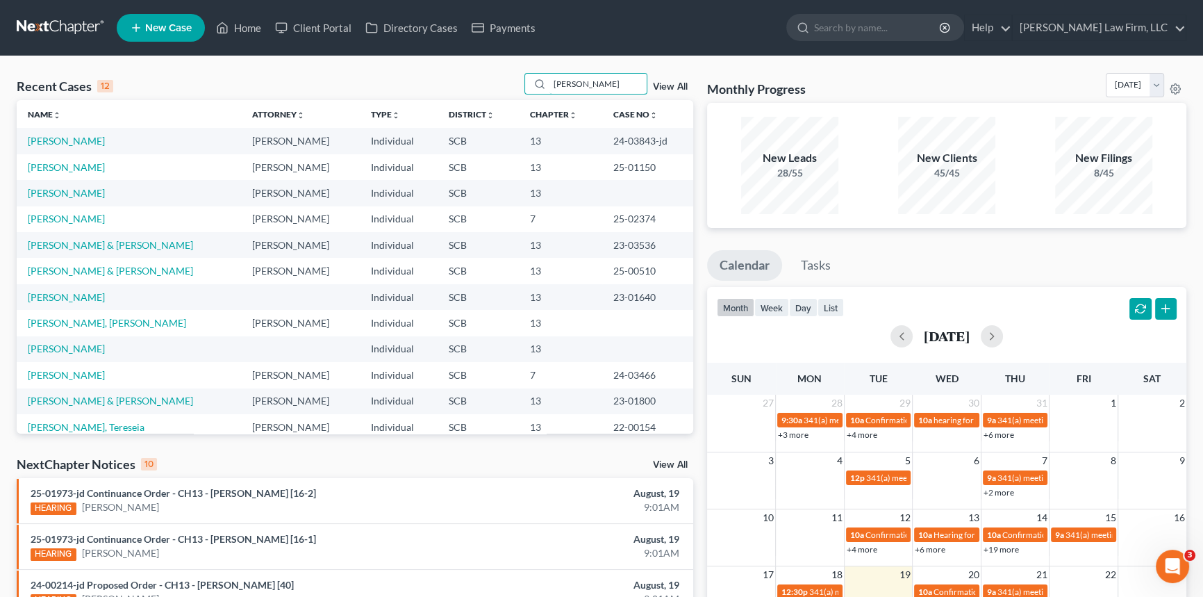
type input "[PERSON_NAME]"
drag, startPoint x: 549, startPoint y: 87, endPoint x: 656, endPoint y: 61, distance: 110.7
click at [656, 61] on div "Recent Cases 12 [PERSON_NAME] View All Name unfold_more expand_more expand_less…" at bounding box center [601, 515] width 1203 height 918
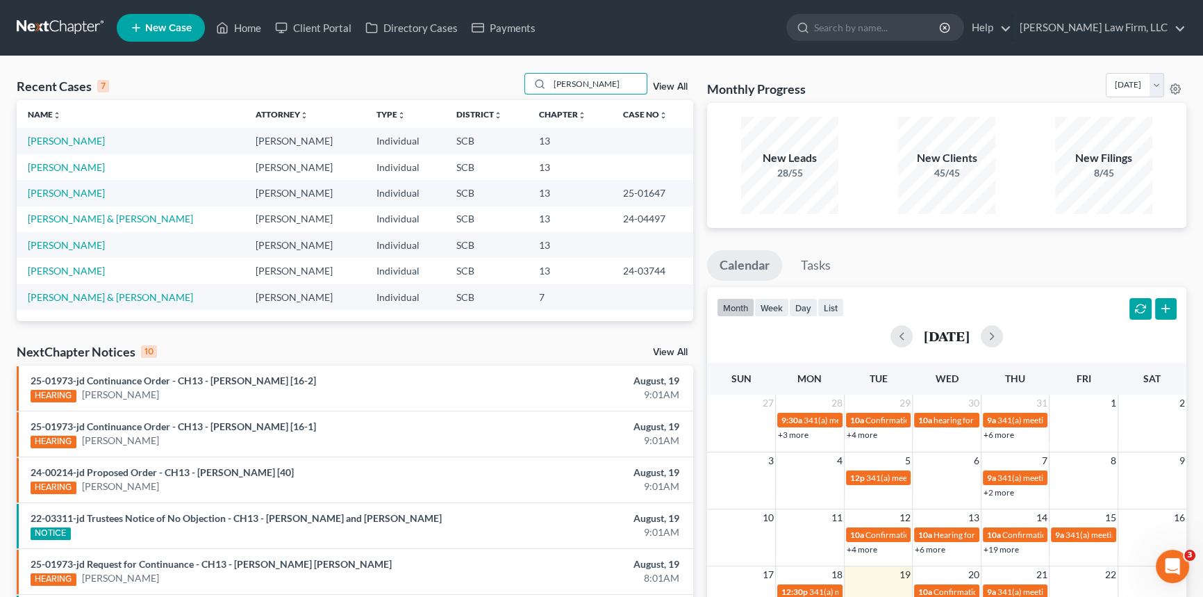
type input "[PERSON_NAME]"
drag, startPoint x: 552, startPoint y: 78, endPoint x: 604, endPoint y: 83, distance: 52.3
click at [604, 83] on input "[PERSON_NAME]" at bounding box center [597, 84] width 97 height 20
type input "black"
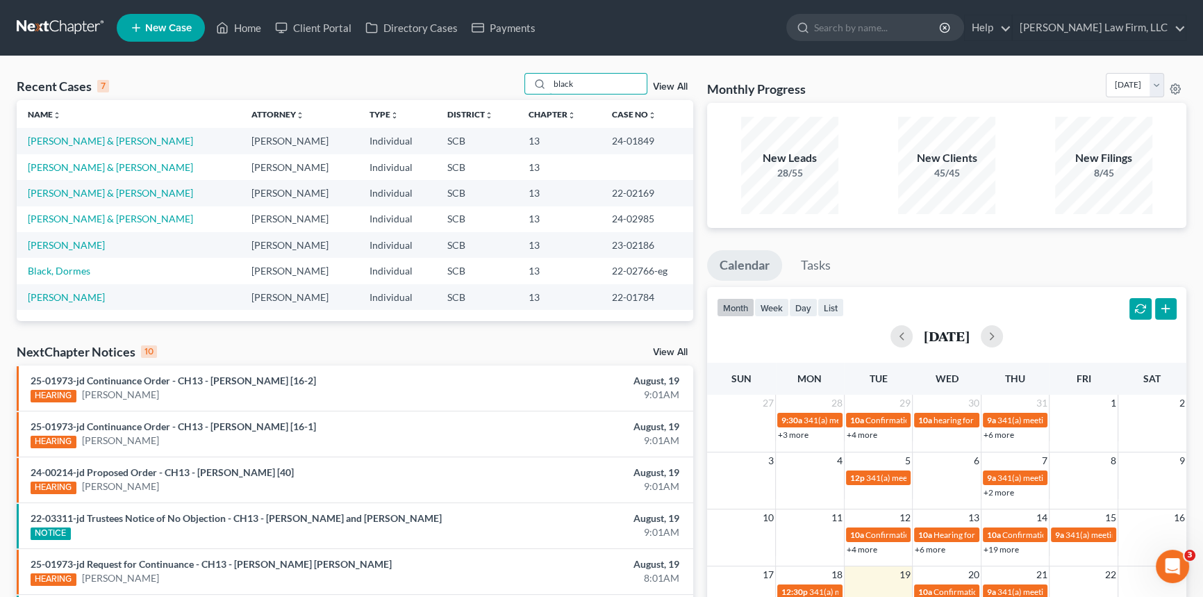
drag, startPoint x: 586, startPoint y: 84, endPoint x: 517, endPoint y: 90, distance: 69.1
click at [517, 90] on div "Recent Cases 7 black View All" at bounding box center [355, 86] width 677 height 27
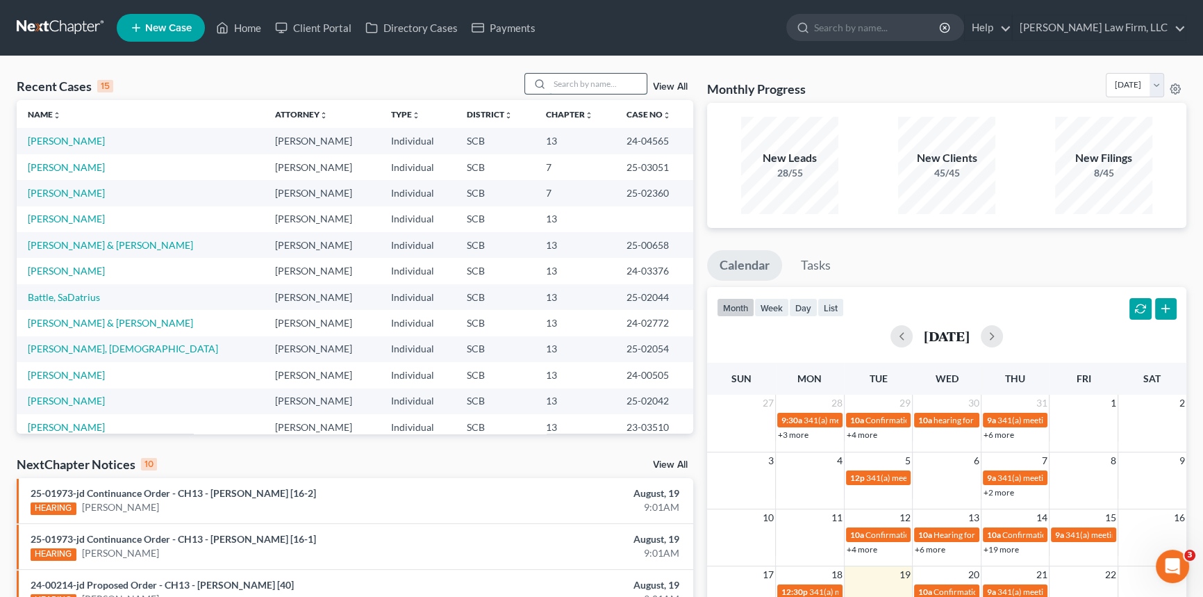
click at [558, 83] on input "search" at bounding box center [597, 84] width 97 height 20
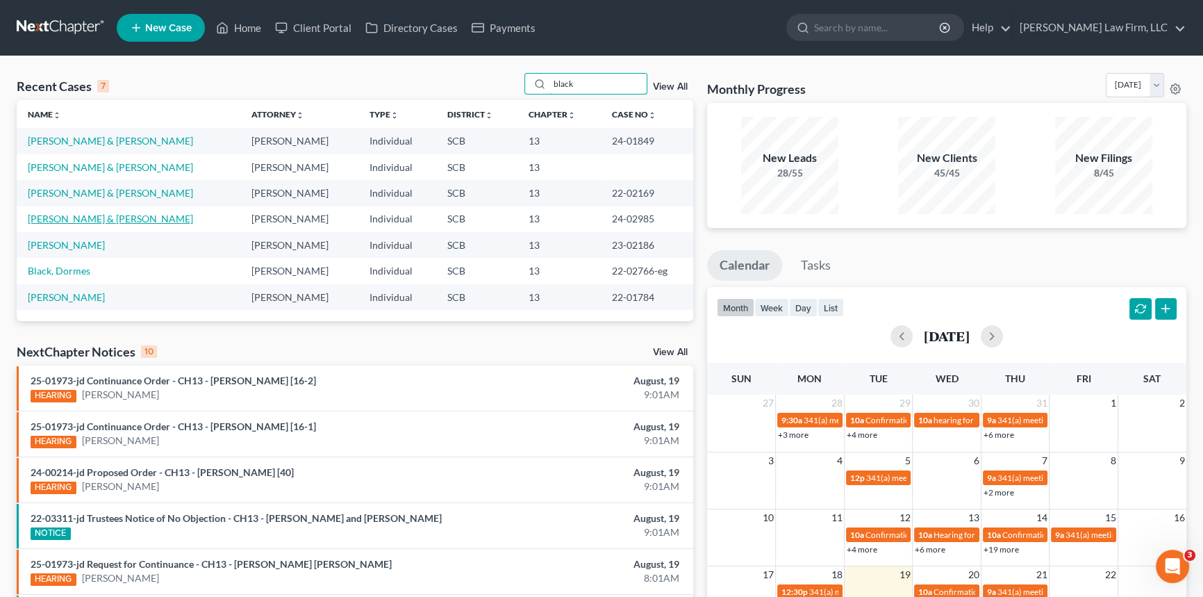
type input "black"
click at [78, 217] on link "[PERSON_NAME] & [PERSON_NAME]" at bounding box center [110, 219] width 165 height 12
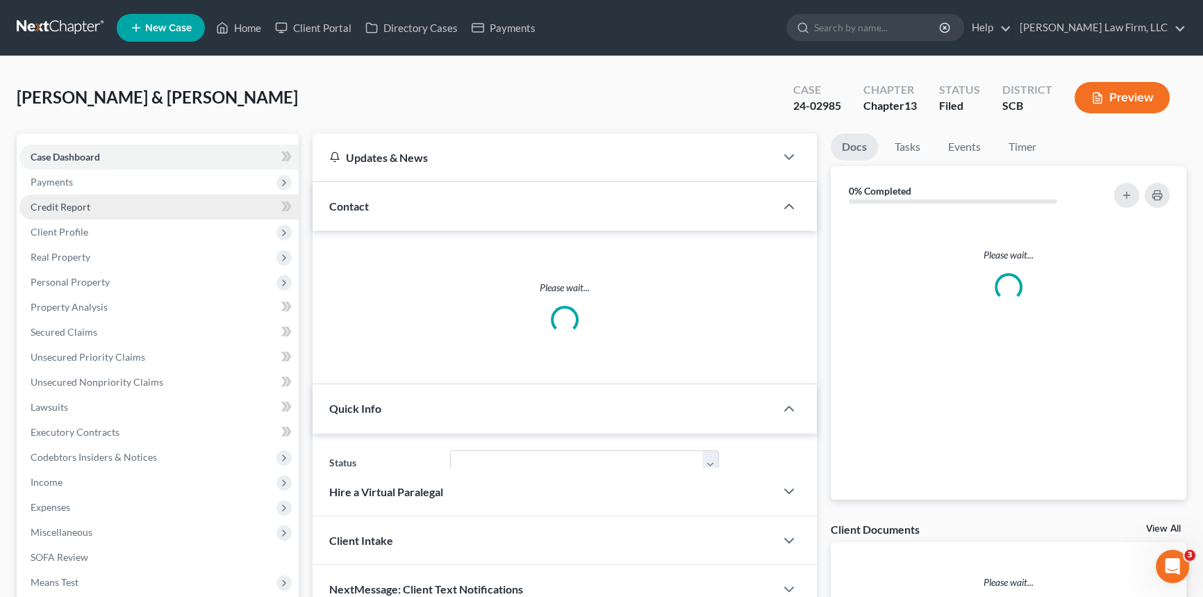
select select "3"
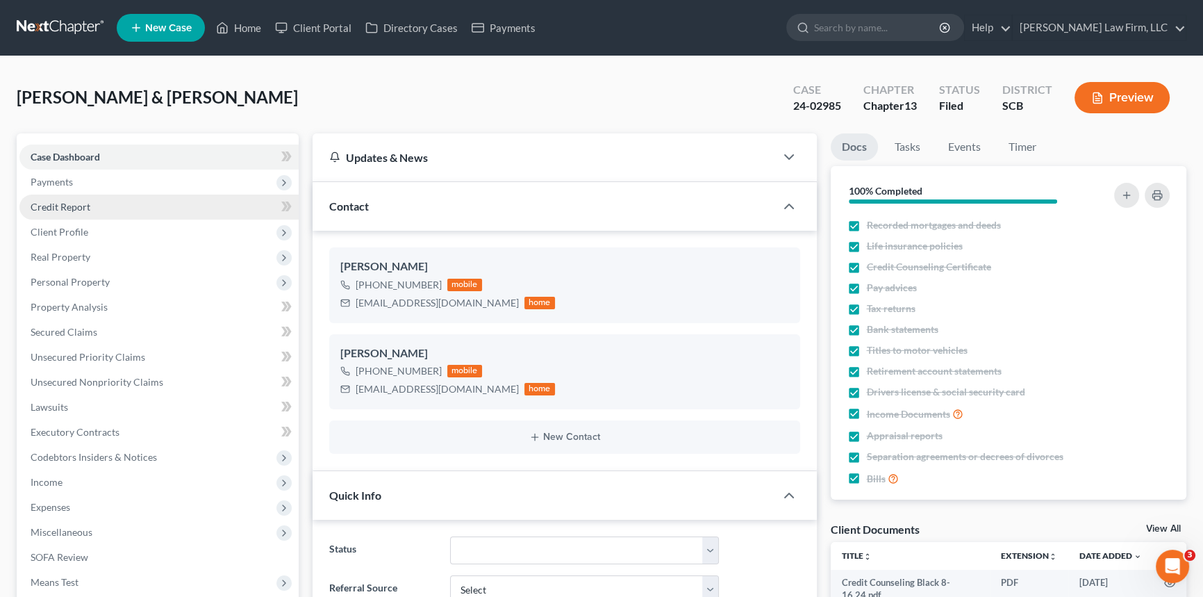
scroll to position [606, 0]
click at [245, 28] on link "Home" at bounding box center [238, 27] width 59 height 25
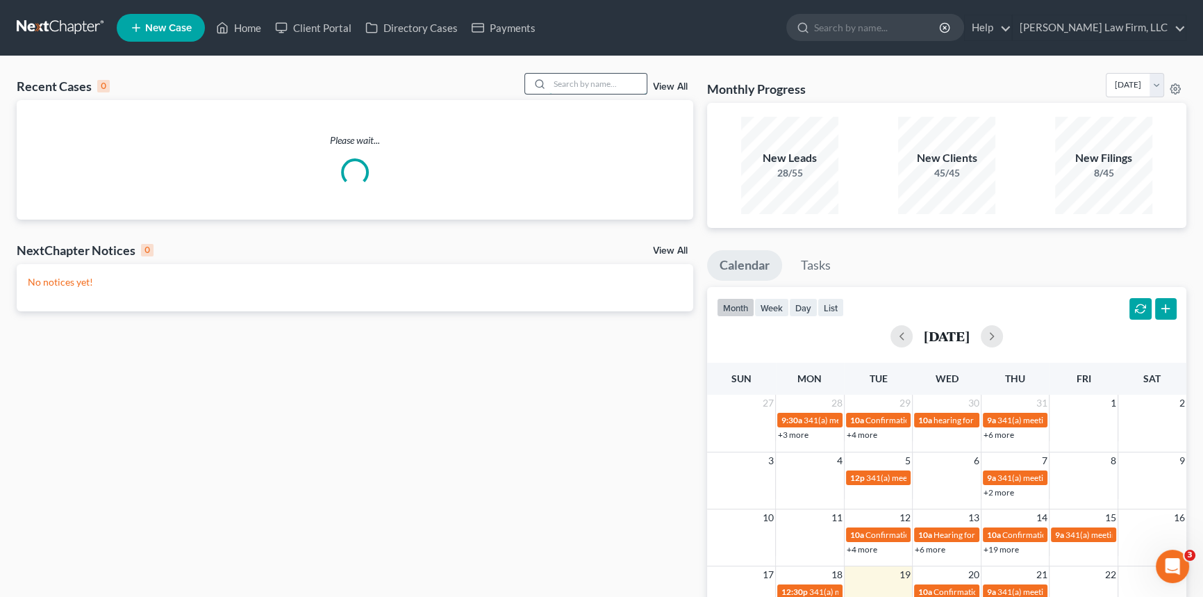
click at [591, 79] on input "search" at bounding box center [597, 84] width 97 height 20
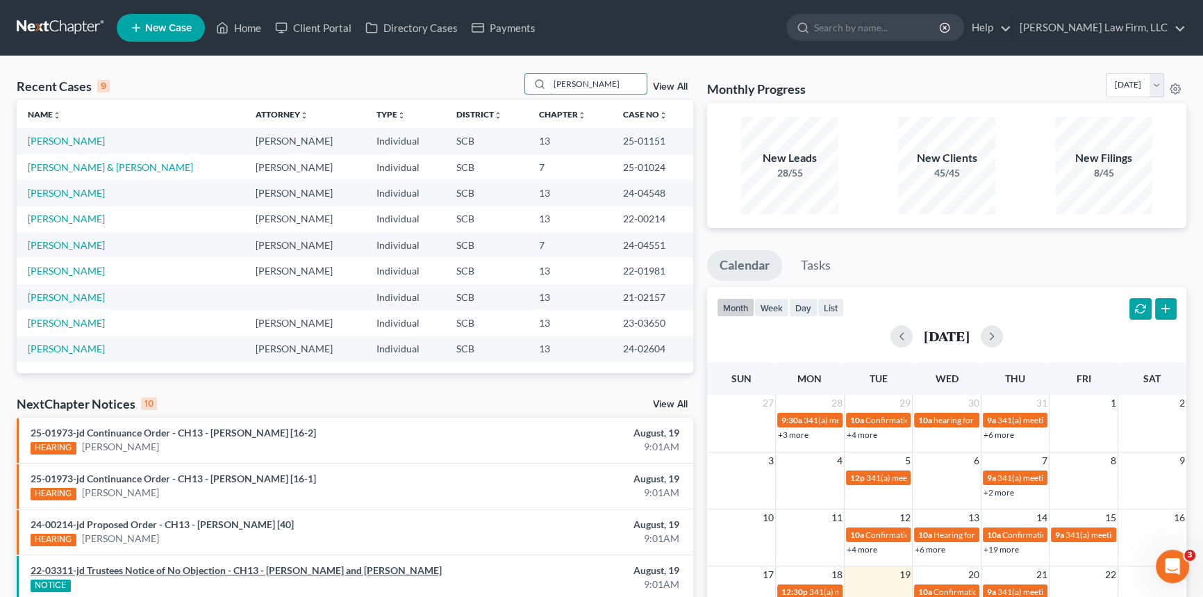
type input "[PERSON_NAME]"
drag, startPoint x: 556, startPoint y: 85, endPoint x: 642, endPoint y: 90, distance: 85.6
click at [642, 90] on input "[PERSON_NAME]" at bounding box center [597, 84] width 97 height 20
type input "[PERSON_NAME]"
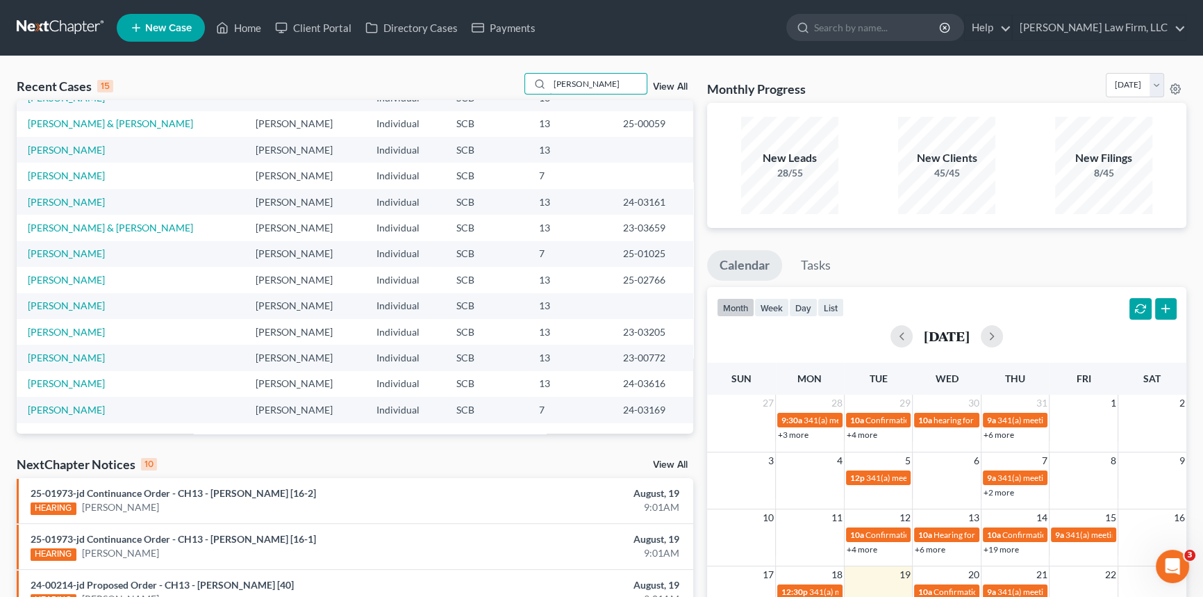
drag, startPoint x: 591, startPoint y: 88, endPoint x: 520, endPoint y: 74, distance: 72.2
click at [520, 74] on div "Recent Cases 15 [PERSON_NAME] View All" at bounding box center [355, 86] width 677 height 27
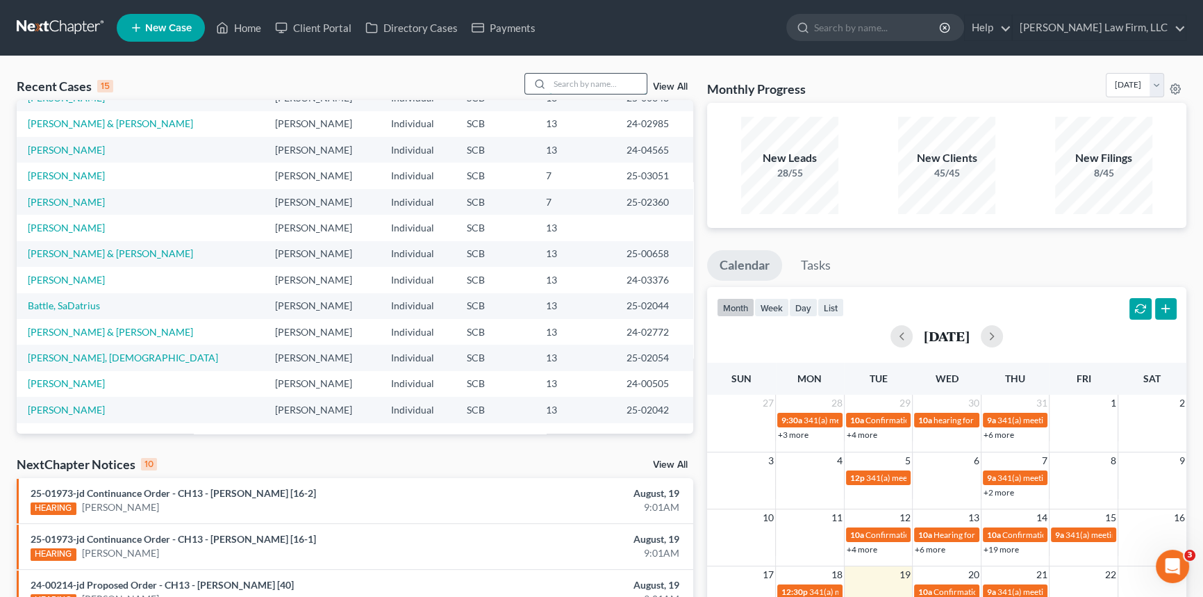
drag, startPoint x: 565, startPoint y: 85, endPoint x: 578, endPoint y: 82, distance: 13.5
click at [566, 85] on input "search" at bounding box center [597, 84] width 97 height 20
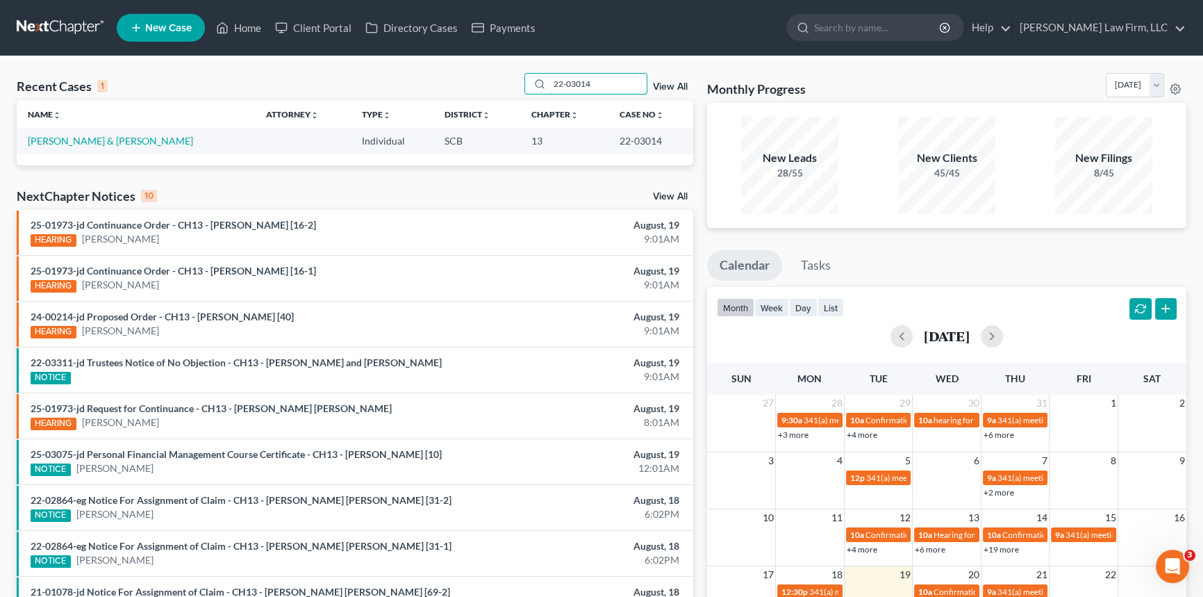
type input "22-03014"
click at [63, 140] on link "[PERSON_NAME] & [PERSON_NAME]" at bounding box center [110, 141] width 165 height 12
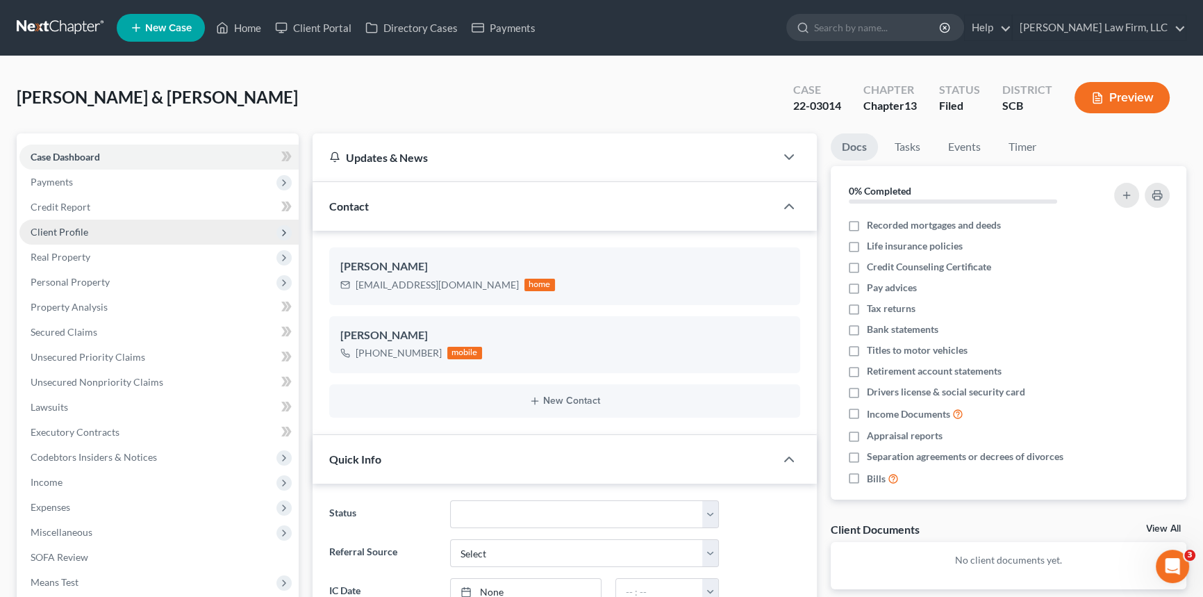
click at [71, 230] on span "Client Profile" at bounding box center [60, 232] width 58 height 12
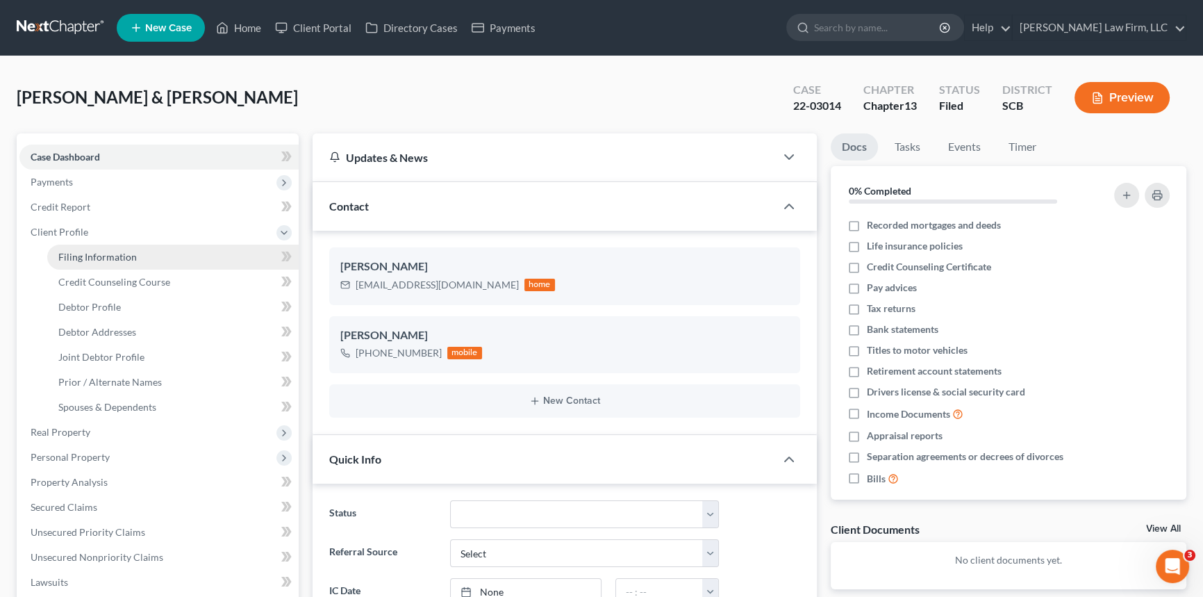
click at [106, 251] on span "Filing Information" at bounding box center [97, 257] width 78 height 12
select select "1"
select select "3"
select select "72"
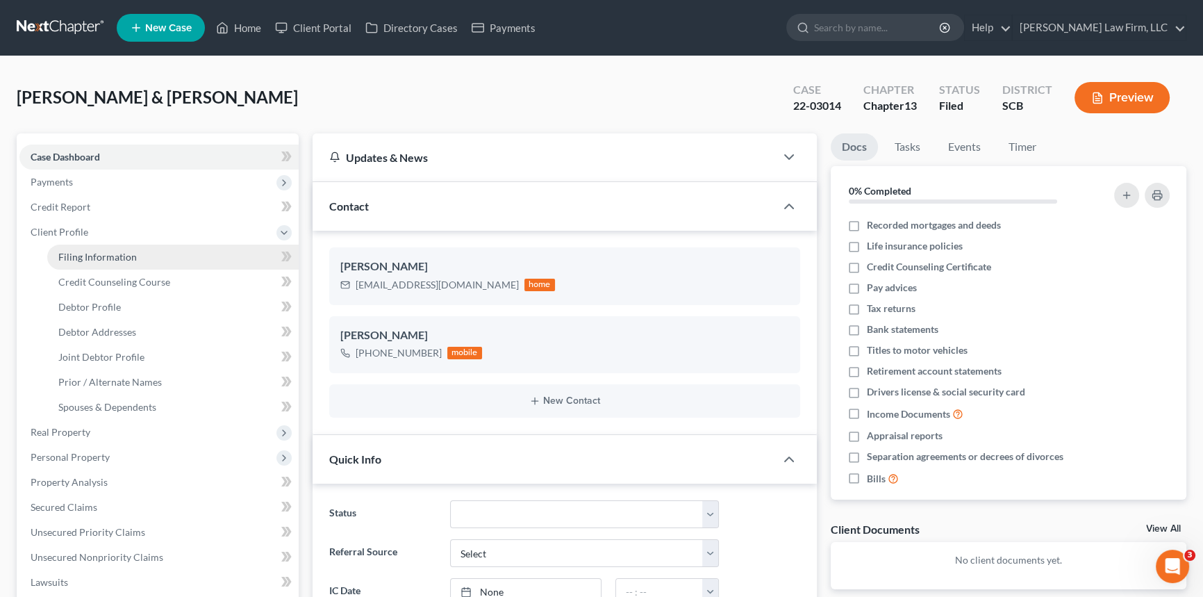
select select "42"
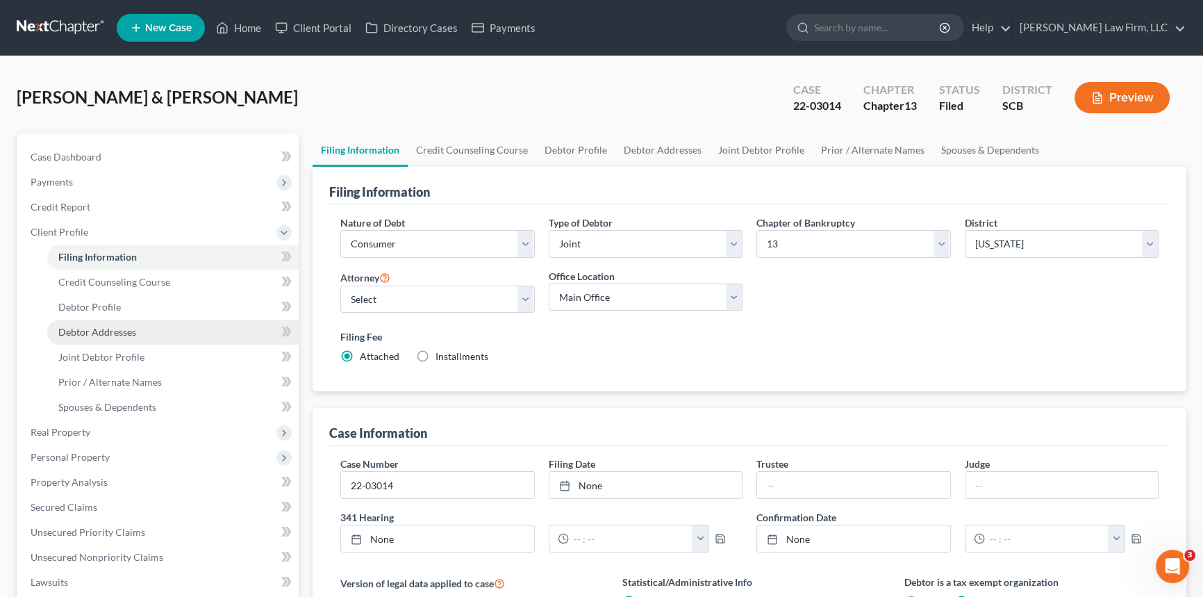
click at [94, 332] on span "Debtor Addresses" at bounding box center [97, 332] width 78 height 12
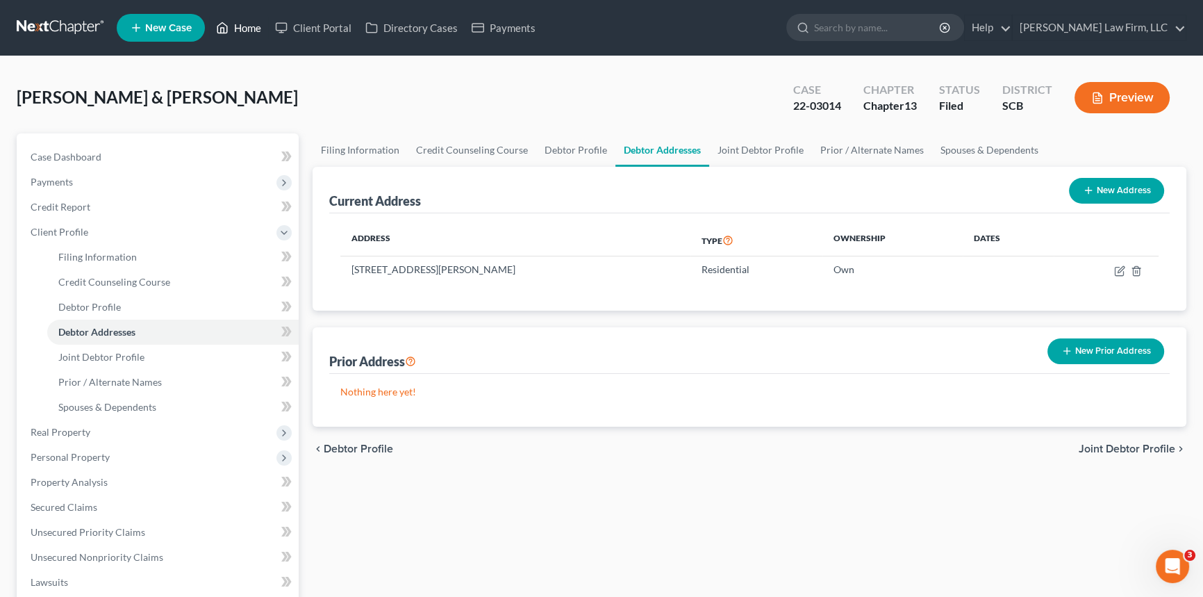
click at [238, 26] on link "Home" at bounding box center [238, 27] width 59 height 25
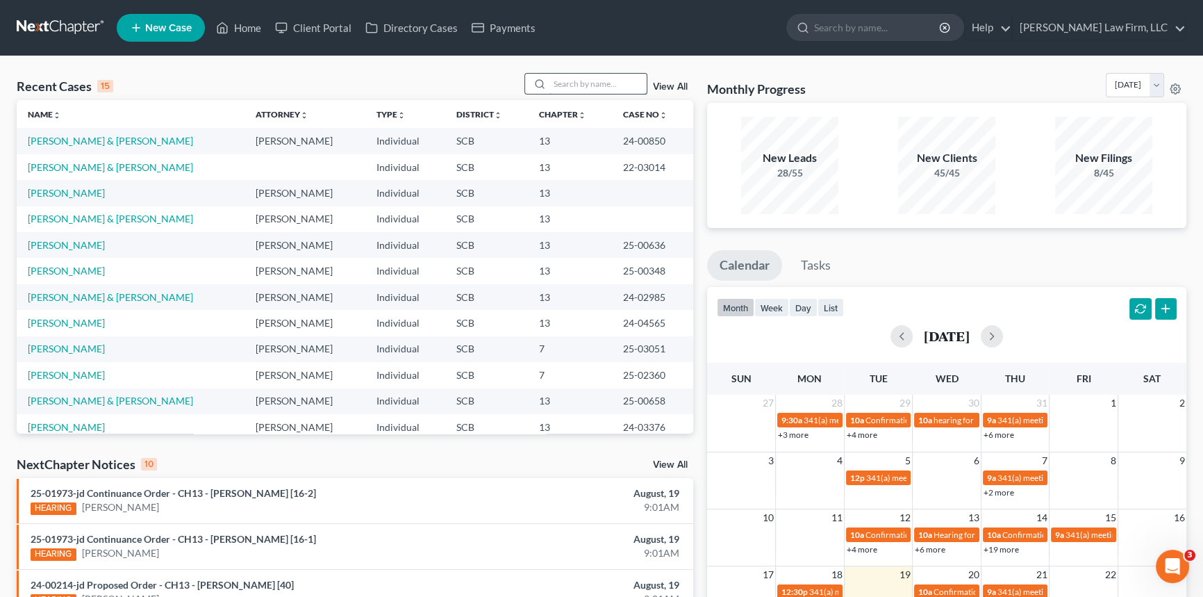
click at [563, 86] on input "search" at bounding box center [597, 84] width 97 height 20
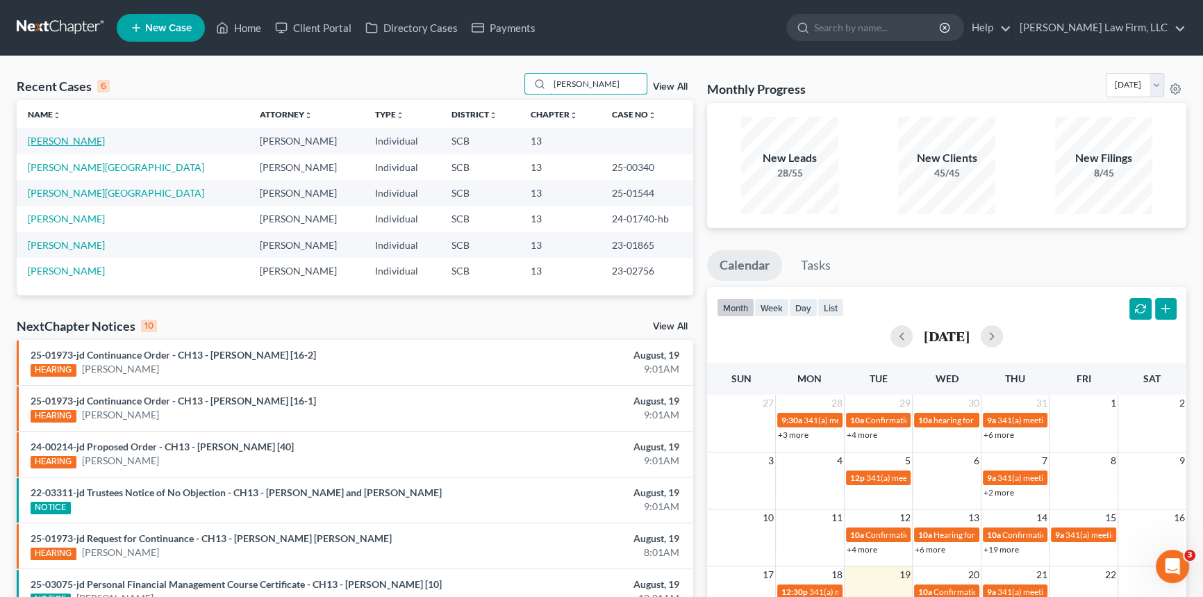
type input "[PERSON_NAME]"
click at [81, 139] on link "[PERSON_NAME]" at bounding box center [66, 141] width 77 height 12
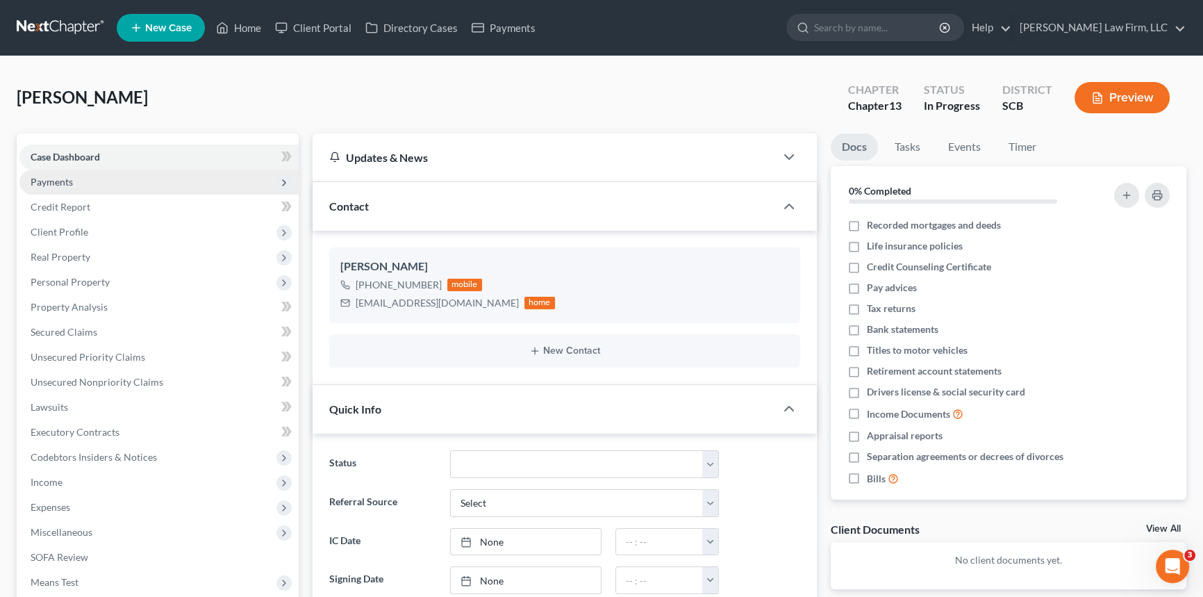
scroll to position [653, 0]
click at [64, 185] on span "Payments" at bounding box center [52, 182] width 42 height 12
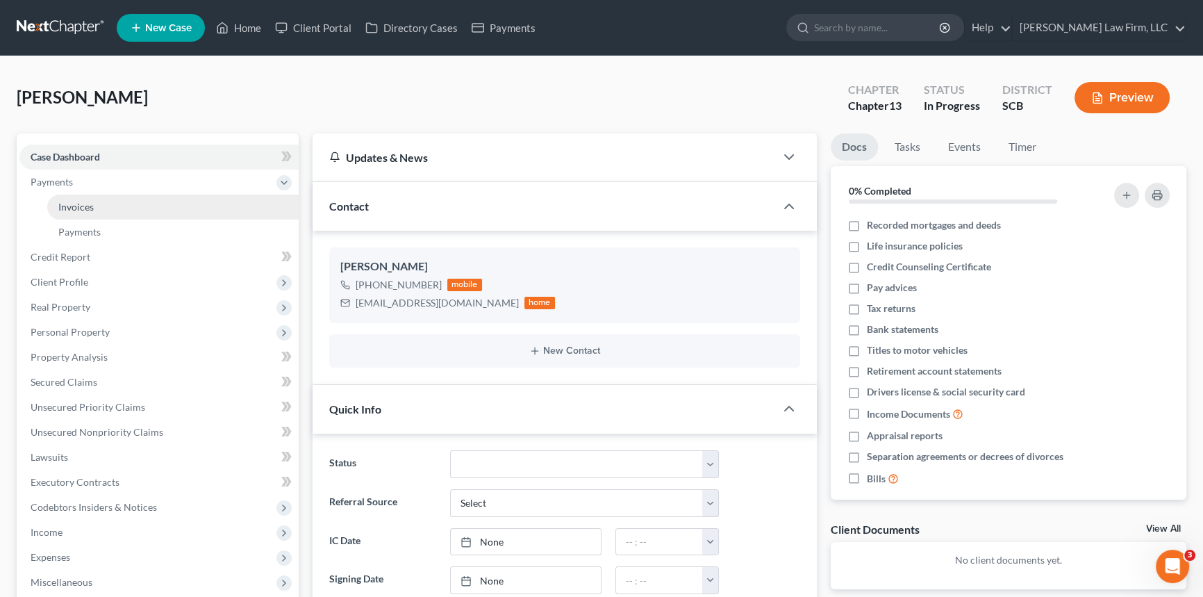
click at [82, 205] on span "Invoices" at bounding box center [75, 207] width 35 height 12
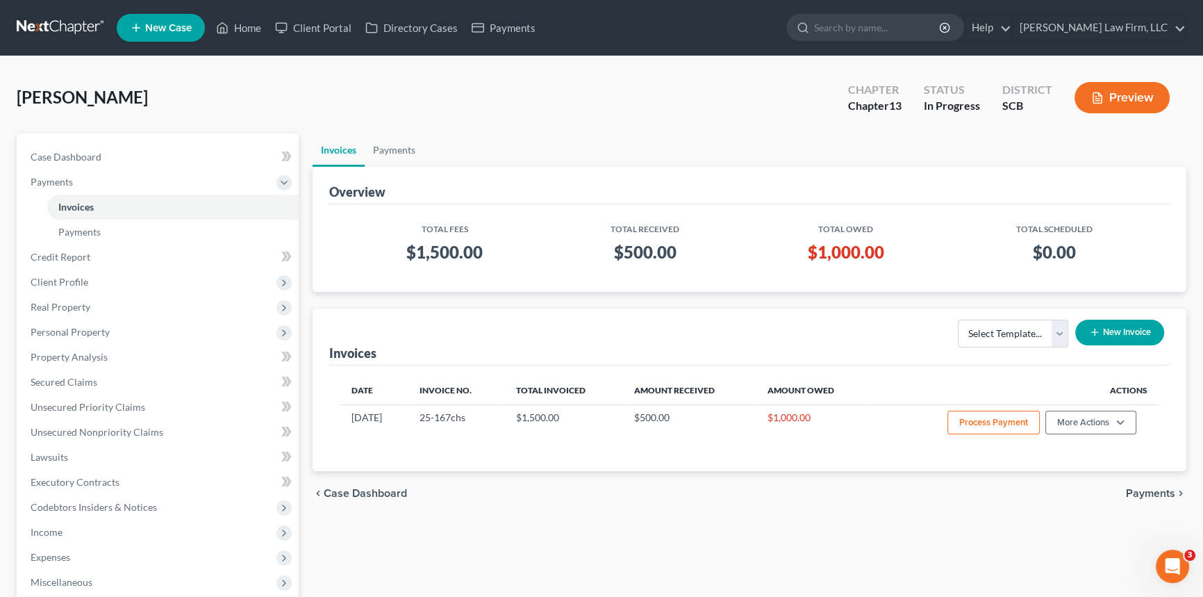
click at [166, 19] on link "New Case" at bounding box center [161, 28] width 88 height 28
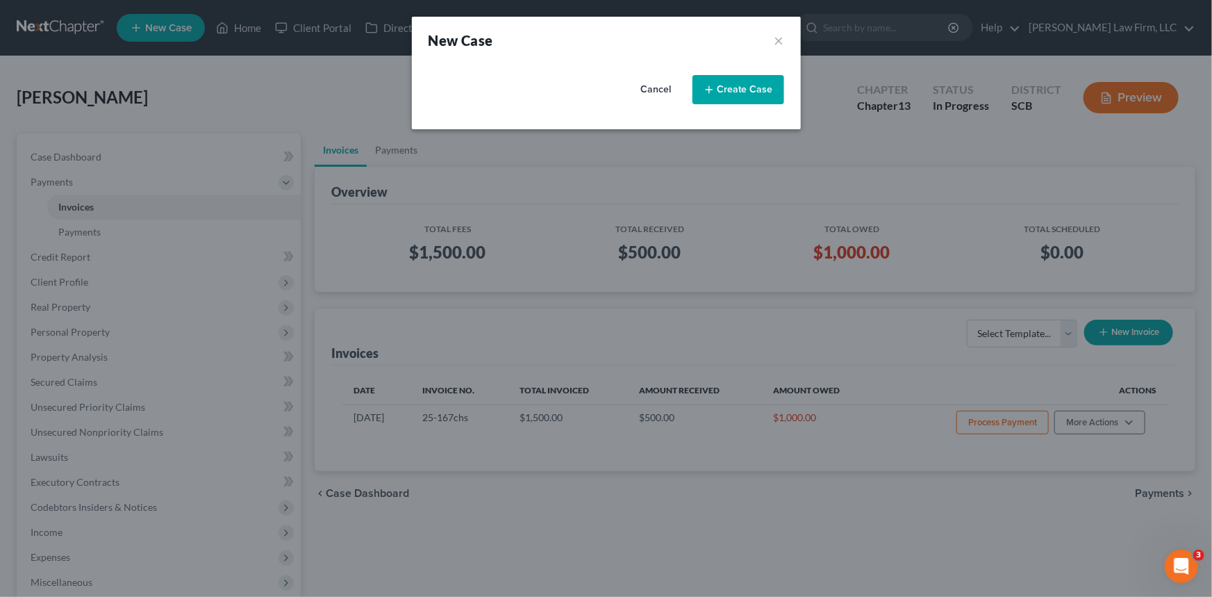
select select "72"
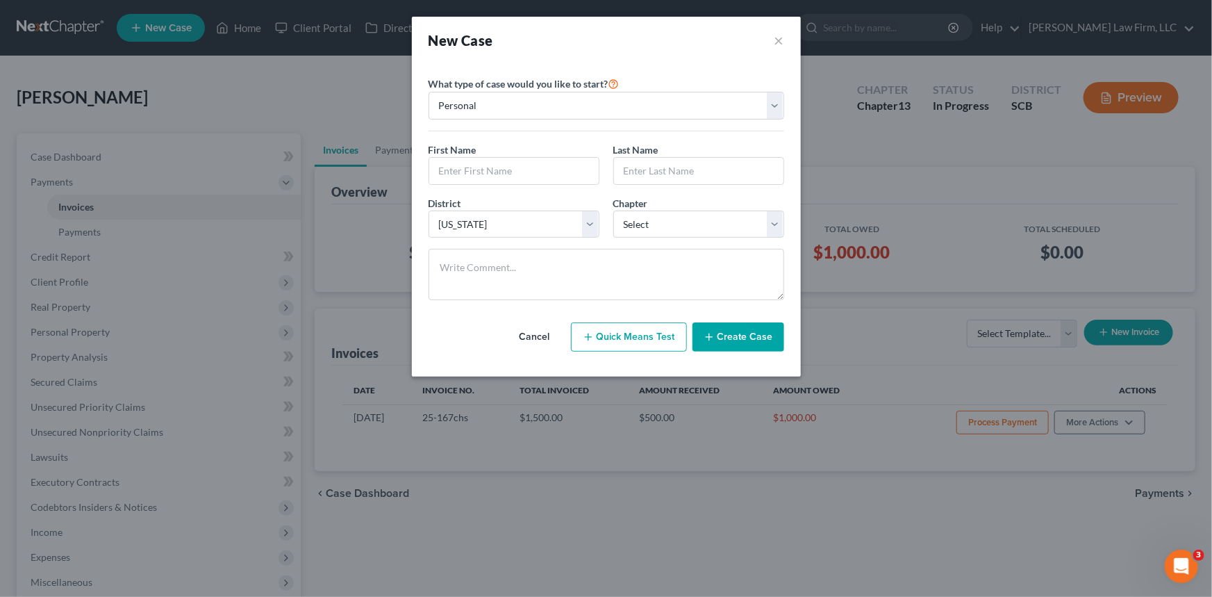
click at [530, 333] on button "Cancel" at bounding box center [534, 337] width 61 height 28
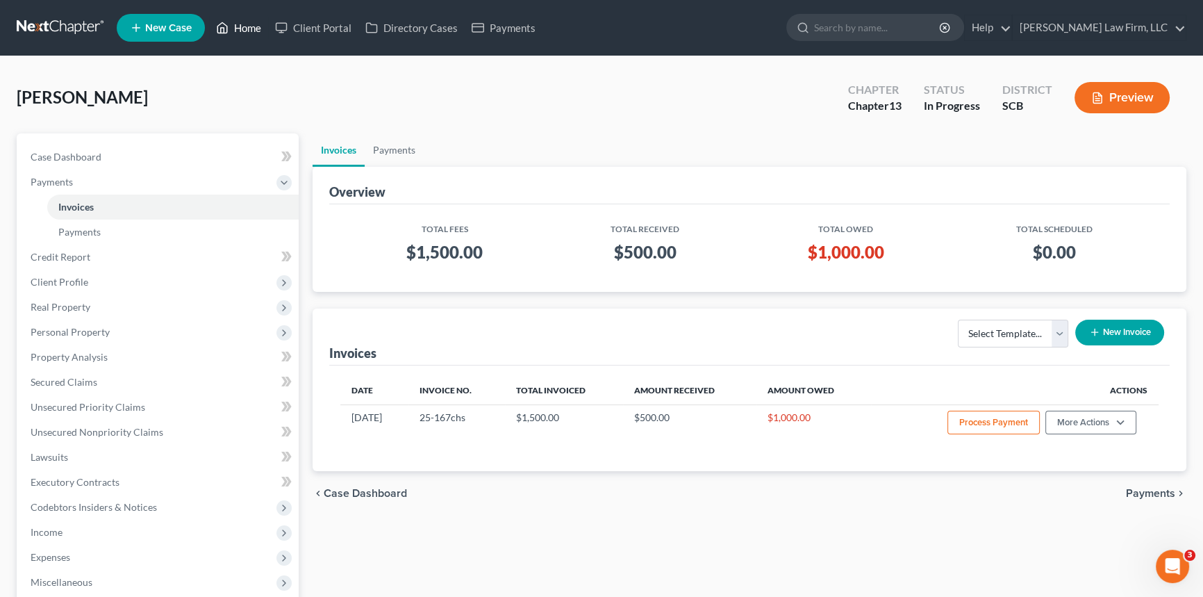
click at [248, 25] on link "Home" at bounding box center [238, 27] width 59 height 25
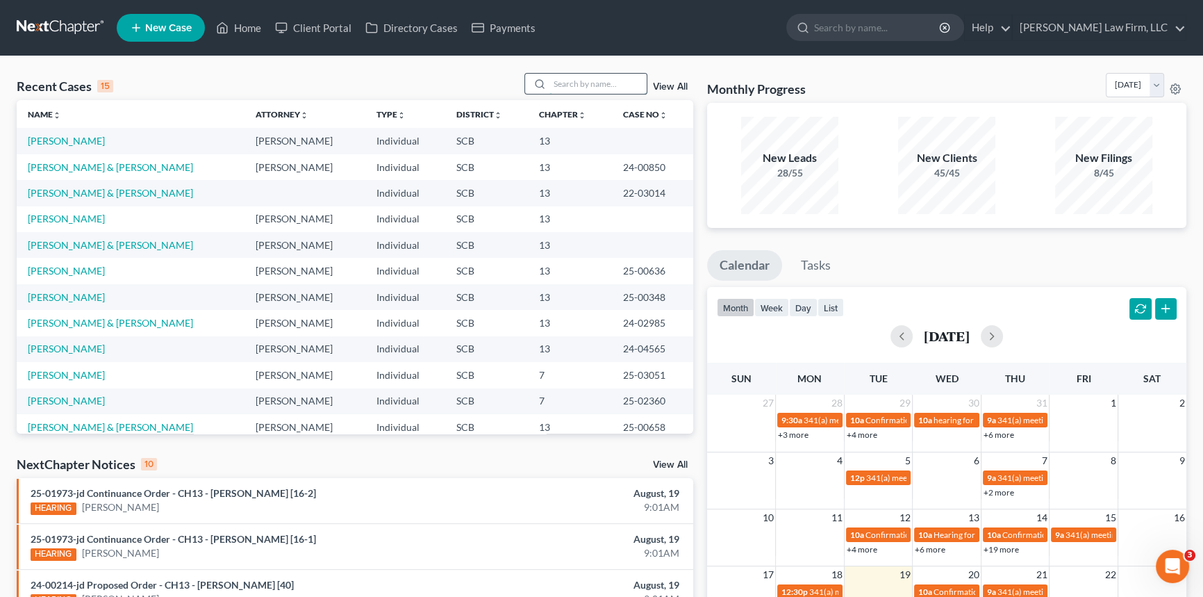
click at [549, 83] on input "search" at bounding box center [597, 84] width 97 height 20
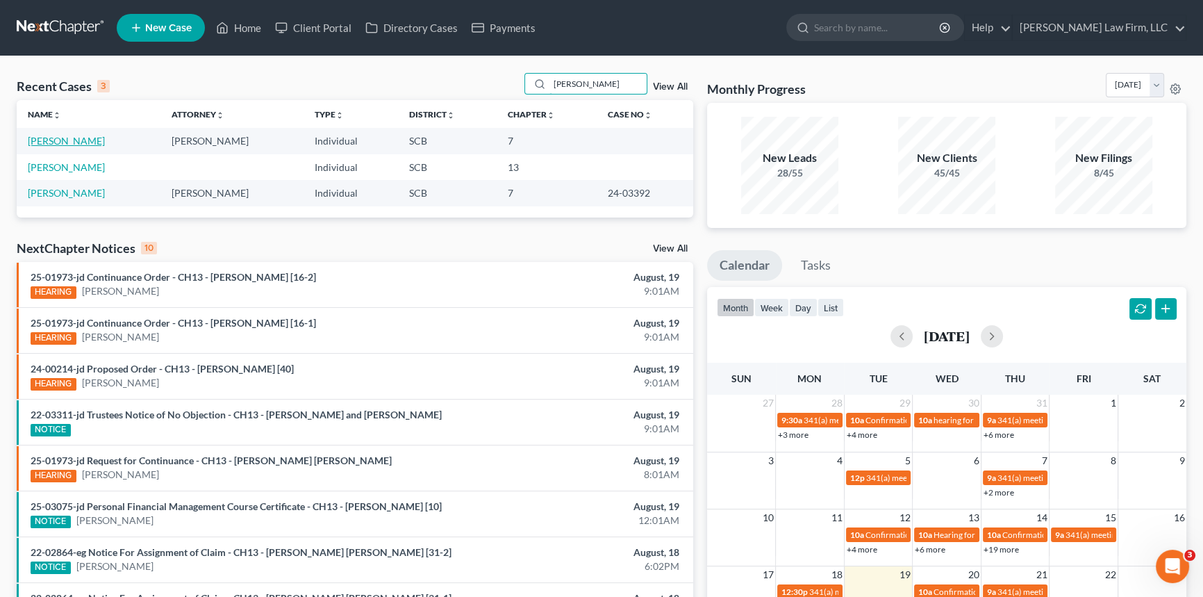
type input "[PERSON_NAME]"
click at [55, 137] on link "[PERSON_NAME]" at bounding box center [66, 141] width 77 height 12
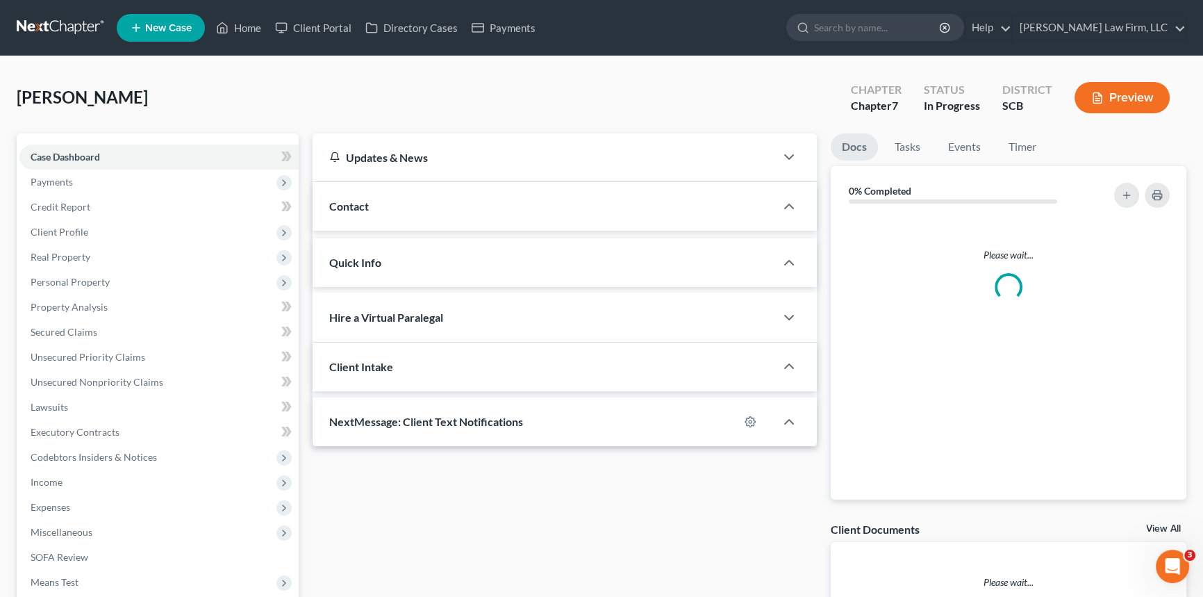
select select "1"
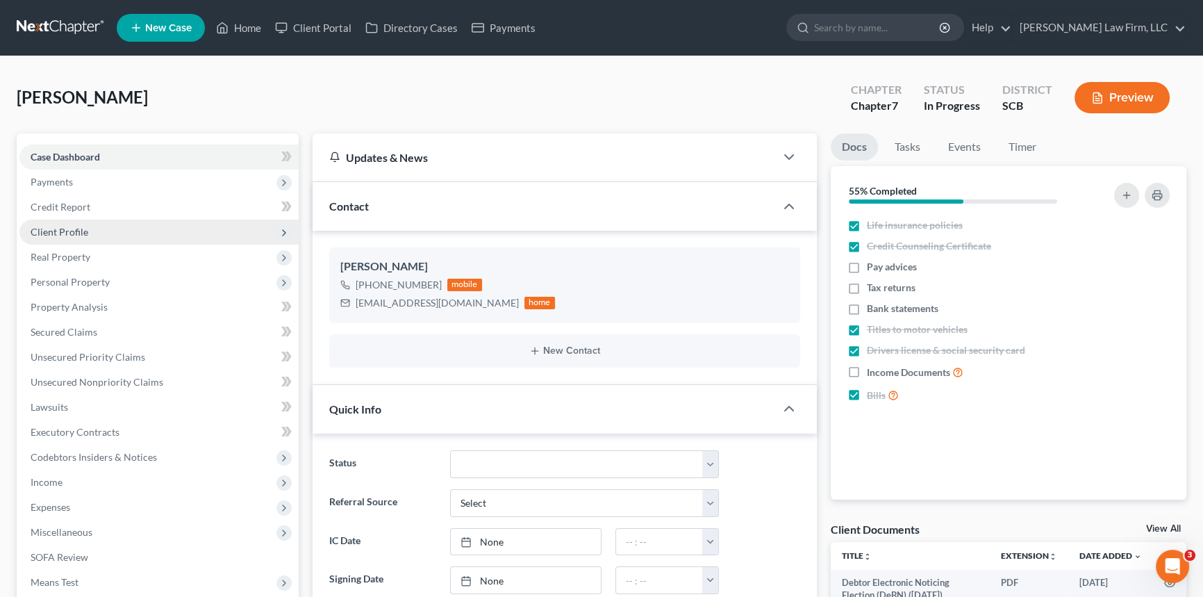
scroll to position [389, 0]
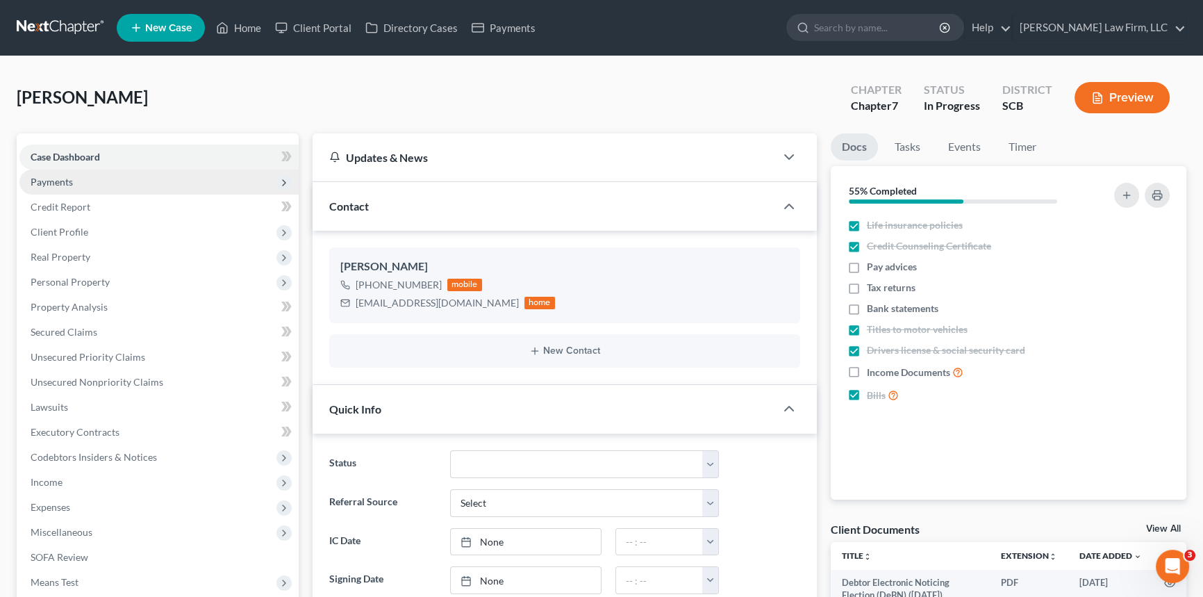
click at [60, 176] on span "Payments" at bounding box center [52, 182] width 42 height 12
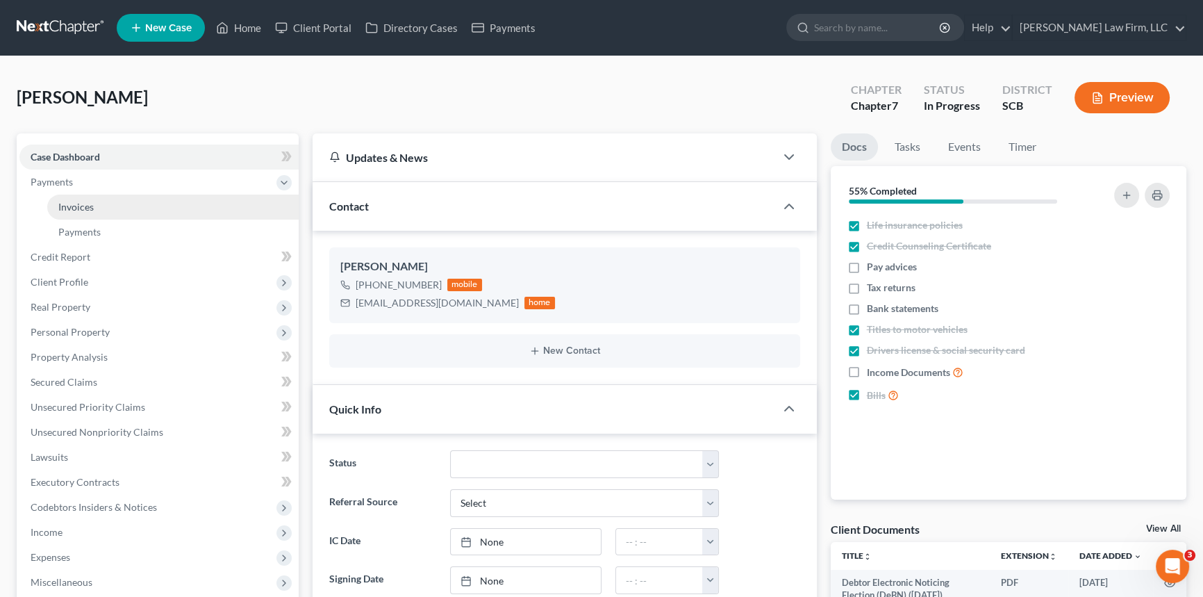
click at [97, 206] on link "Invoices" at bounding box center [172, 206] width 251 height 25
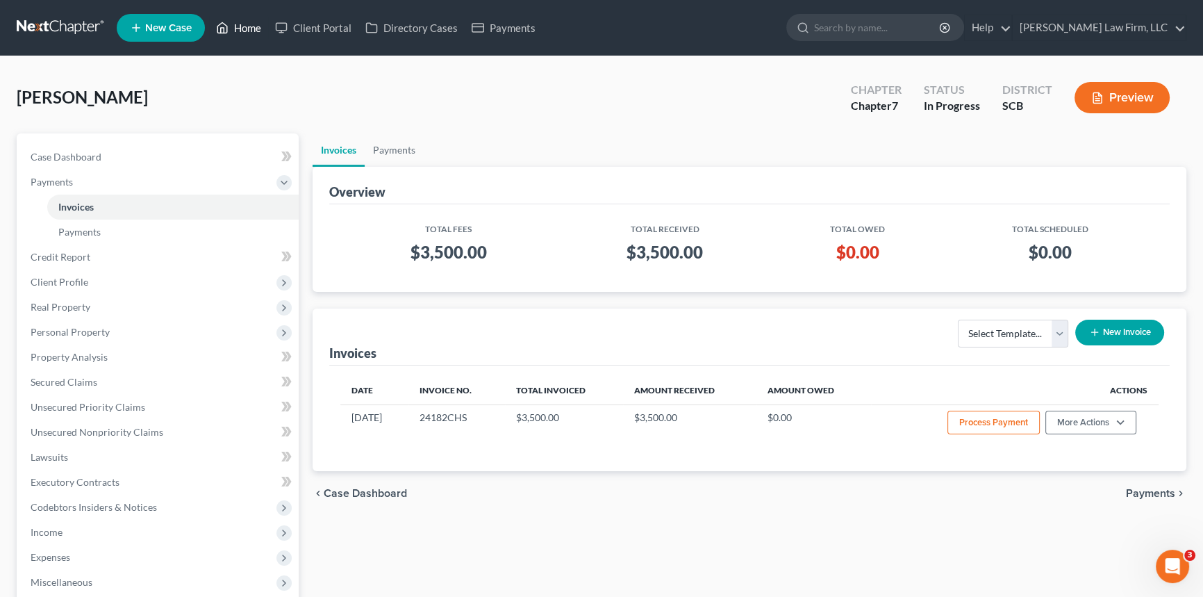
drag, startPoint x: 249, startPoint y: 24, endPoint x: 159, endPoint y: 15, distance: 90.8
click at [249, 24] on link "Home" at bounding box center [238, 27] width 59 height 25
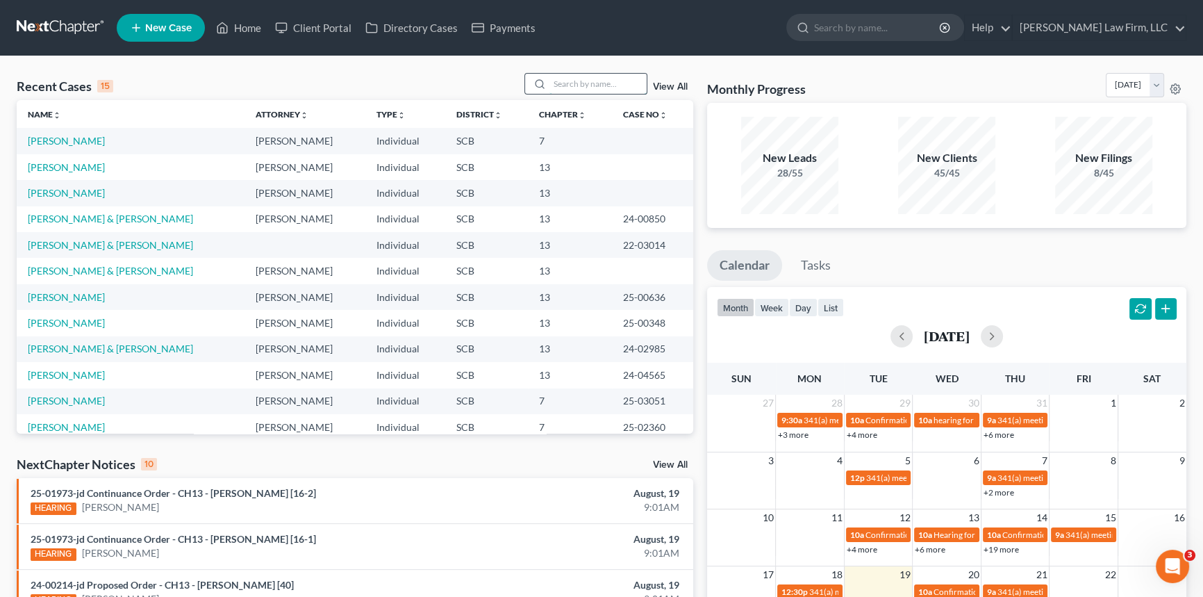
drag, startPoint x: 562, startPoint y: 84, endPoint x: 570, endPoint y: 78, distance: 10.4
click at [565, 83] on input "search" at bounding box center [597, 84] width 97 height 20
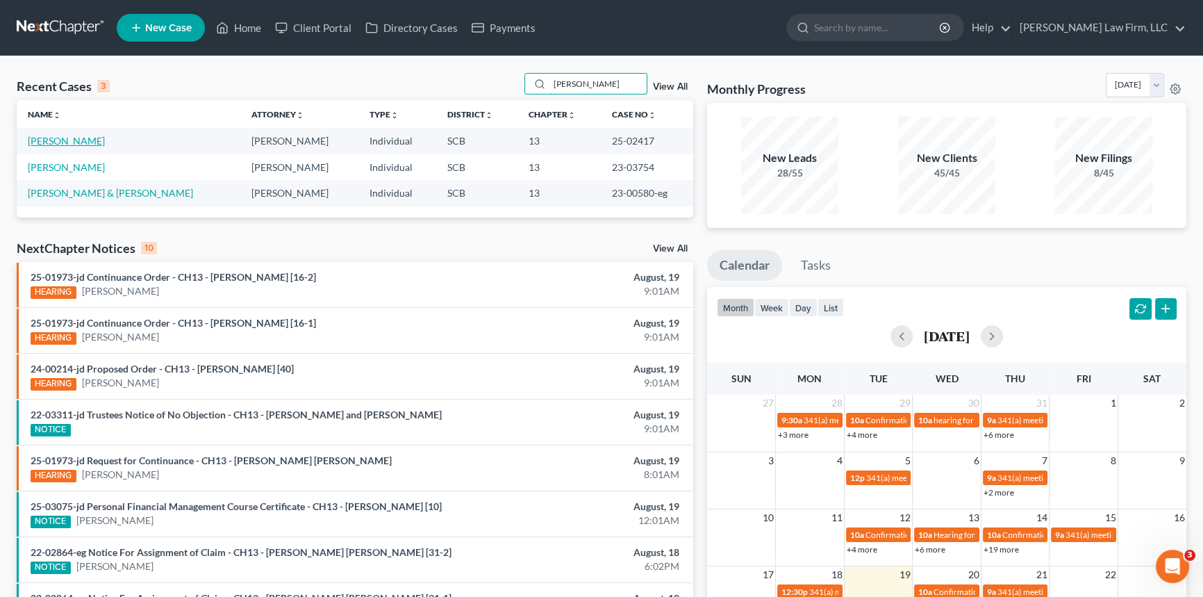
type input "[PERSON_NAME]"
click at [72, 138] on link "[PERSON_NAME]" at bounding box center [66, 141] width 77 height 12
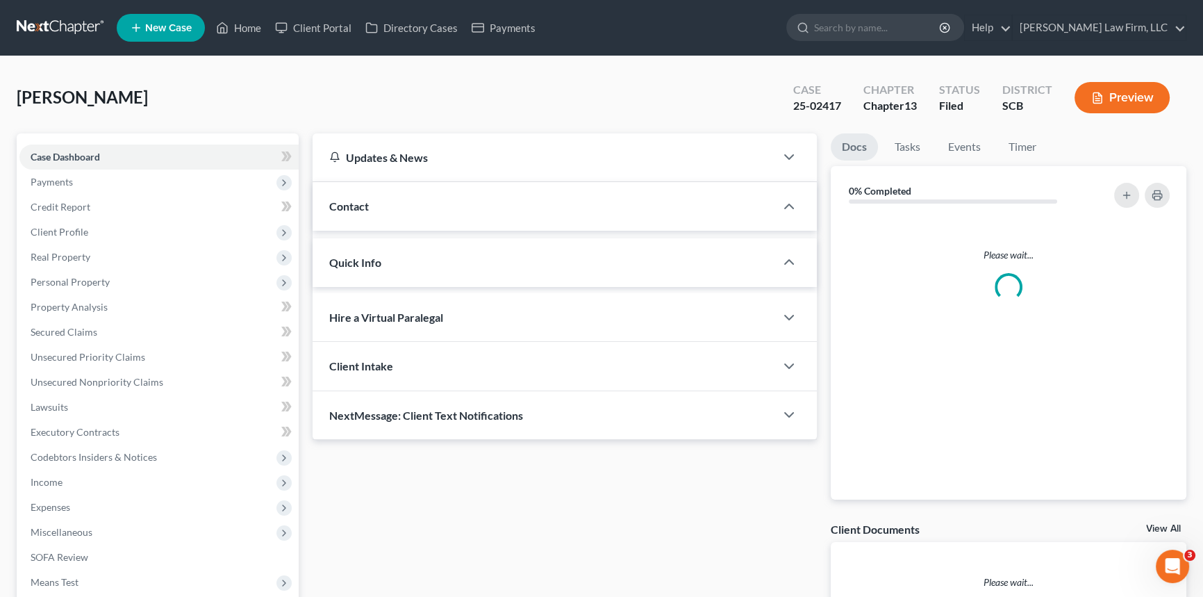
select select "0"
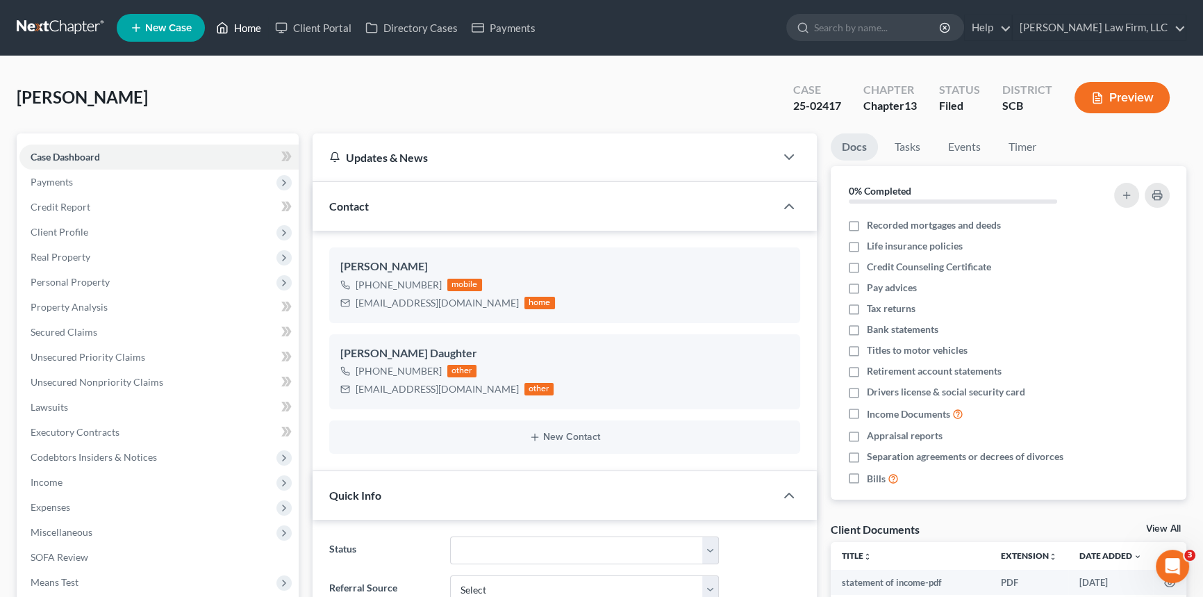
click at [242, 18] on link "Home" at bounding box center [238, 27] width 59 height 25
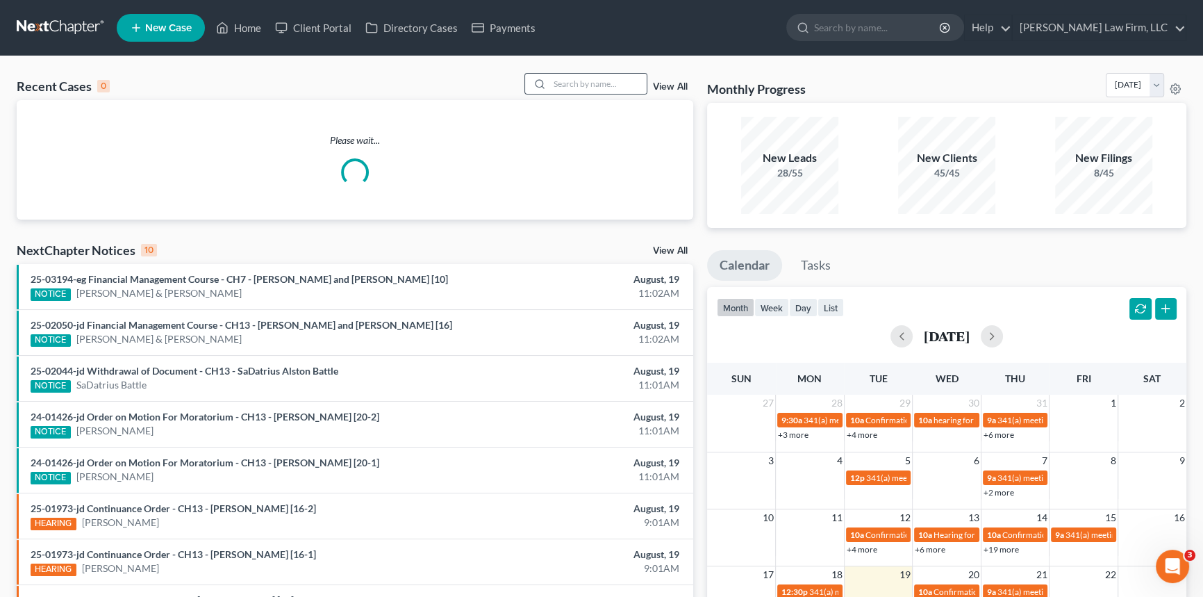
click at [547, 85] on div at bounding box center [537, 84] width 25 height 20
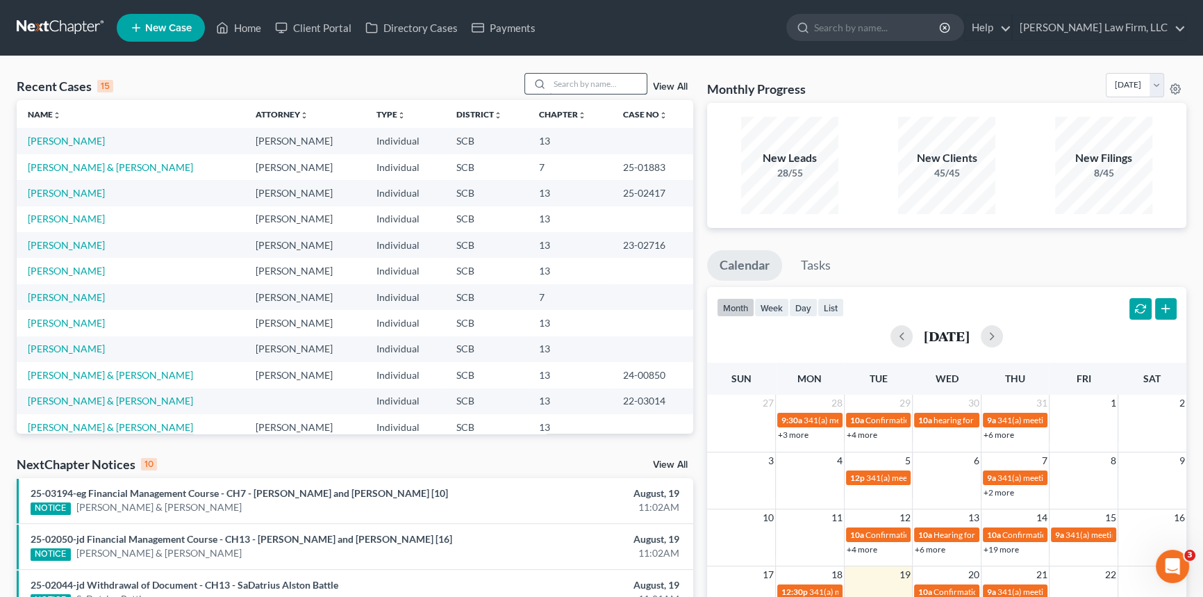
click at [549, 83] on input "search" at bounding box center [597, 84] width 97 height 20
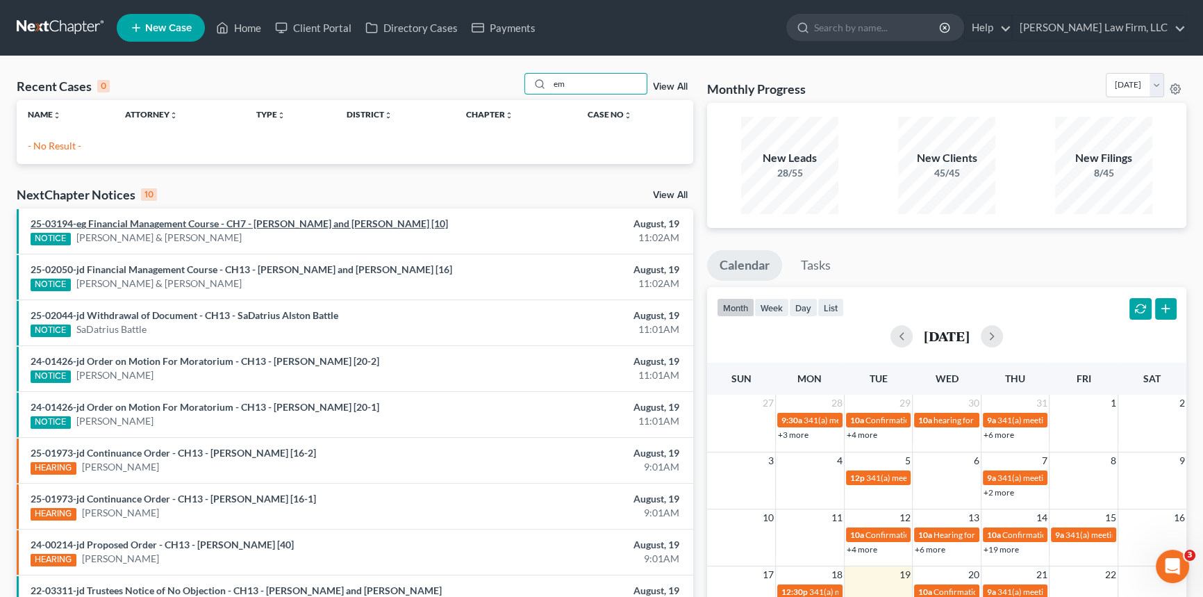
type input "m"
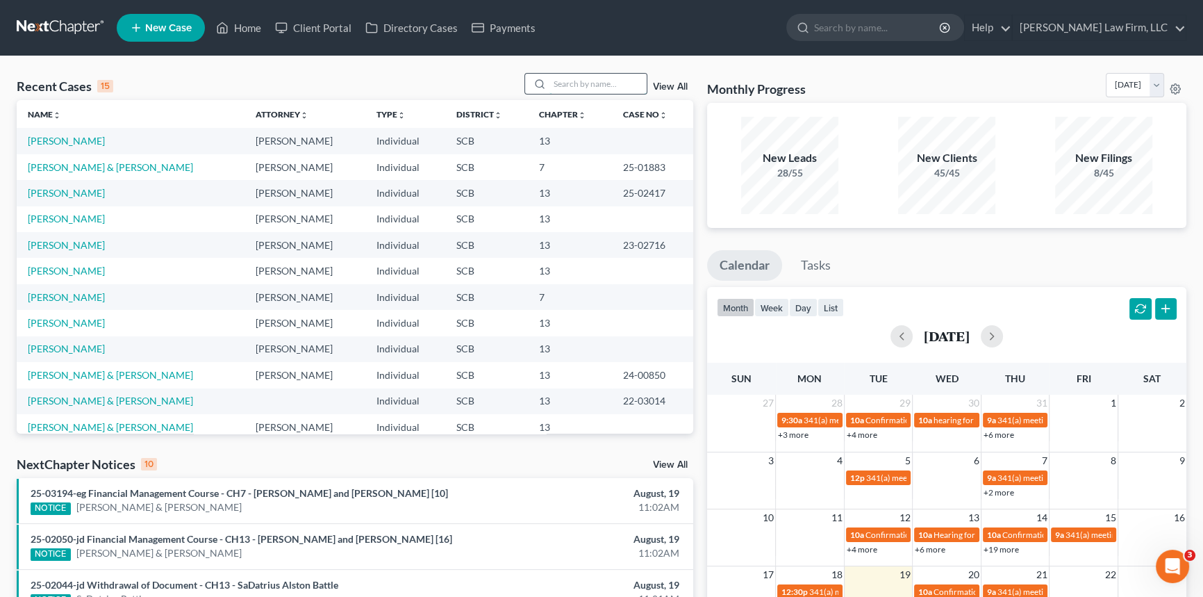
click at [551, 83] on input "search" at bounding box center [597, 84] width 97 height 20
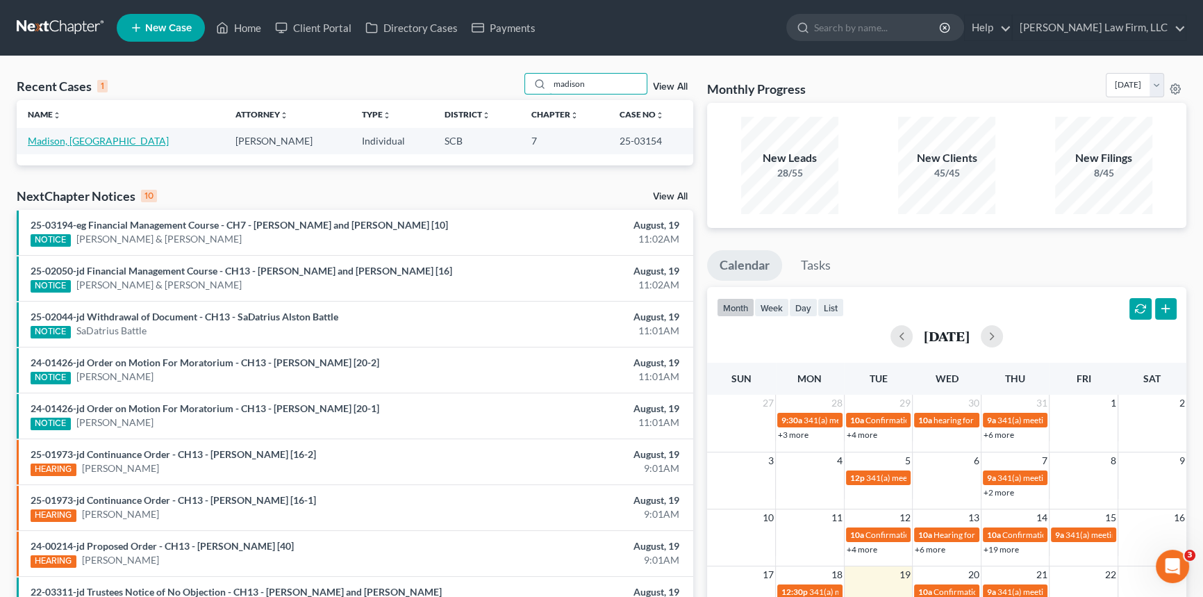
type input "madison"
click at [94, 138] on link "Madison, [GEOGRAPHIC_DATA]" at bounding box center [98, 141] width 141 height 12
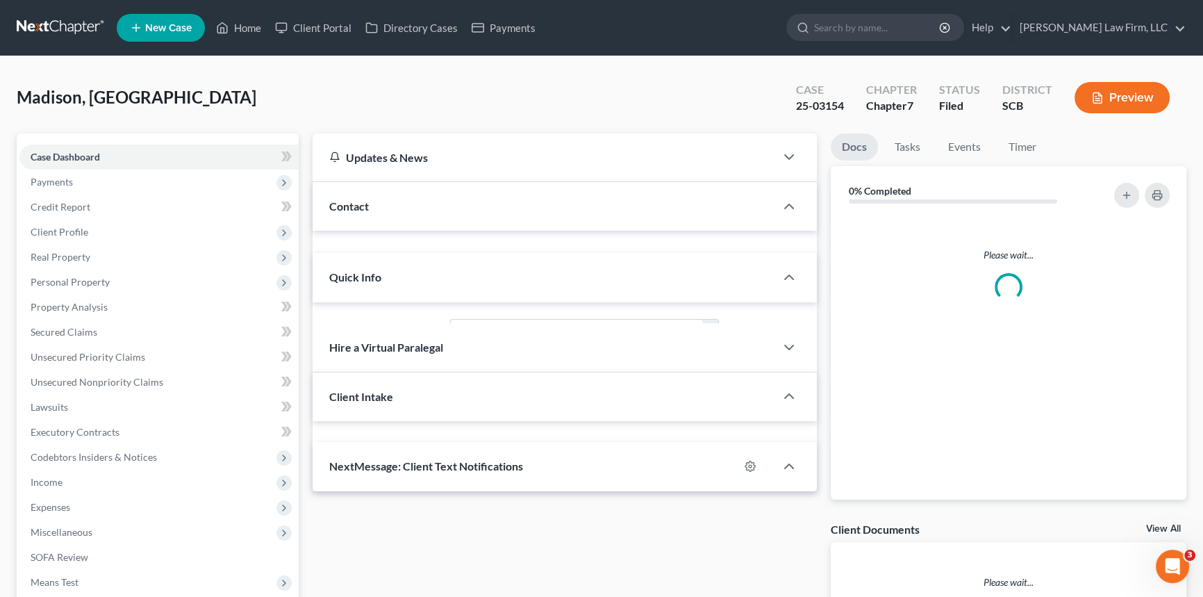
select select "0"
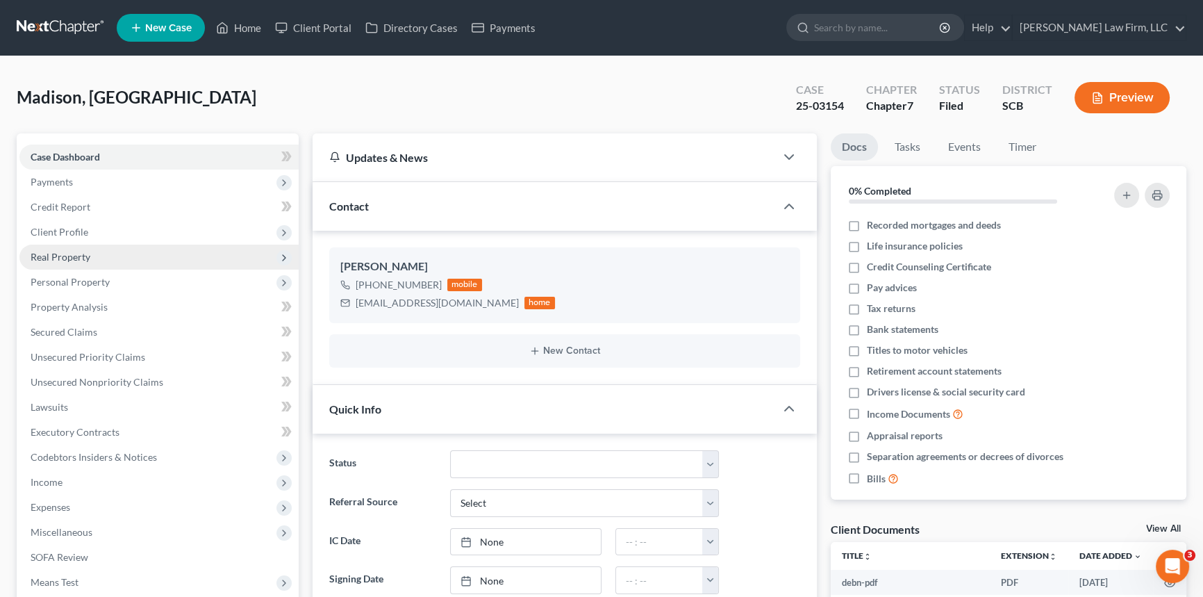
drag, startPoint x: 66, startPoint y: 230, endPoint x: 69, endPoint y: 258, distance: 28.0
click at [66, 230] on span "Client Profile" at bounding box center [60, 232] width 58 height 12
click at [111, 255] on span "Filing Information" at bounding box center [97, 257] width 78 height 12
select select "1"
select select "0"
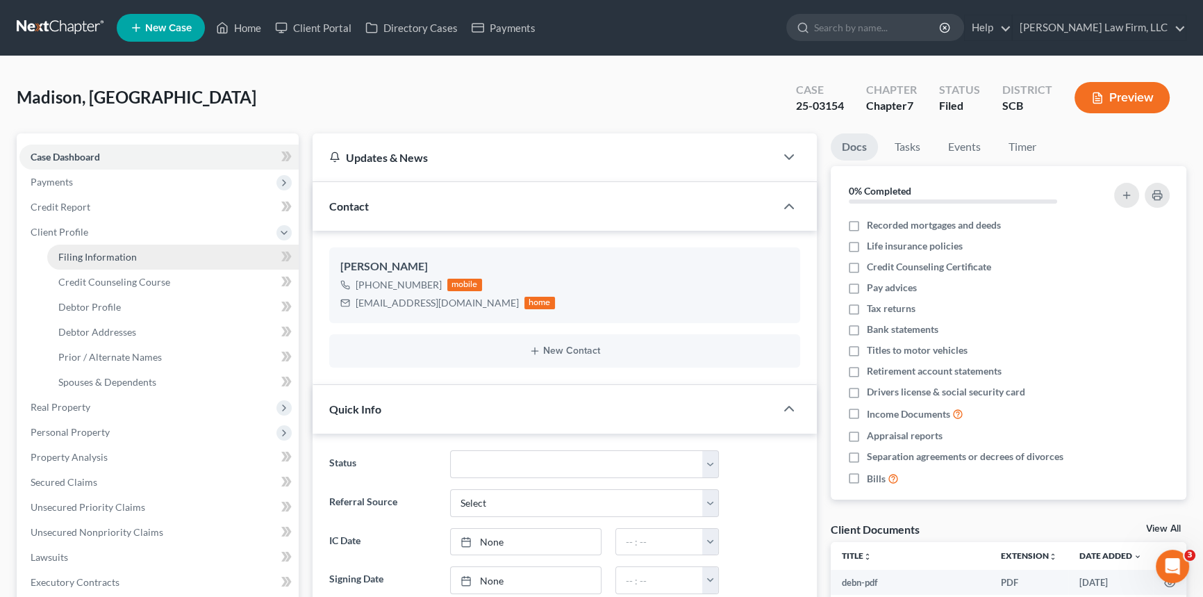
select select "0"
select select "72"
select select "1"
select select "42"
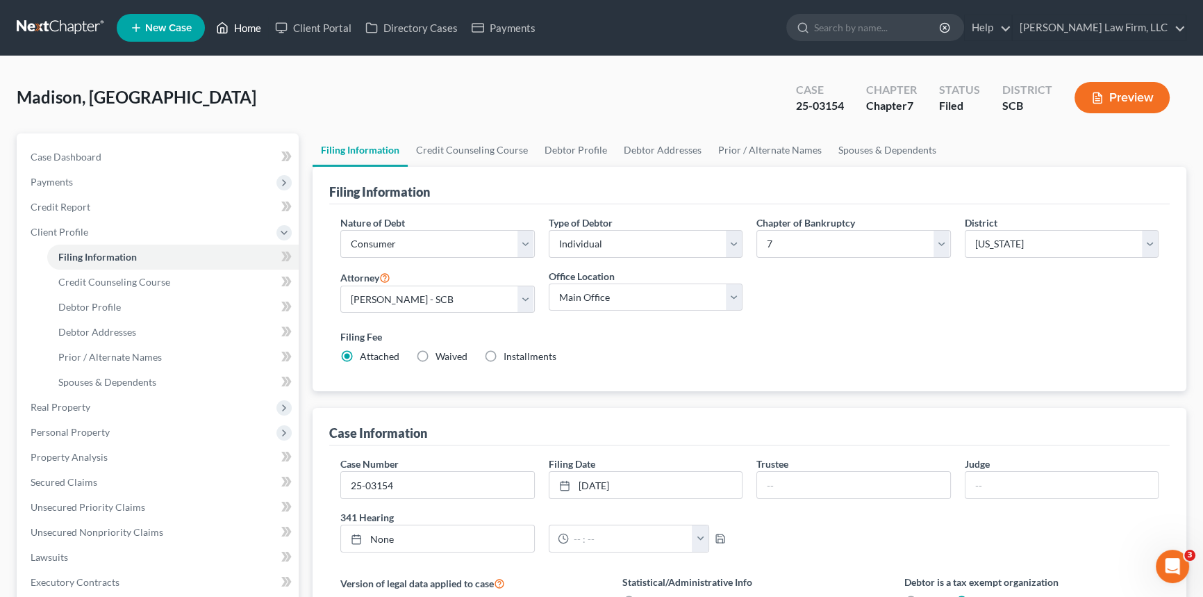
click at [254, 20] on link "Home" at bounding box center [238, 27] width 59 height 25
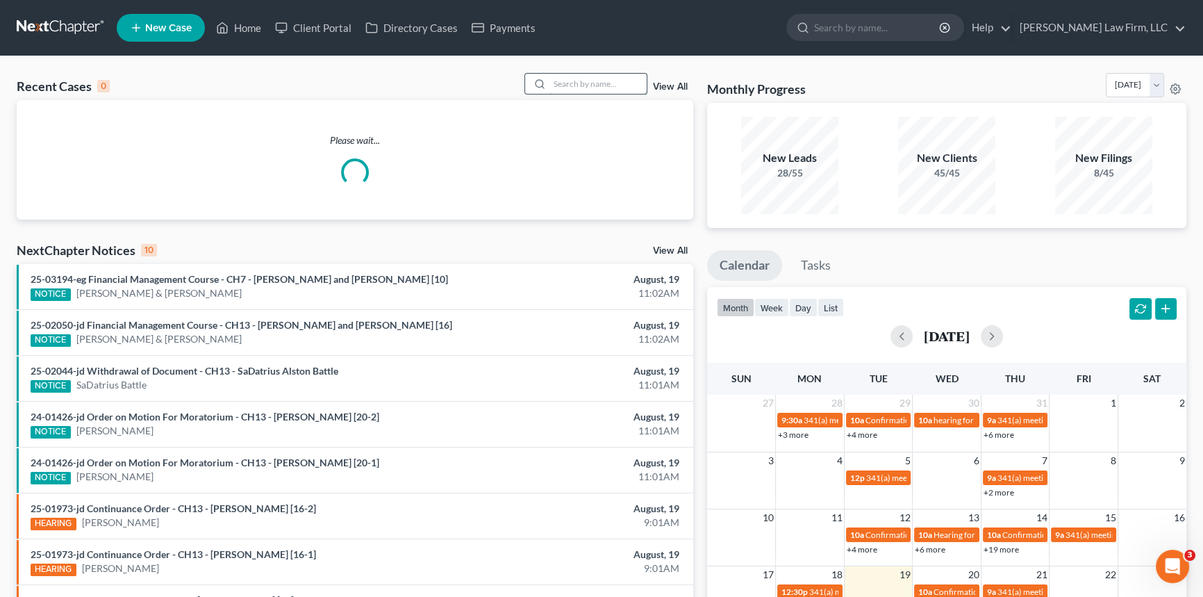
click at [556, 81] on input "search" at bounding box center [597, 84] width 97 height 20
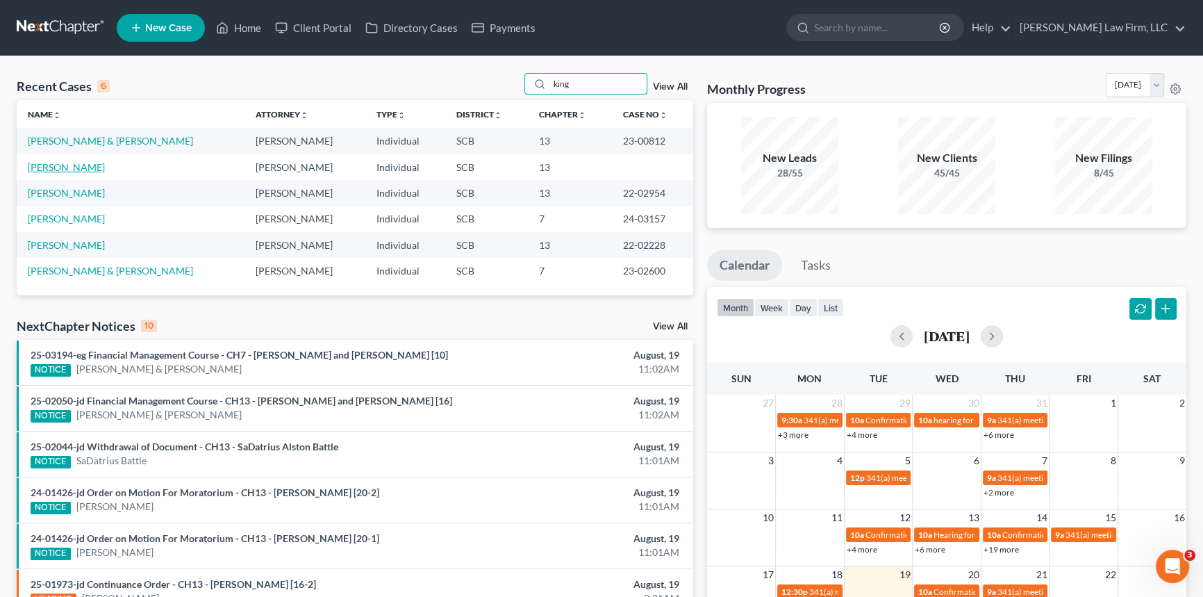
type input "king"
click at [51, 165] on link "[PERSON_NAME]" at bounding box center [66, 167] width 77 height 12
select select "3"
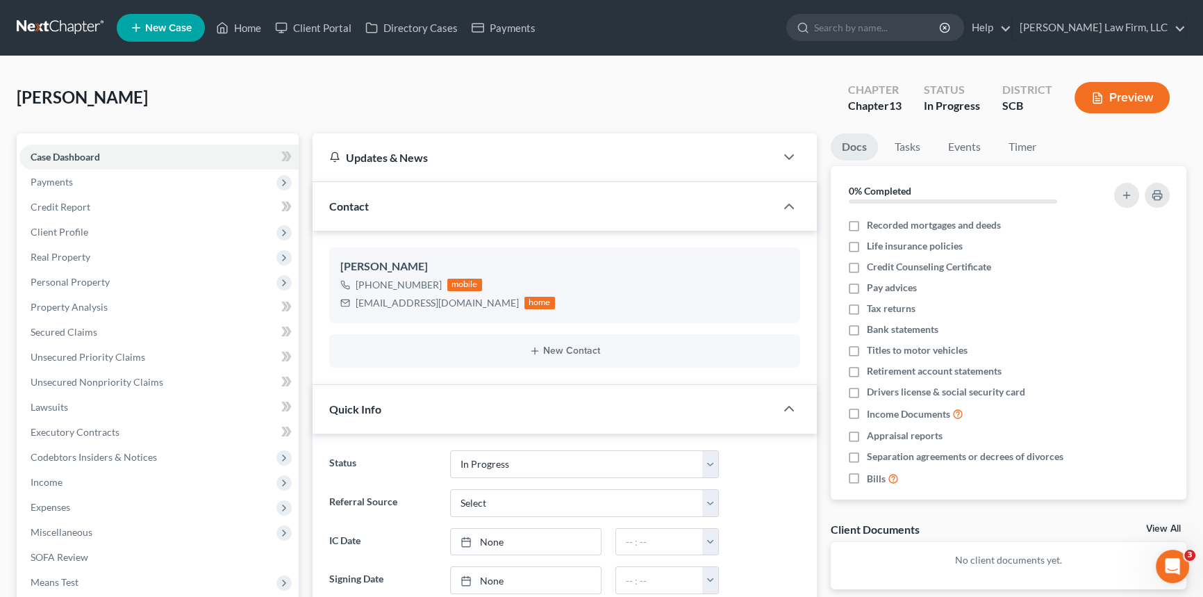
select select "0"
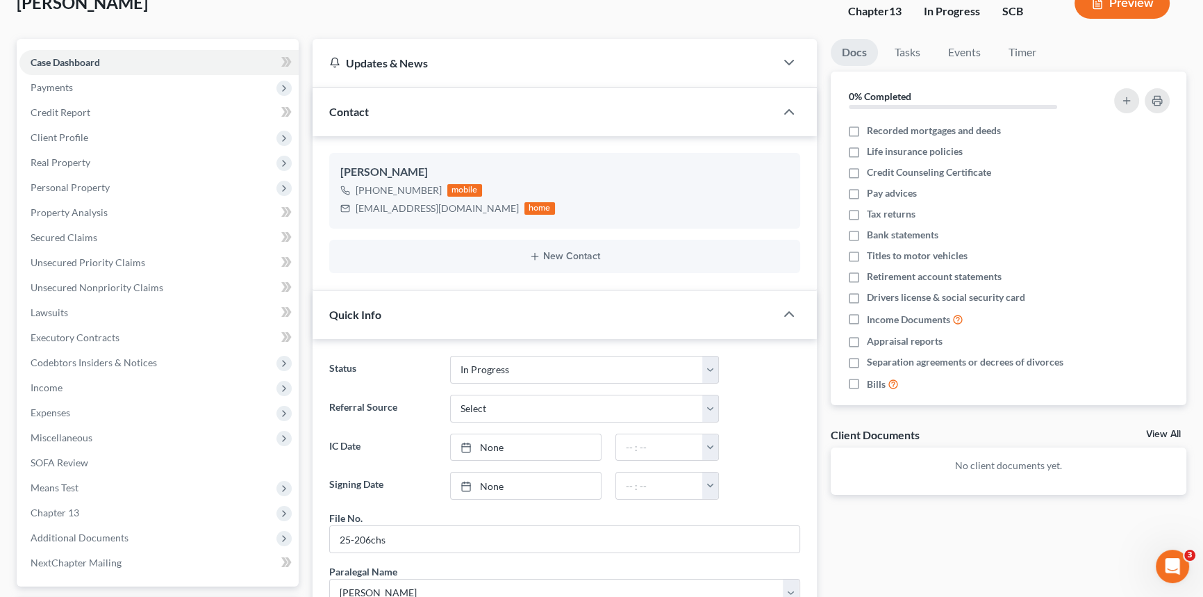
scroll to position [63, 0]
